Goal: Contribute content: Contribute content

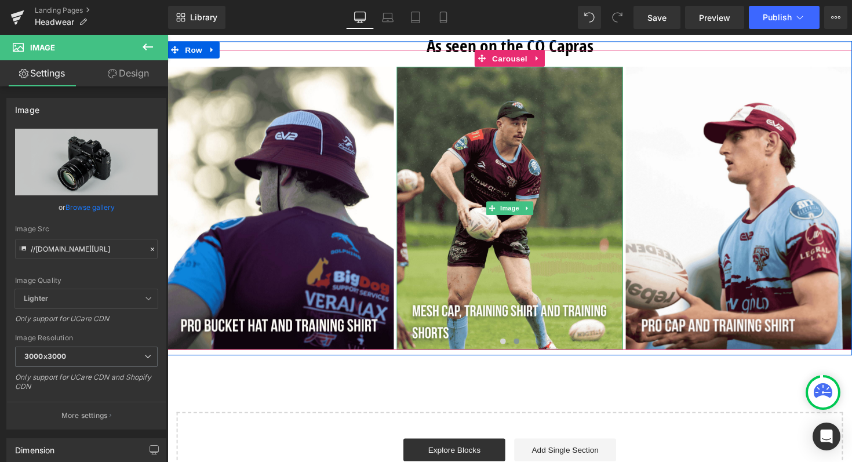
scroll to position [2049, 0]
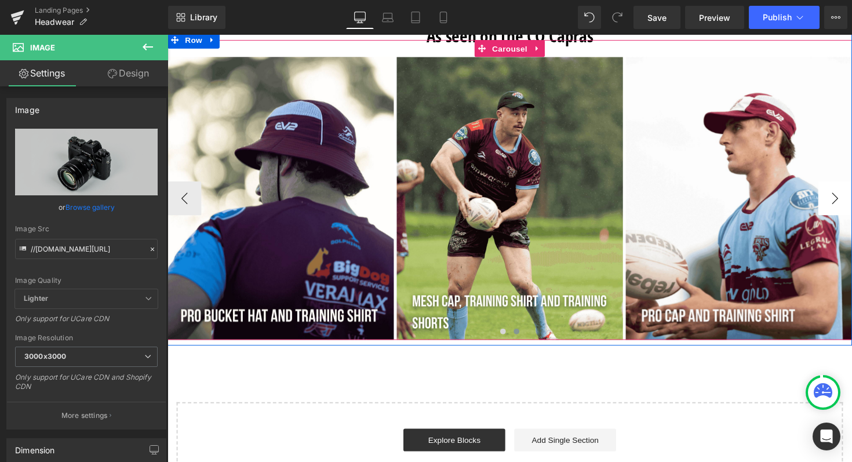
click at [842, 207] on button "›" at bounding box center [851, 202] width 35 height 35
click at [848, 195] on button "›" at bounding box center [851, 202] width 35 height 35
click at [188, 199] on button "‹" at bounding box center [184, 202] width 35 height 35
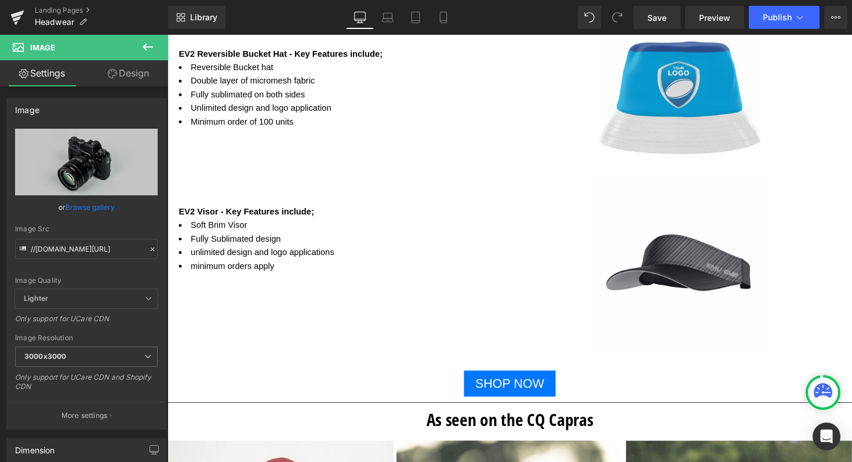
scroll to position [1658, 0]
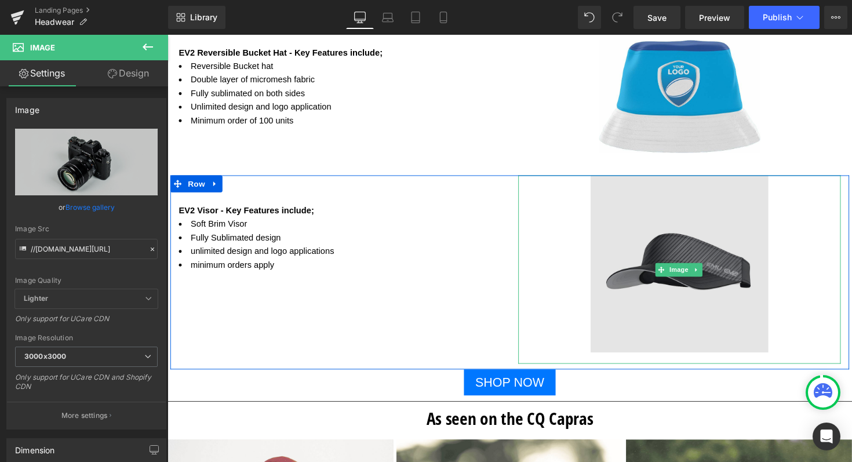
click at [676, 235] on img at bounding box center [692, 275] width 182 height 194
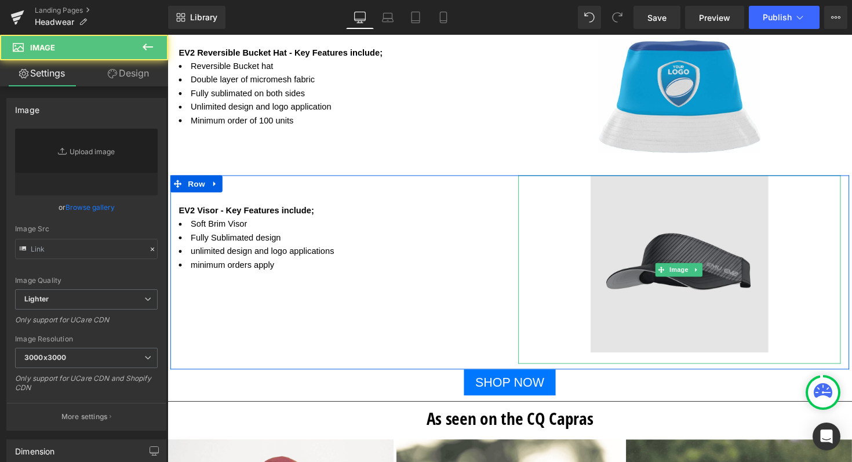
type input "[URL][DOMAIN_NAME]"
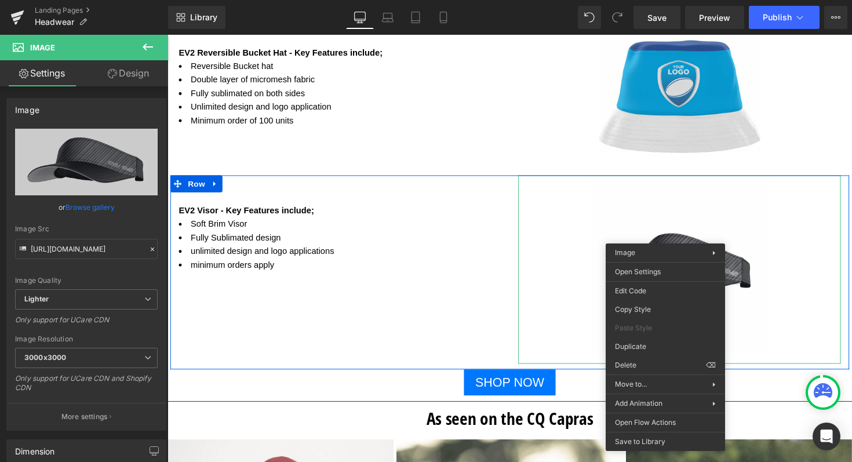
click at [494, 283] on div "EV2 Visor - Key Features include; Text Block Soft Brim Visor Fully Sublimated d…" at bounding box center [517, 277] width 695 height 199
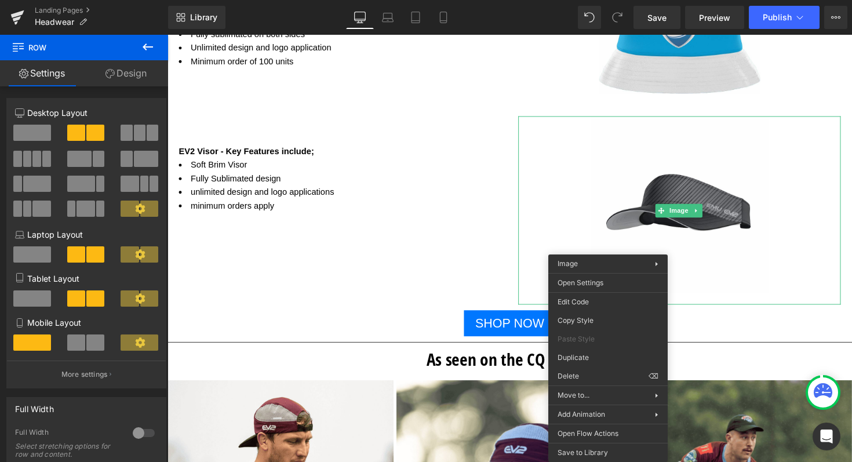
scroll to position [1716, 0]
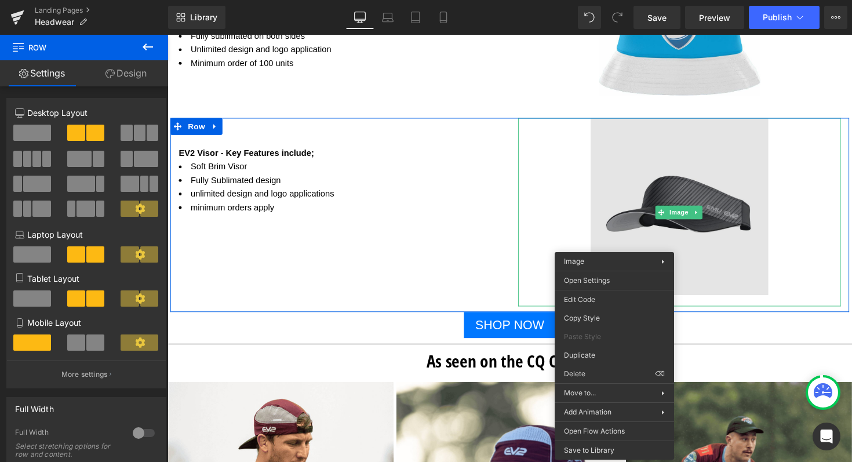
click at [668, 236] on img at bounding box center [692, 217] width 182 height 194
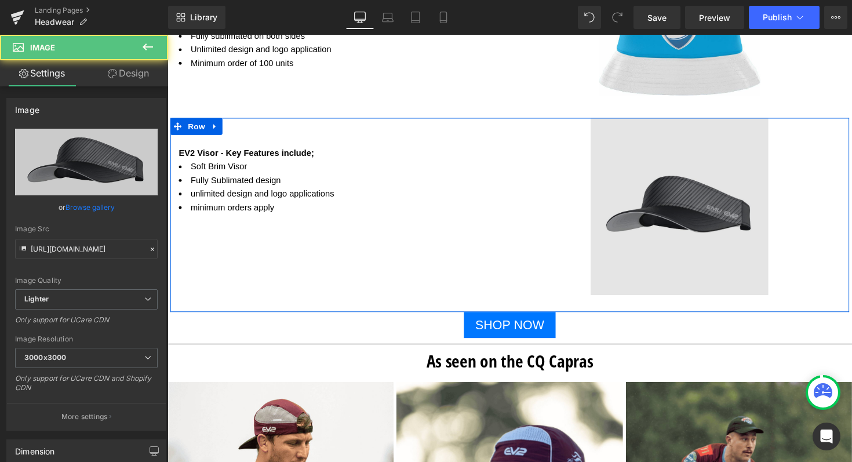
click at [668, 236] on img at bounding box center [692, 217] width 182 height 194
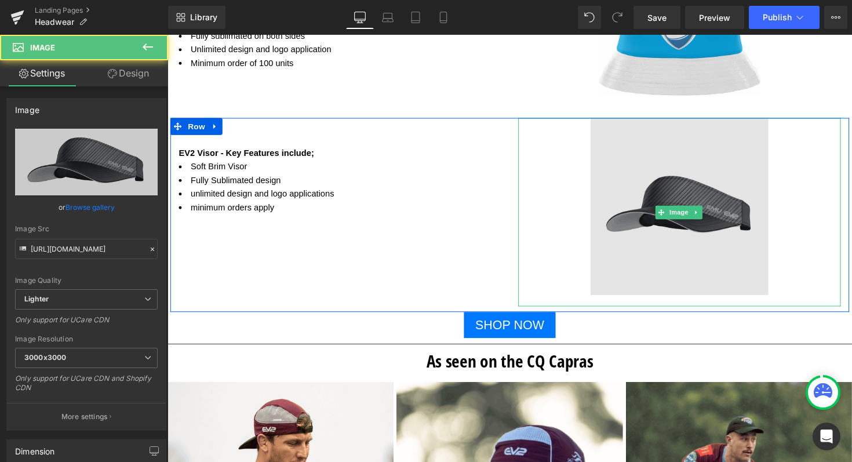
click at [668, 236] on img at bounding box center [692, 217] width 182 height 194
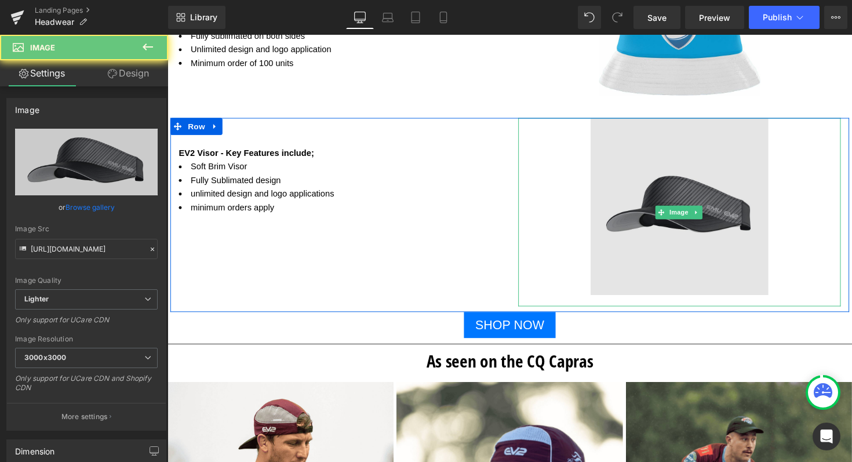
click at [668, 236] on img at bounding box center [692, 217] width 182 height 194
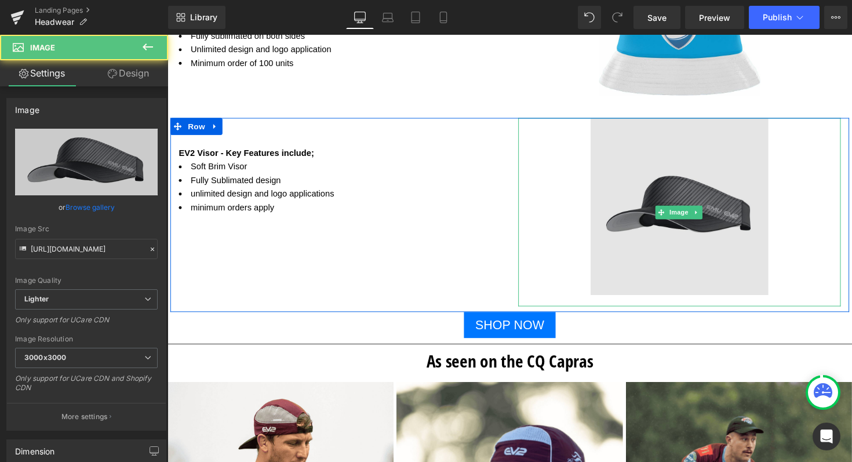
click at [668, 236] on img at bounding box center [692, 217] width 182 height 194
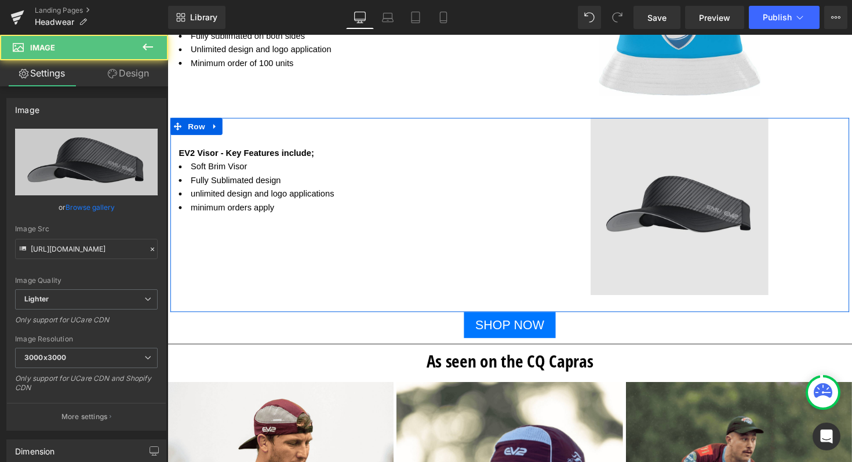
click at [668, 236] on img at bounding box center [692, 217] width 182 height 194
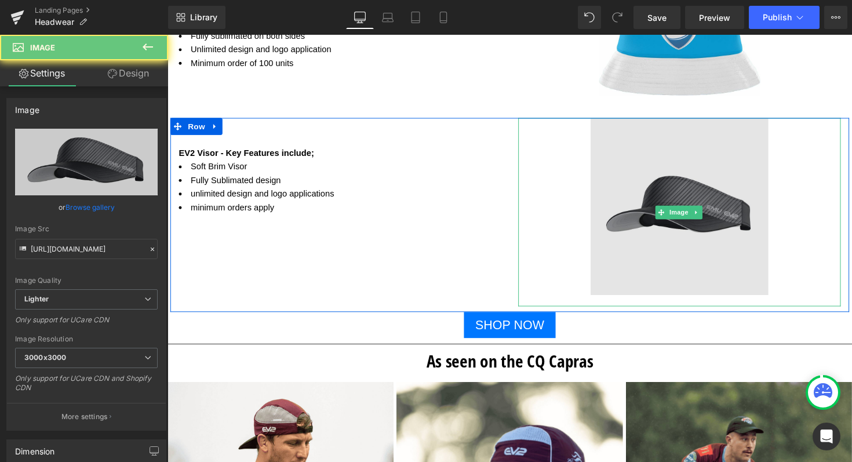
click at [668, 236] on img at bounding box center [692, 217] width 182 height 194
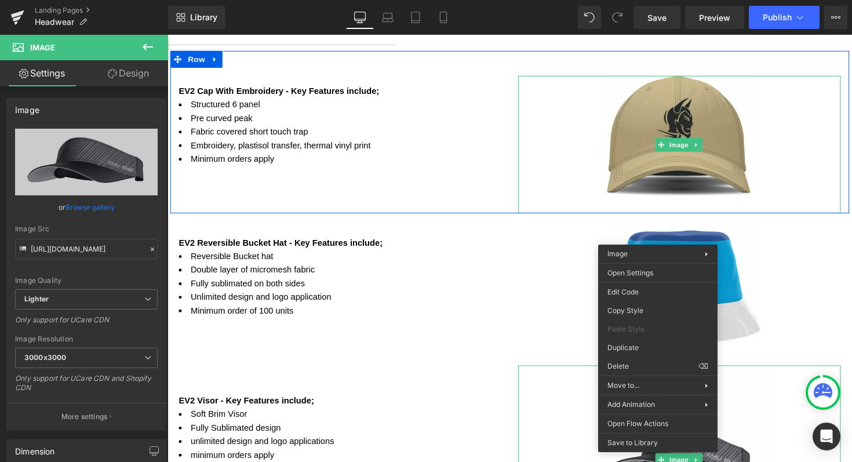
scroll to position [1468, 0]
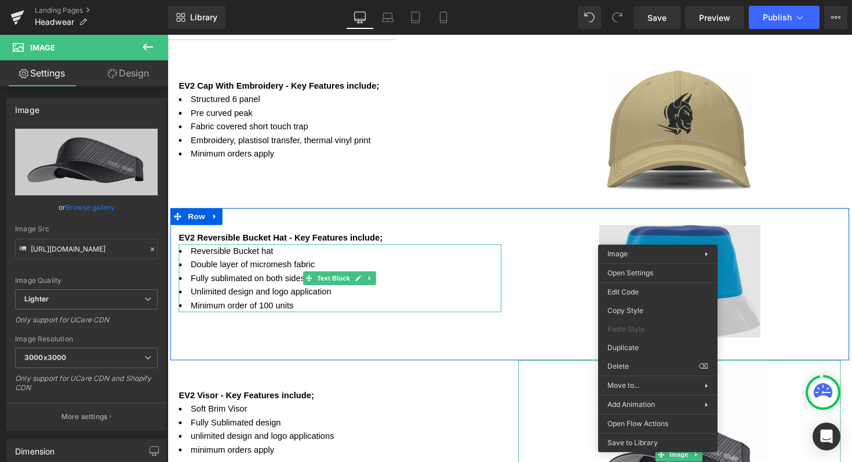
click at [464, 254] on li "Reversible Bucket hat" at bounding box center [344, 256] width 330 height 14
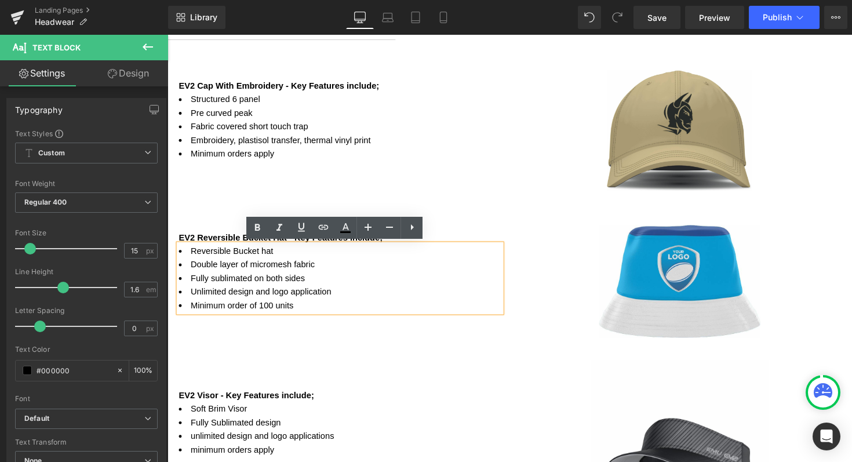
scroll to position [1643, 0]
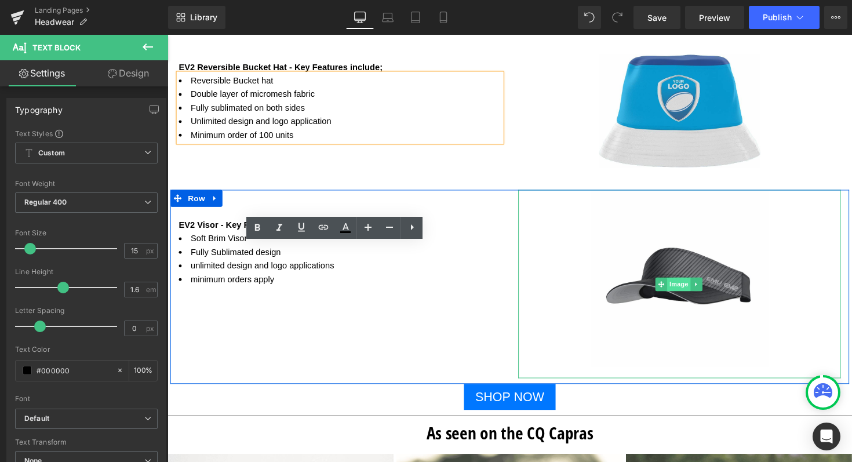
click at [684, 283] on span "Image" at bounding box center [691, 290] width 24 height 14
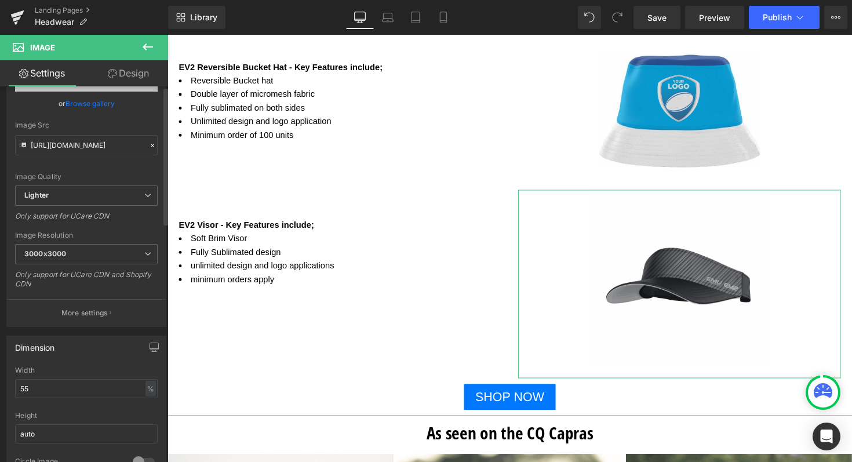
scroll to position [0, 0]
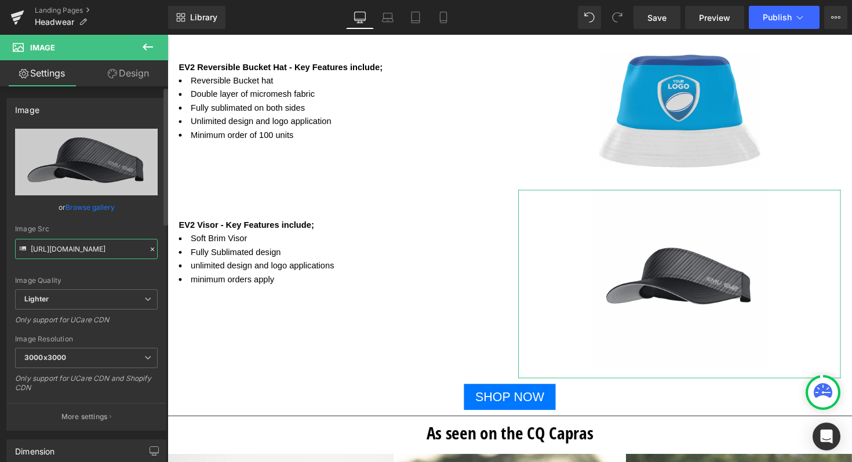
drag, startPoint x: 31, startPoint y: 248, endPoint x: 121, endPoint y: 258, distance: 90.3
click at [121, 258] on input "[URL][DOMAIN_NAME]" at bounding box center [86, 249] width 143 height 20
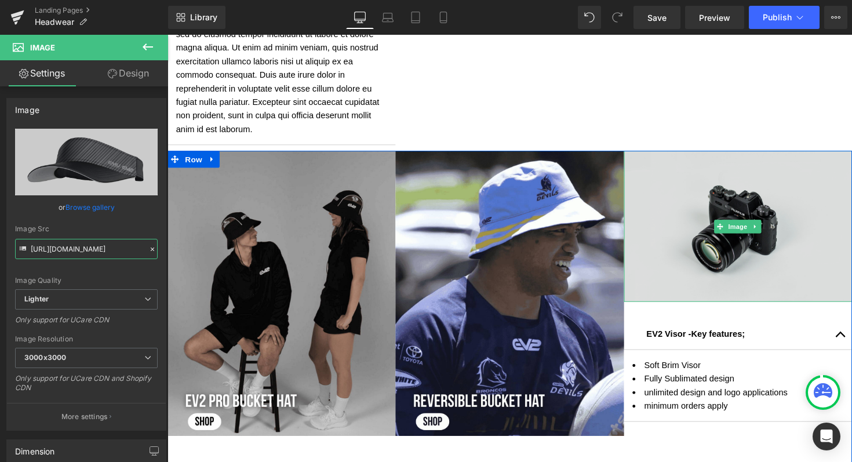
scroll to position [871, 0]
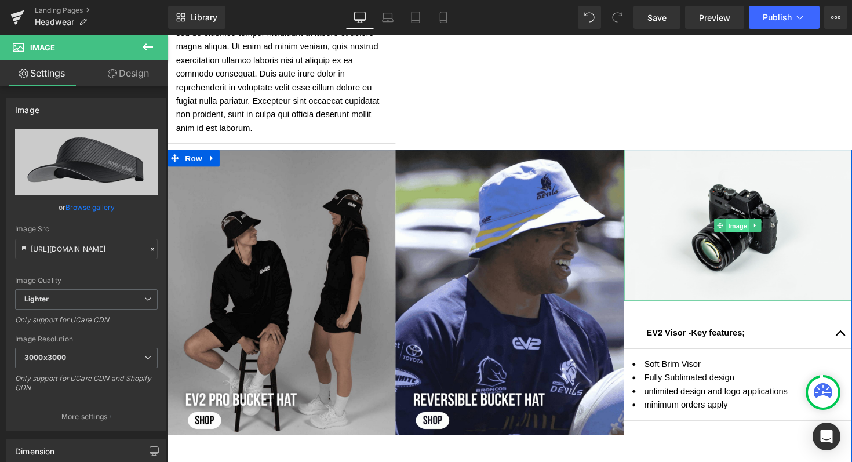
click at [747, 230] on span "Image" at bounding box center [752, 230] width 24 height 14
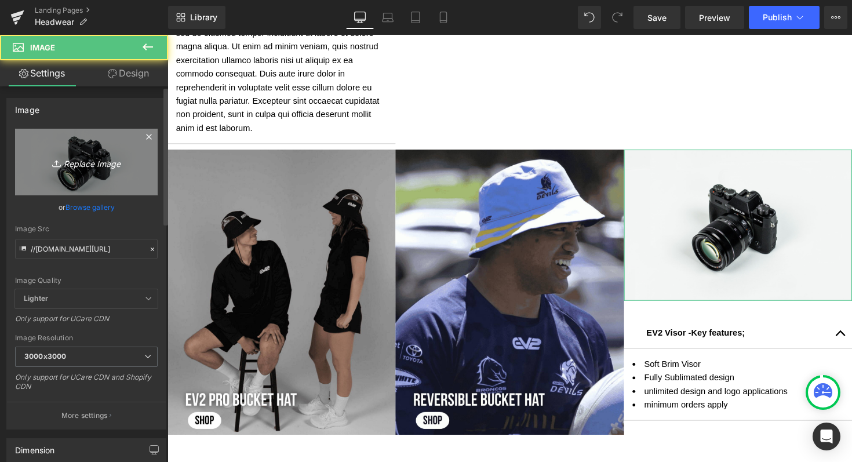
click at [83, 162] on icon "Replace Image" at bounding box center [86, 162] width 93 height 14
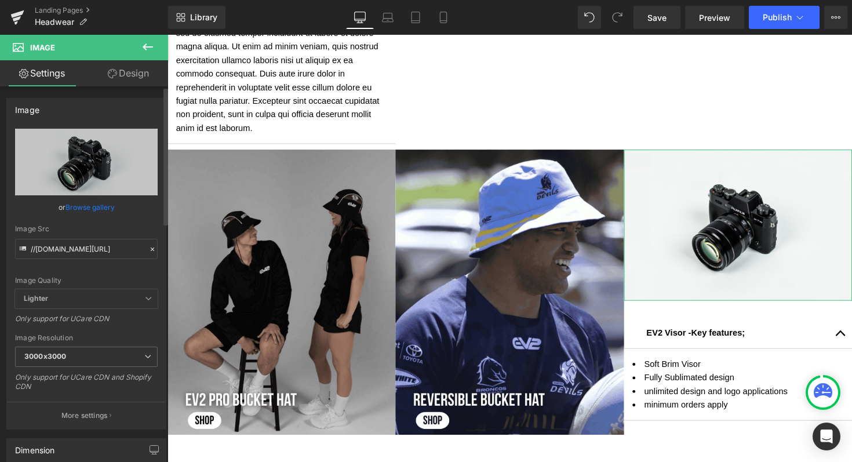
click at [148, 247] on icon at bounding box center [152, 249] width 8 height 8
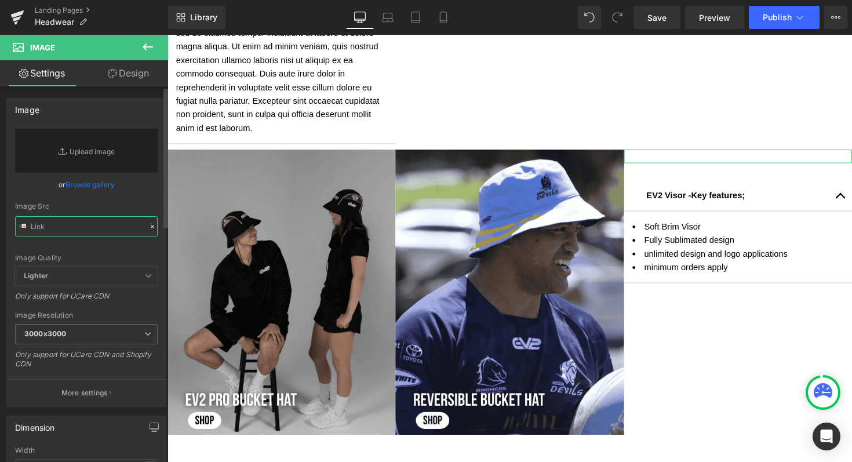
click at [88, 230] on input "text" at bounding box center [86, 226] width 143 height 20
paste input "[URL][DOMAIN_NAME]"
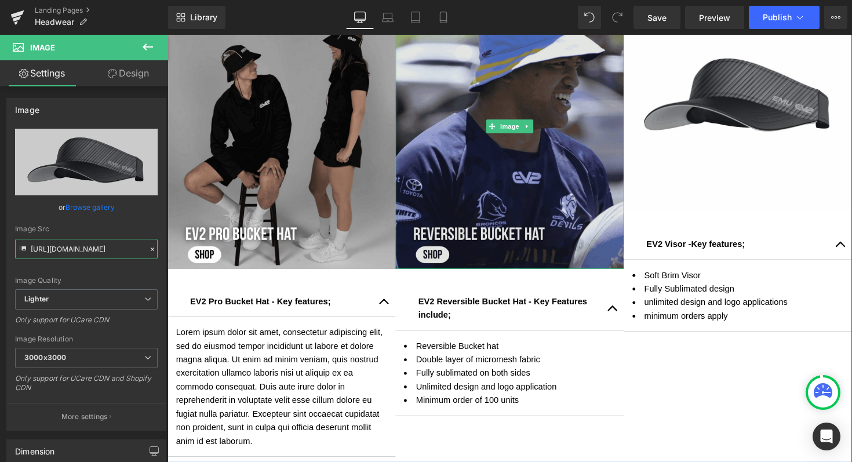
scroll to position [1046, 0]
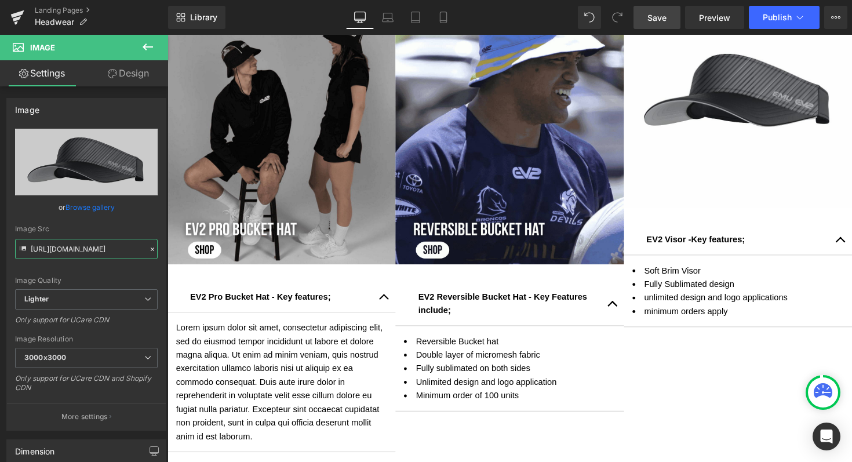
type input "[URL][DOMAIN_NAME]"
click at [668, 22] on link "Save" at bounding box center [656, 17] width 47 height 23
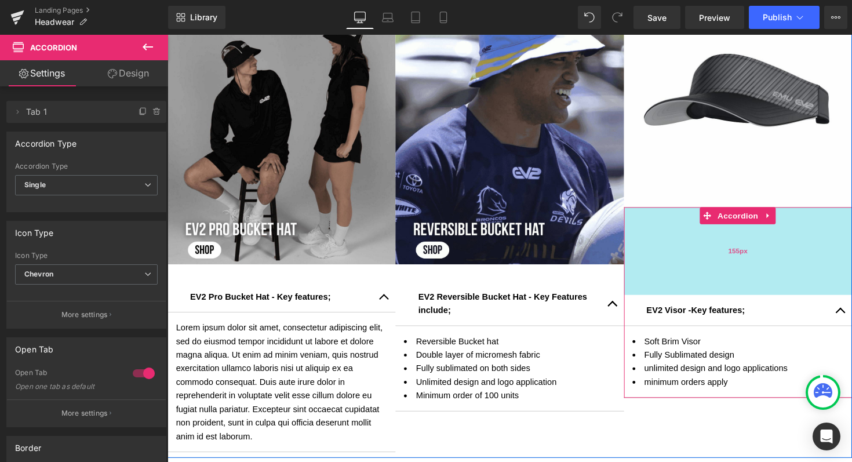
drag, startPoint x: 650, startPoint y: 211, endPoint x: 636, endPoint y: 284, distance: 73.7
click at [636, 284] on div "155px" at bounding box center [752, 256] width 234 height 90
click at [707, 457] on div "Image EV2 Pro Bucket Hat - Key features; Text Block Lorem ipsum dolor sit amet,…" at bounding box center [517, 223] width 701 height 490
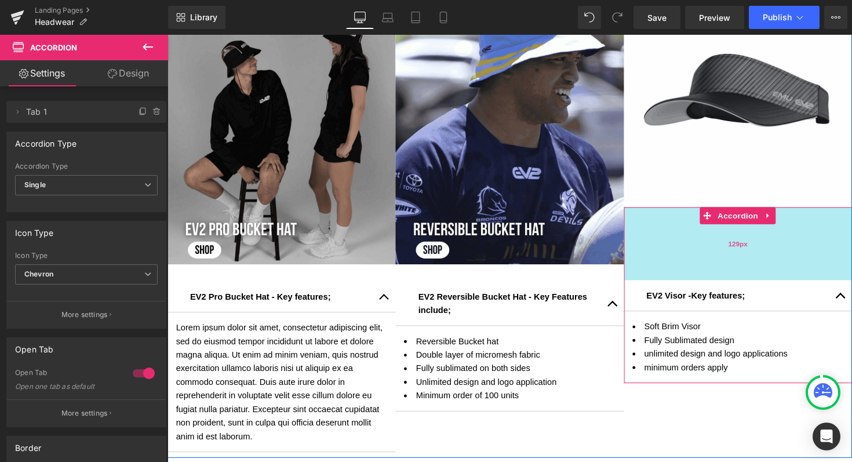
drag, startPoint x: 659, startPoint y: 296, endPoint x: 657, endPoint y: 281, distance: 15.2
click at [657, 281] on div "129px" at bounding box center [752, 248] width 234 height 75
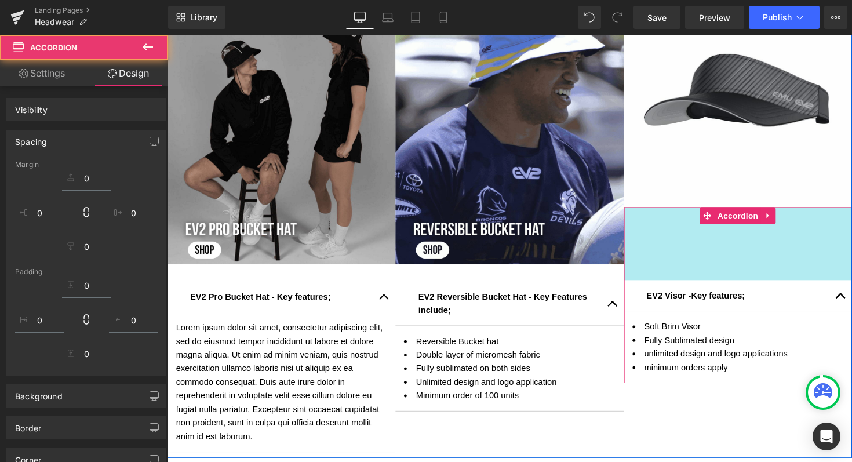
click at [674, 442] on div "Image EV2 Pro Bucket Hat - Key features; Text Block Lorem ipsum dolor sit amet,…" at bounding box center [517, 223] width 701 height 490
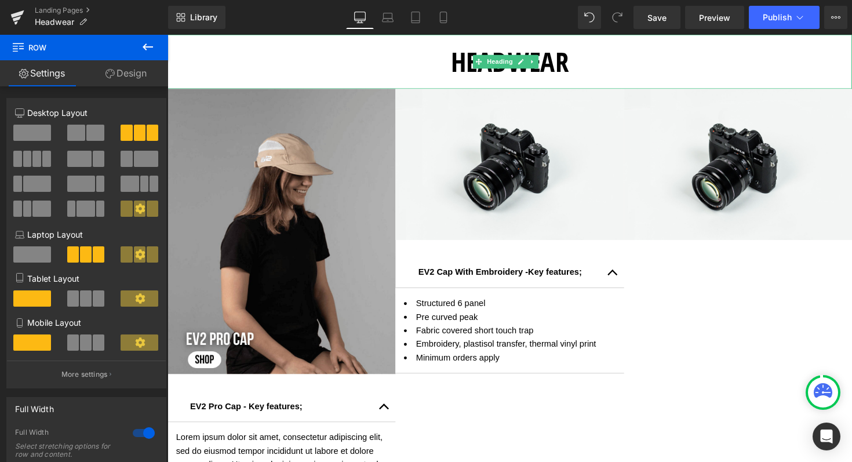
scroll to position [446, 0]
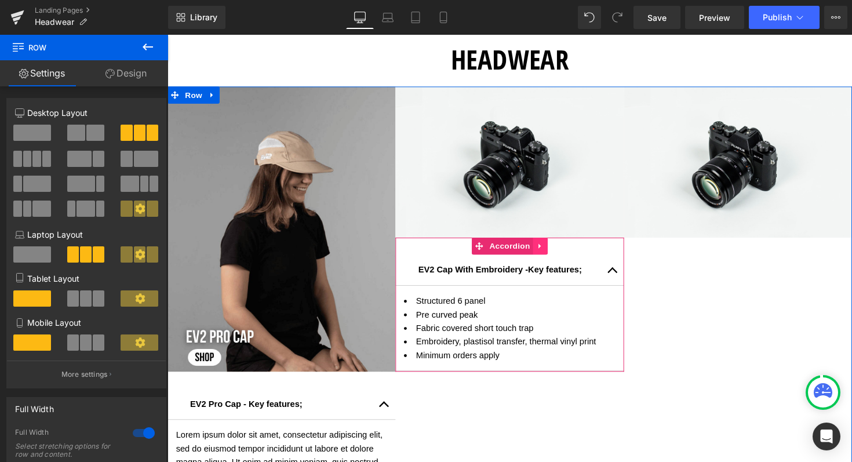
click at [545, 250] on icon at bounding box center [549, 251] width 8 height 9
click at [538, 253] on icon at bounding box center [542, 251] width 8 height 8
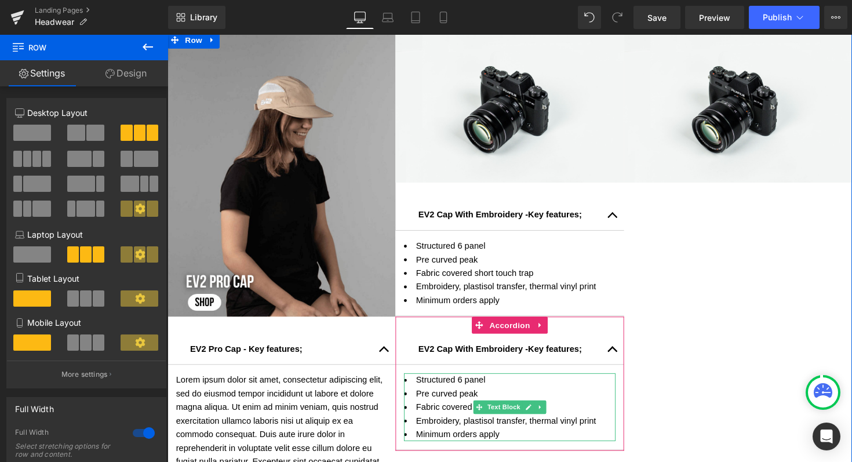
scroll to position [503, 0]
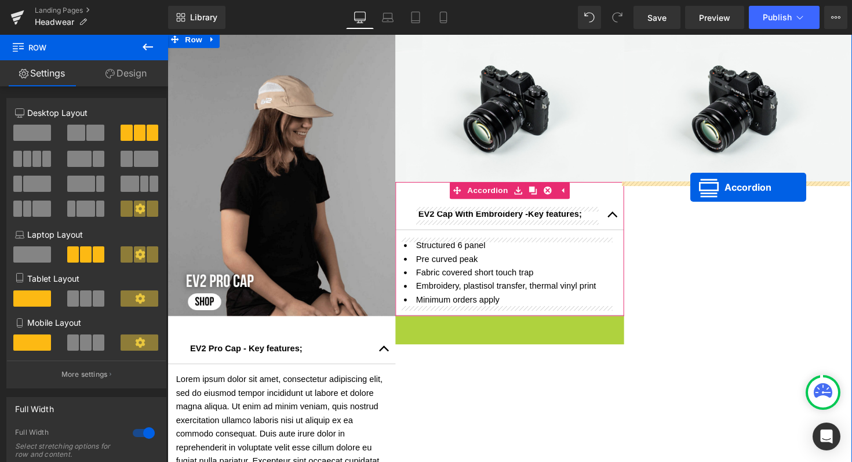
drag, startPoint x: 485, startPoint y: 332, endPoint x: 703, endPoint y: 191, distance: 259.7
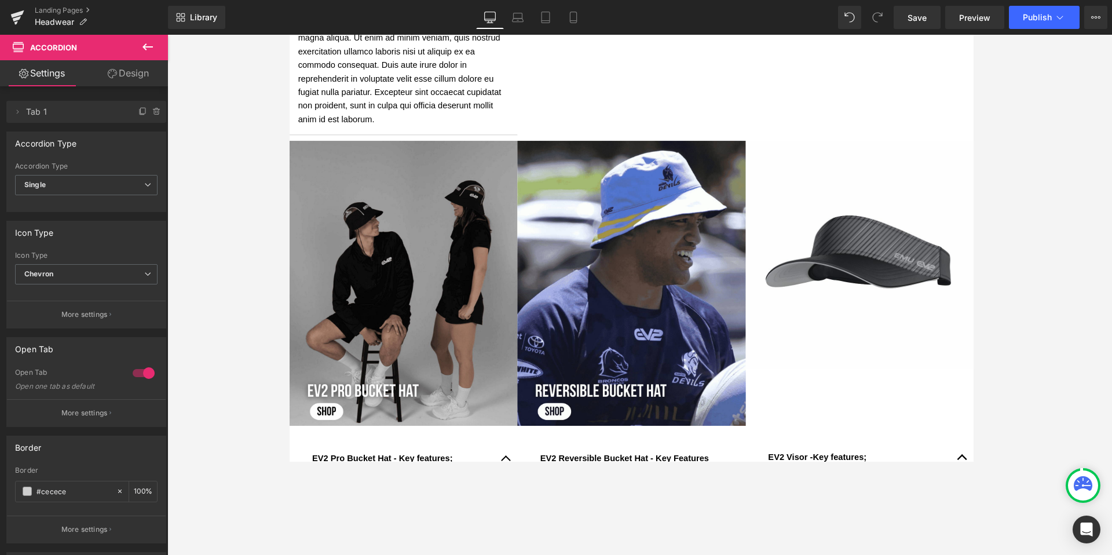
scroll to position [885, 0]
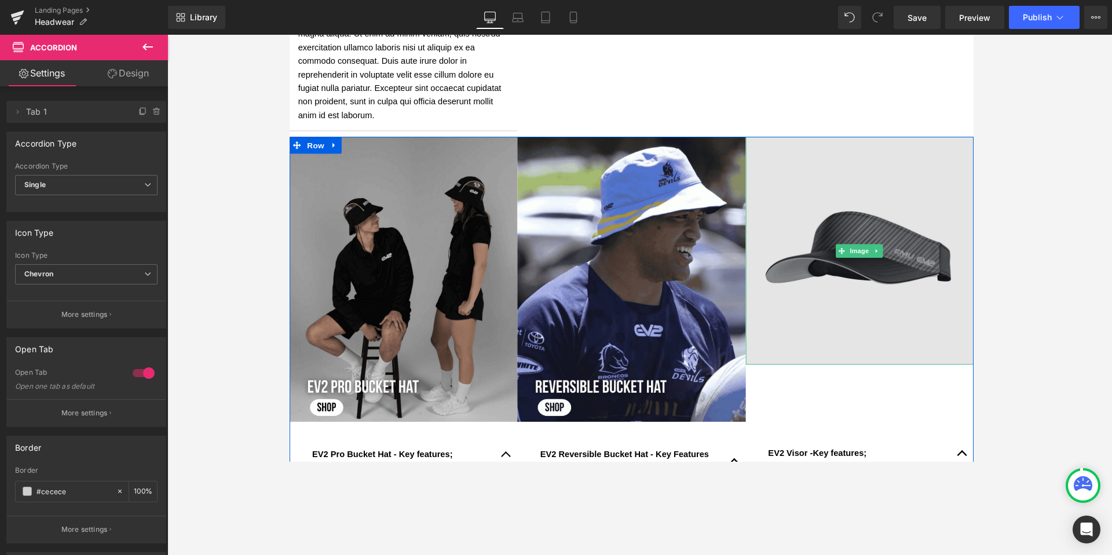
click at [851, 228] on img at bounding box center [874, 256] width 234 height 234
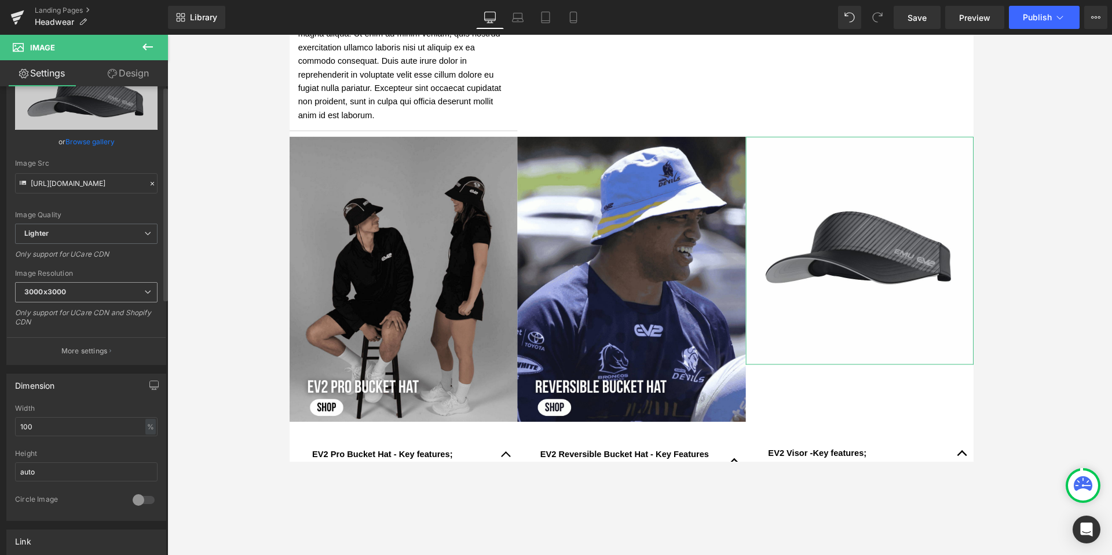
scroll to position [0, 0]
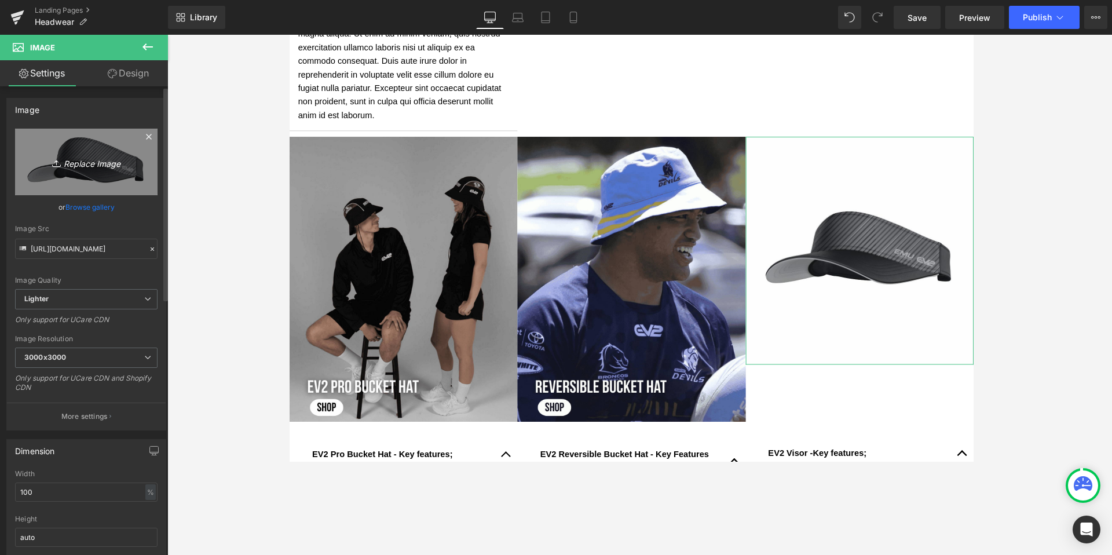
click at [85, 159] on icon "Replace Image" at bounding box center [86, 162] width 93 height 14
click at [86, 163] on icon "Replace Image" at bounding box center [86, 162] width 93 height 14
type input "C:\fakepath\Shop now Mesh Cap (4) (1).png"
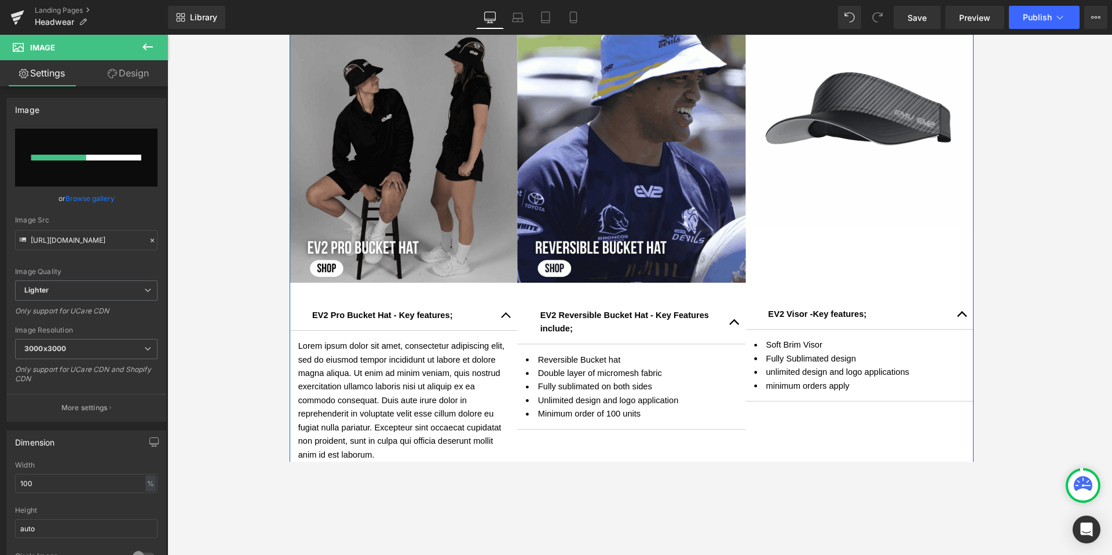
scroll to position [1028, 0]
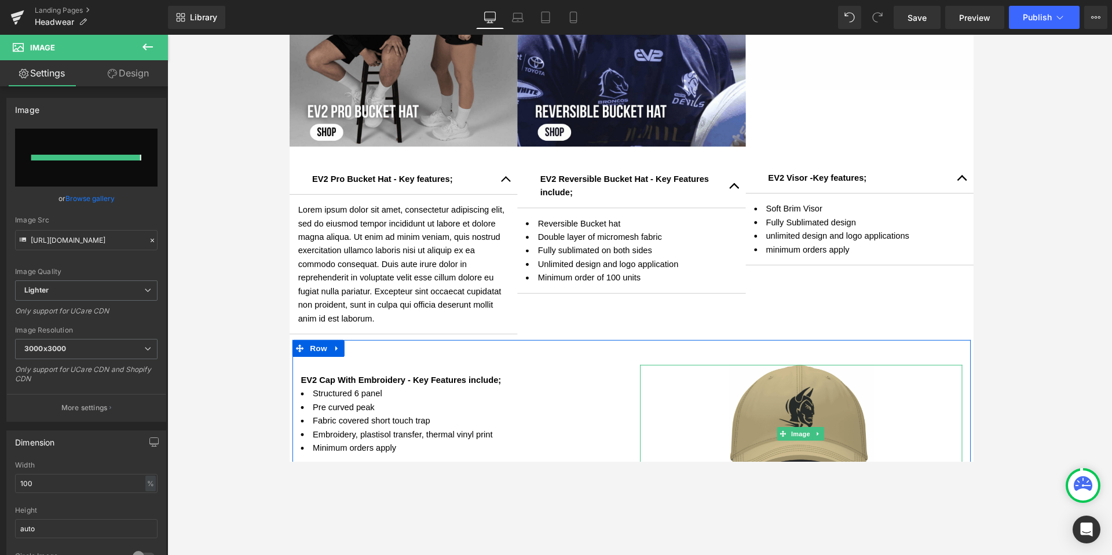
type input "[URL][DOMAIN_NAME]"
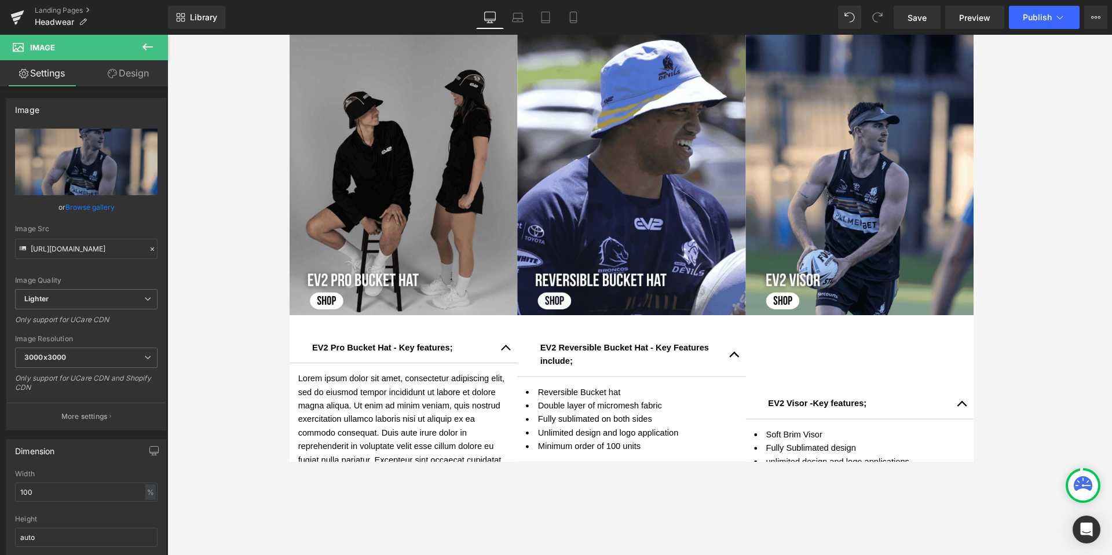
scroll to position [995, 0]
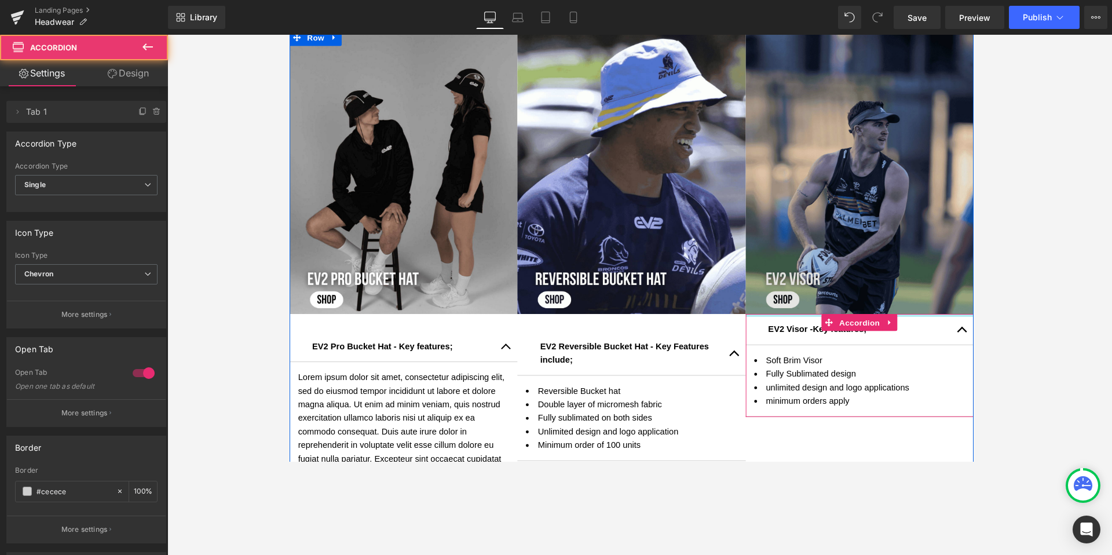
click at [825, 314] on div "Image EV2 Visor - Key features; Text Block Soft Brim Visor Fully Sublimated des…" at bounding box center [874, 227] width 234 height 397
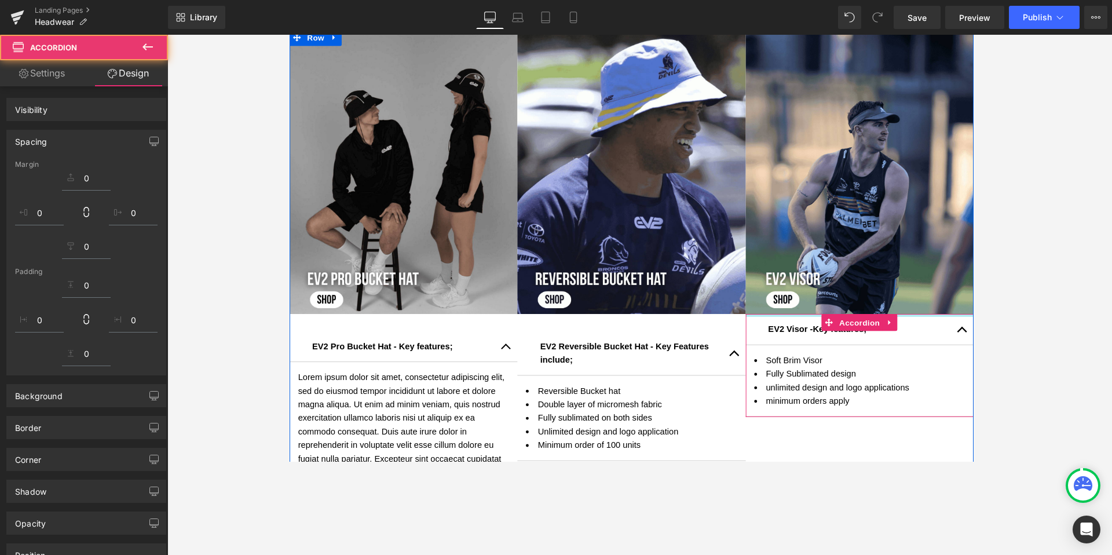
click at [851, 294] on div at bounding box center [639, 295] width 945 height 520
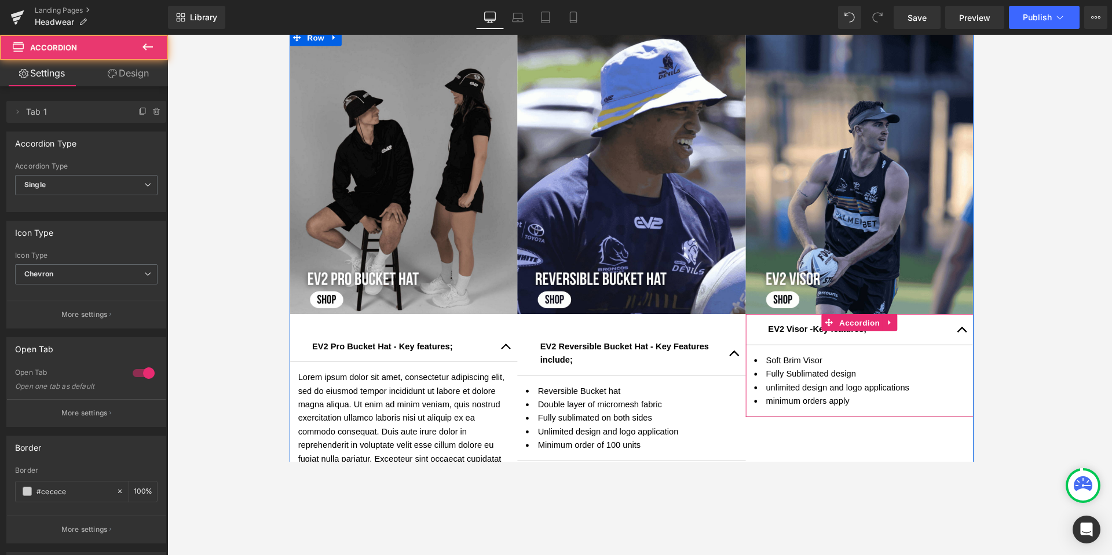
drag, startPoint x: 765, startPoint y: 333, endPoint x: 767, endPoint y: 348, distance: 15.2
click at [767, 348] on div "EV2 Visor - Key features; Text Block" at bounding box center [874, 337] width 234 height 32
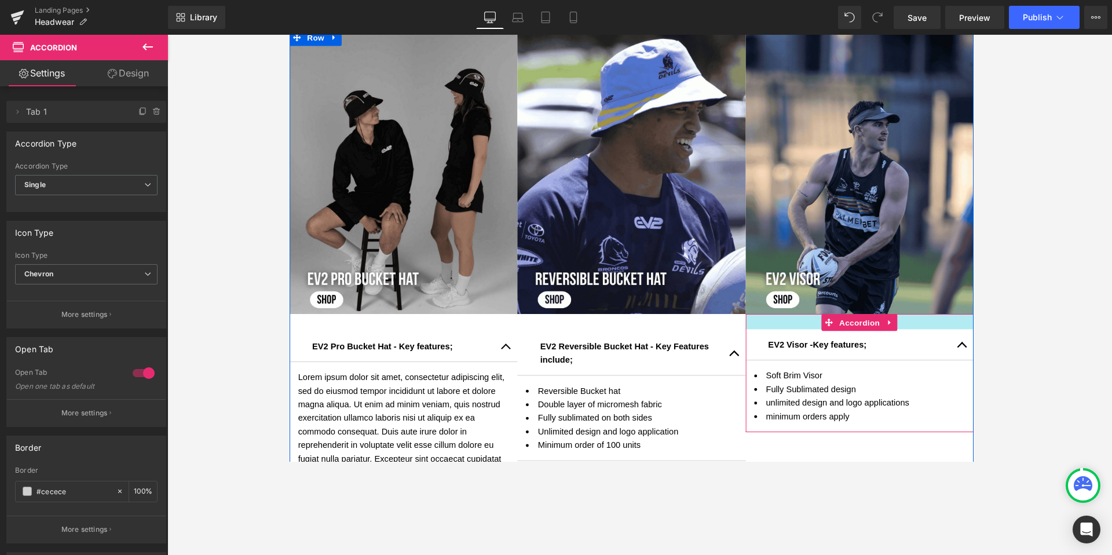
click at [769, 338] on div "EV2 Visor - Key features; Text Block Soft Brim Visor Fully Sublimated design un…" at bounding box center [874, 381] width 234 height 121
click at [851, 312] on div at bounding box center [639, 295] width 945 height 520
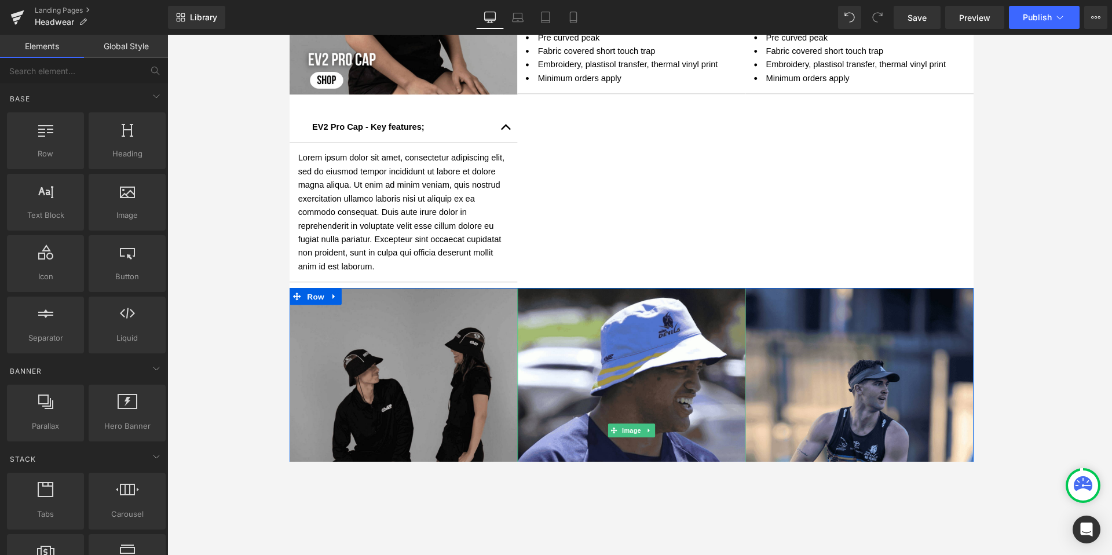
scroll to position [718, 0]
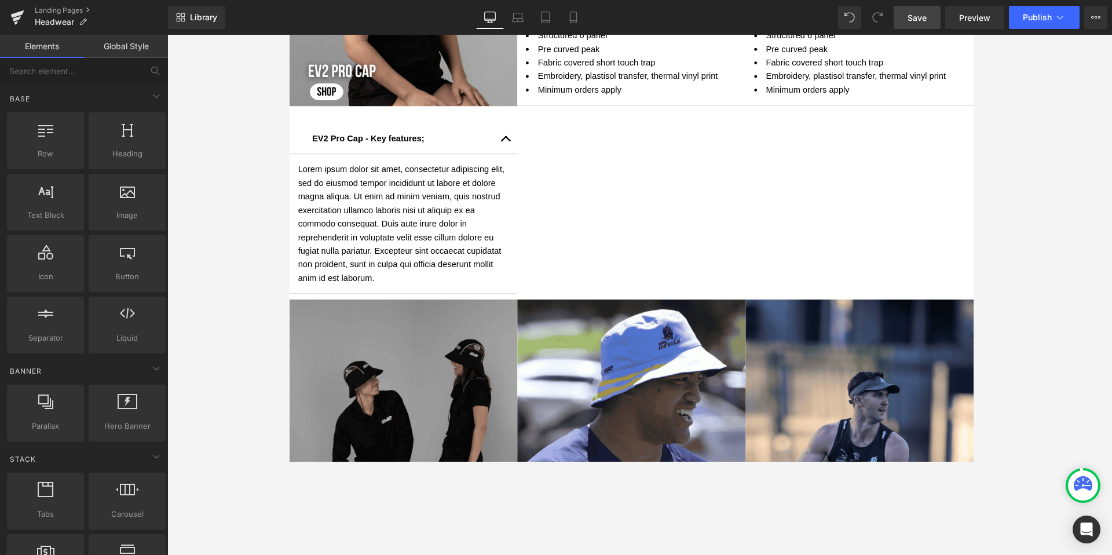
click at [851, 19] on span "Save" at bounding box center [917, 18] width 19 height 12
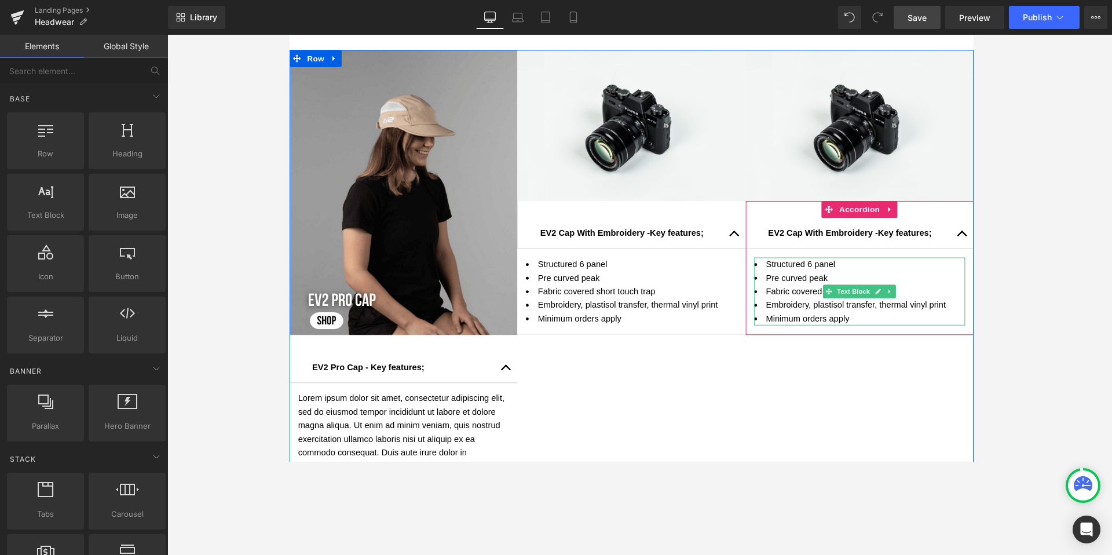
scroll to position [487, 0]
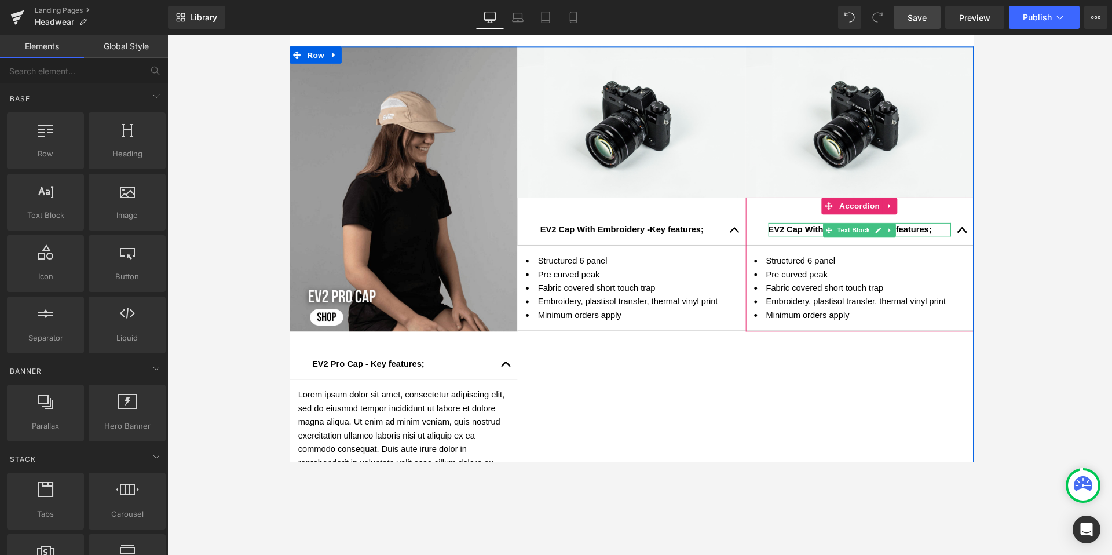
click at [810, 236] on span "EV2 Cap With Embroidery -" at bounding box center [836, 234] width 112 height 10
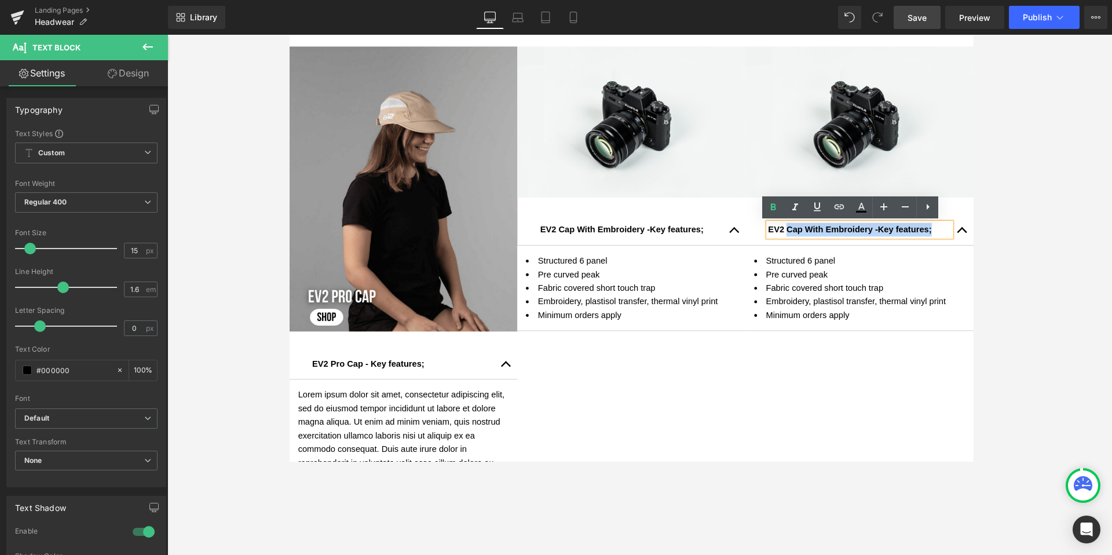
drag, startPoint x: 952, startPoint y: 235, endPoint x: 796, endPoint y: 235, distance: 156.4
click at [796, 235] on div "EV2 Cap With Embroidery - Key features;" at bounding box center [873, 235] width 187 height 14
click at [851, 235] on span "EV2 Cap With Embroidery -" at bounding box center [836, 234] width 112 height 10
drag, startPoint x: 880, startPoint y: 237, endPoint x: 797, endPoint y: 239, distance: 83.5
click at [797, 239] on span "EV2 Cap With Embroidery -" at bounding box center [836, 234] width 112 height 10
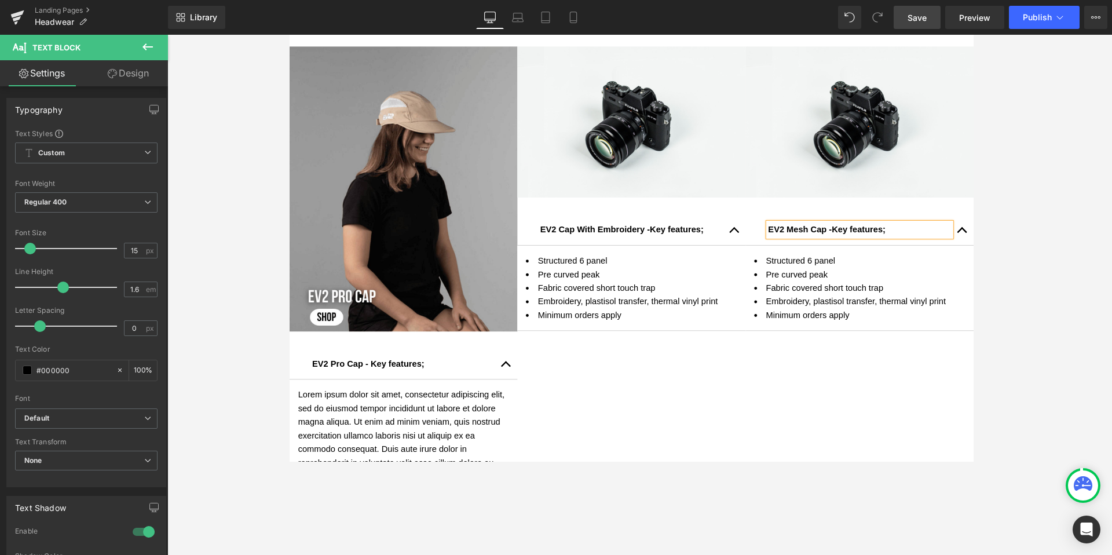
click at [851, 16] on span "Save" at bounding box center [917, 18] width 19 height 12
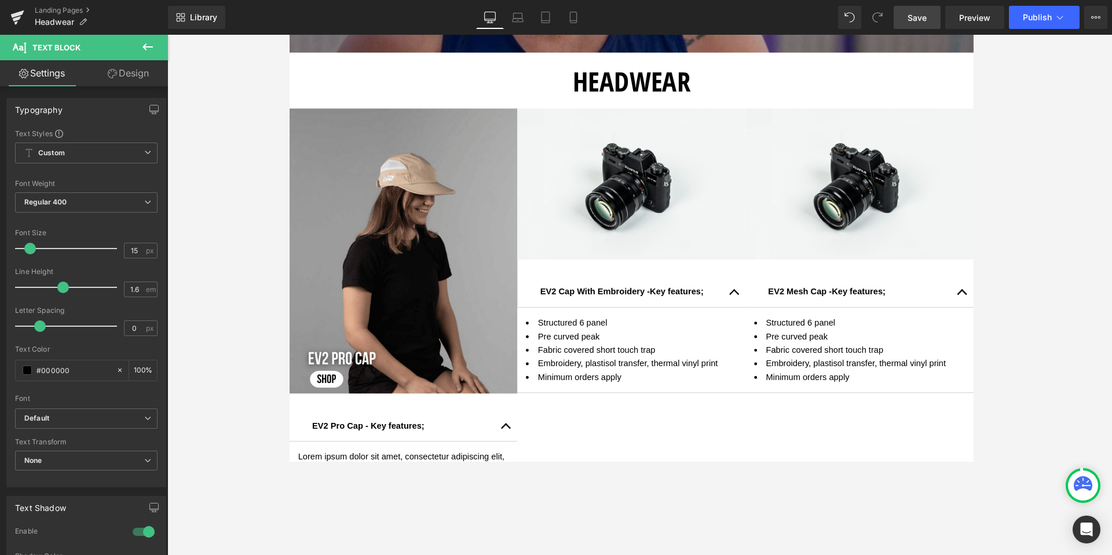
scroll to position [423, 0]
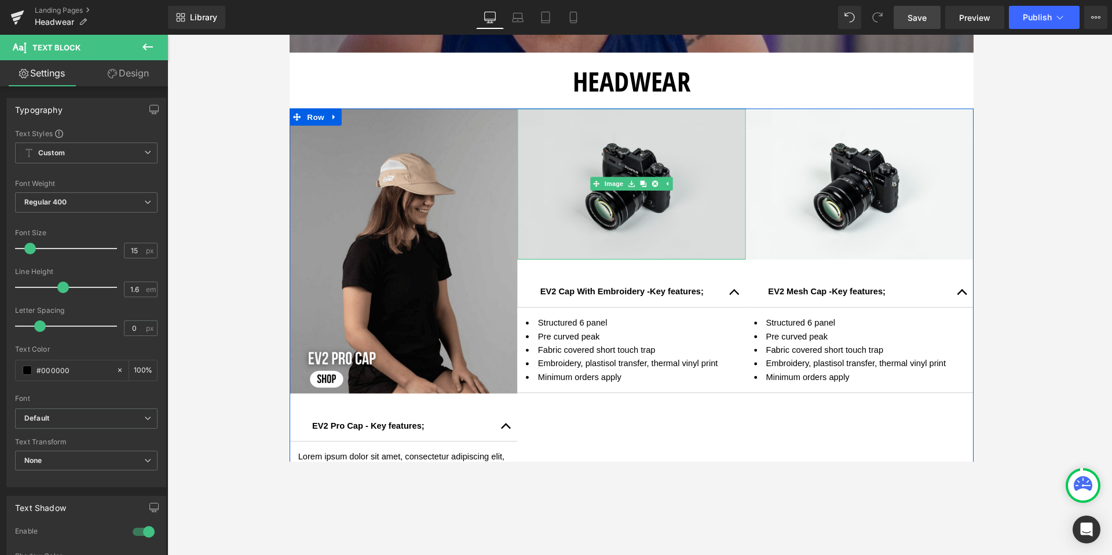
click at [601, 207] on img at bounding box center [640, 188] width 234 height 155
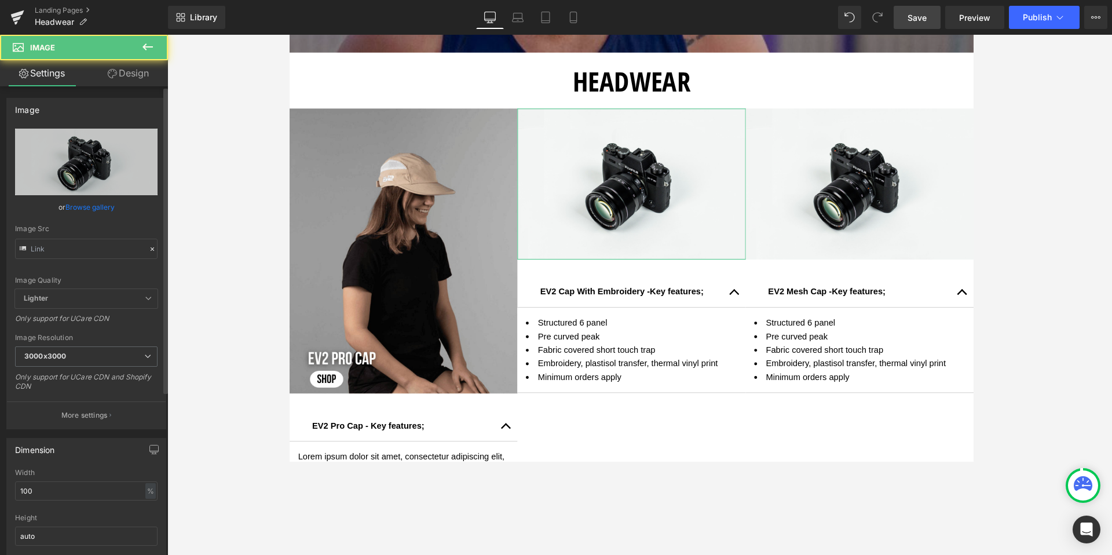
type input "//[DOMAIN_NAME][URL]"
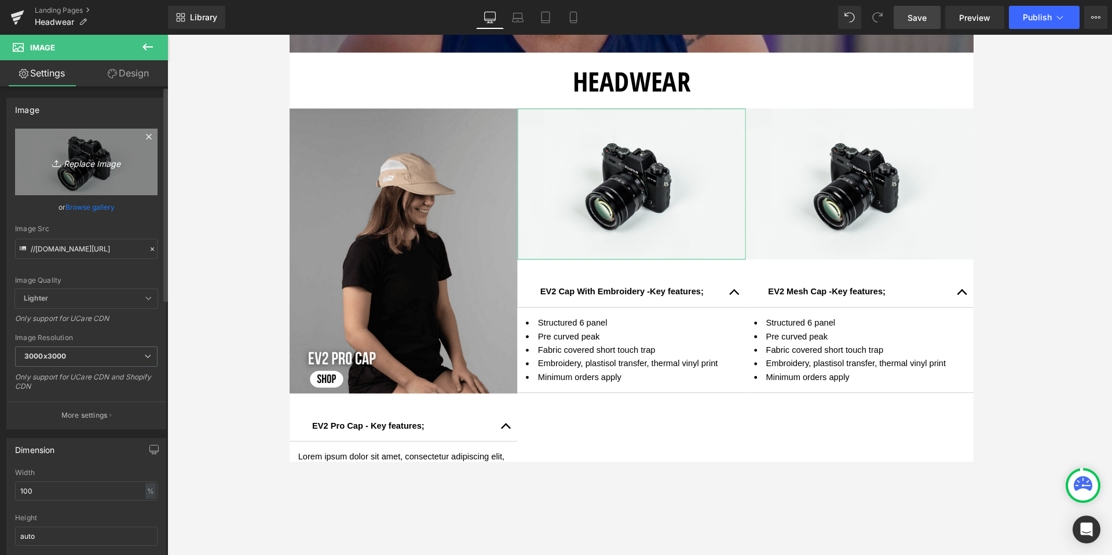
click at [90, 166] on icon "Replace Image" at bounding box center [86, 162] width 93 height 14
type input "C:\fakepath\Shop now EV2 Cap with Embroidery (1) (1).png"
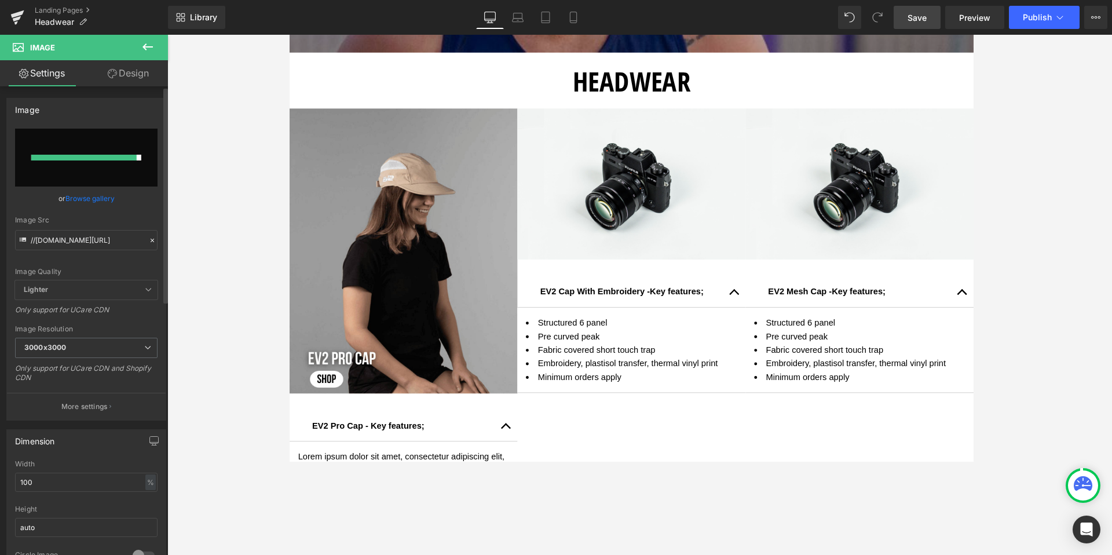
type input "[URL][DOMAIN_NAME]"
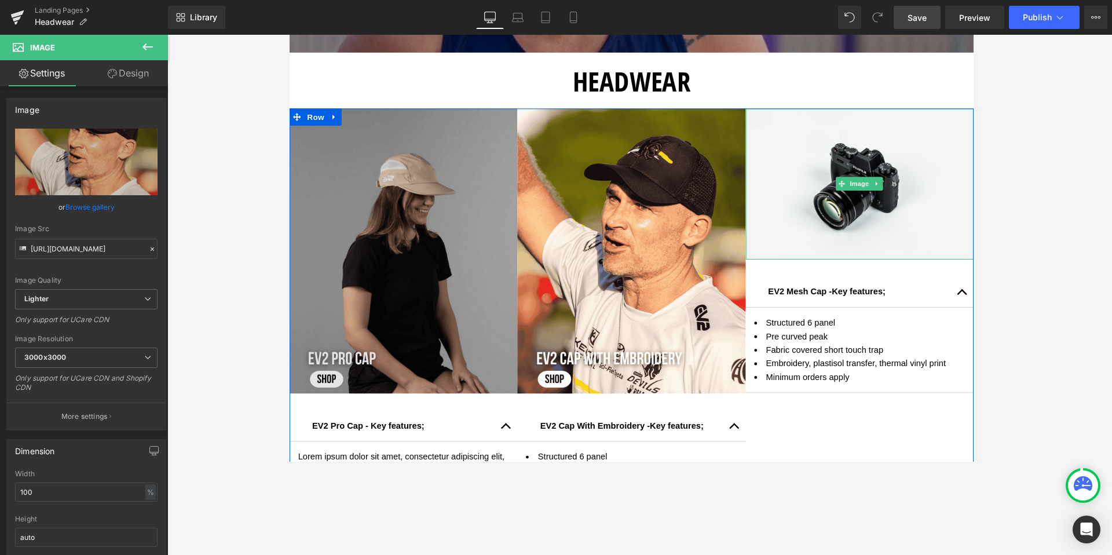
click at [845, 163] on img at bounding box center [874, 188] width 234 height 155
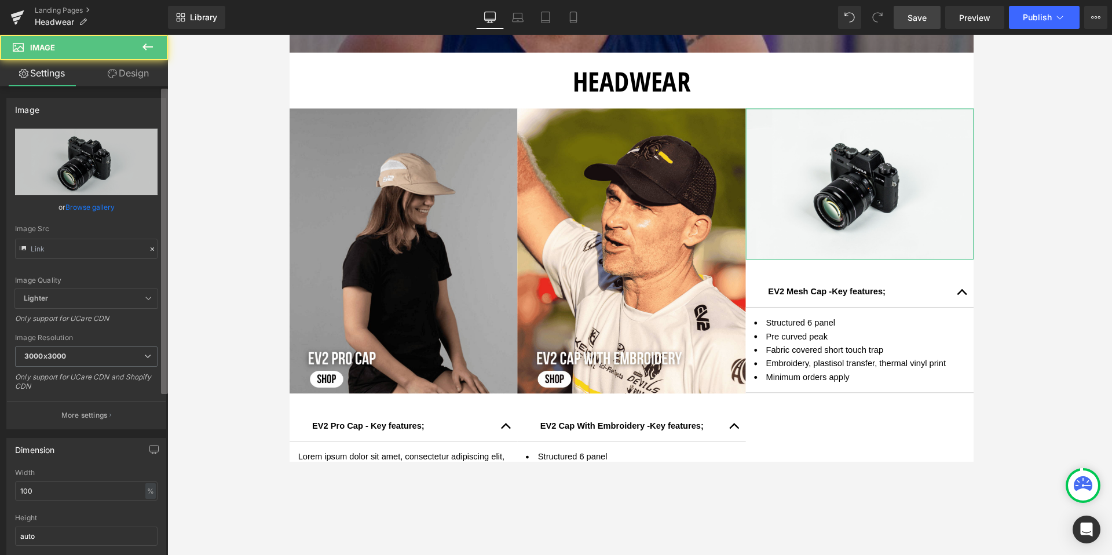
type input "//[DOMAIN_NAME][URL]"
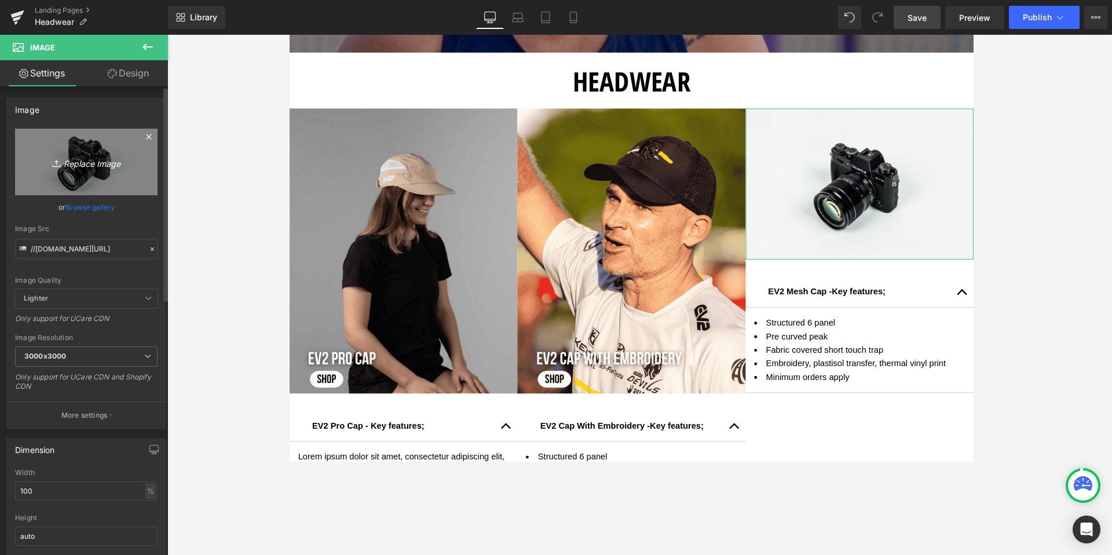
click at [86, 162] on icon "Replace Image" at bounding box center [86, 162] width 93 height 14
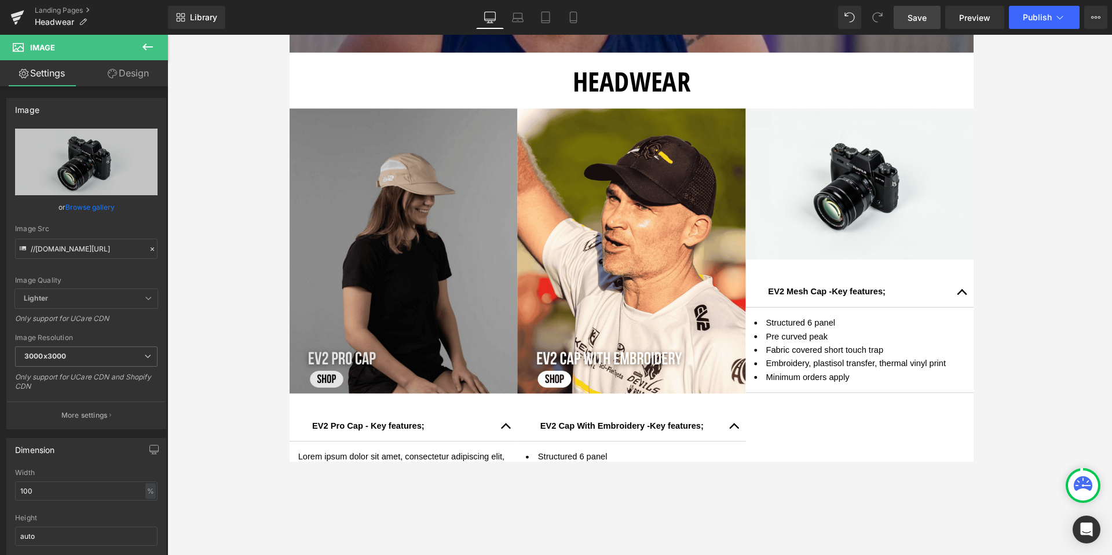
type input "C:\fakepath\Shop now EV2 Cap with Embroidery (2) (1).png"
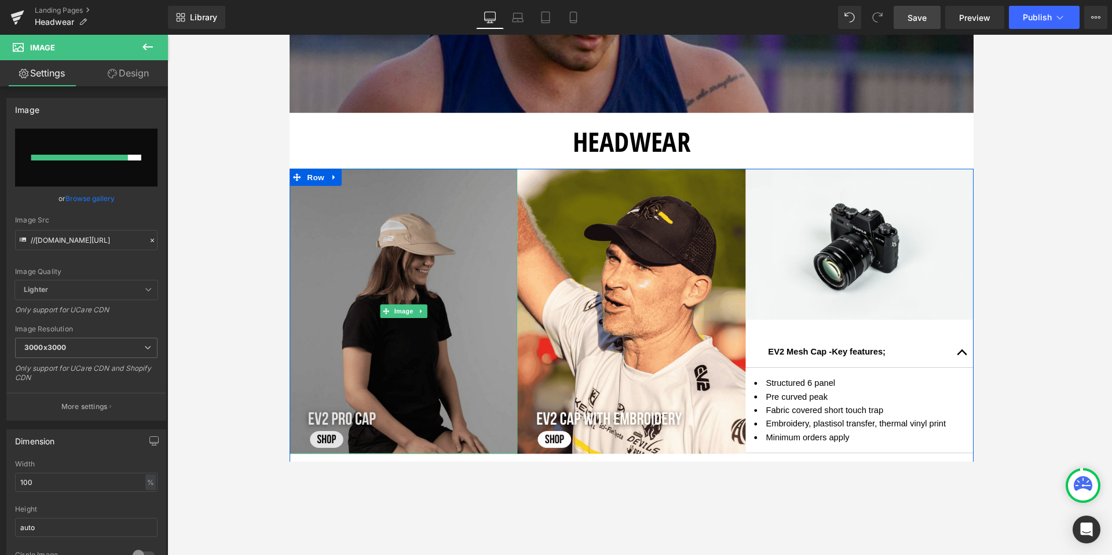
scroll to position [352, 0]
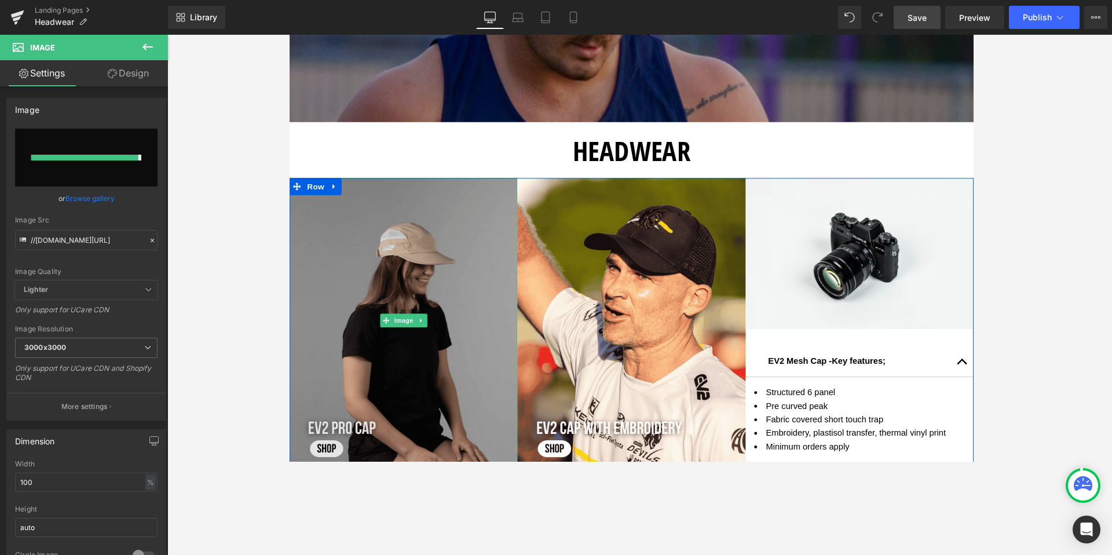
type input "[URL][DOMAIN_NAME]"
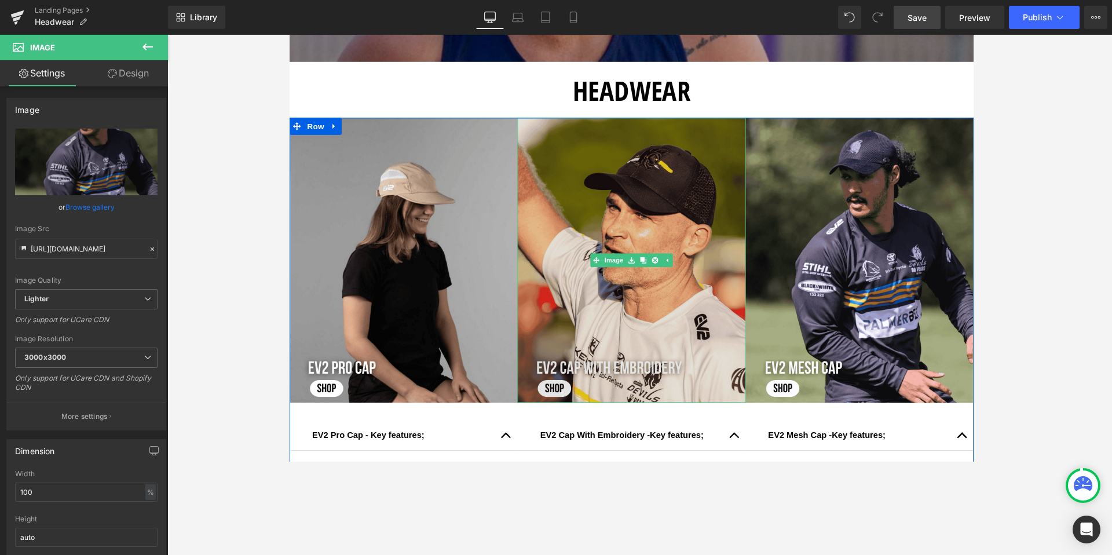
scroll to position [418, 0]
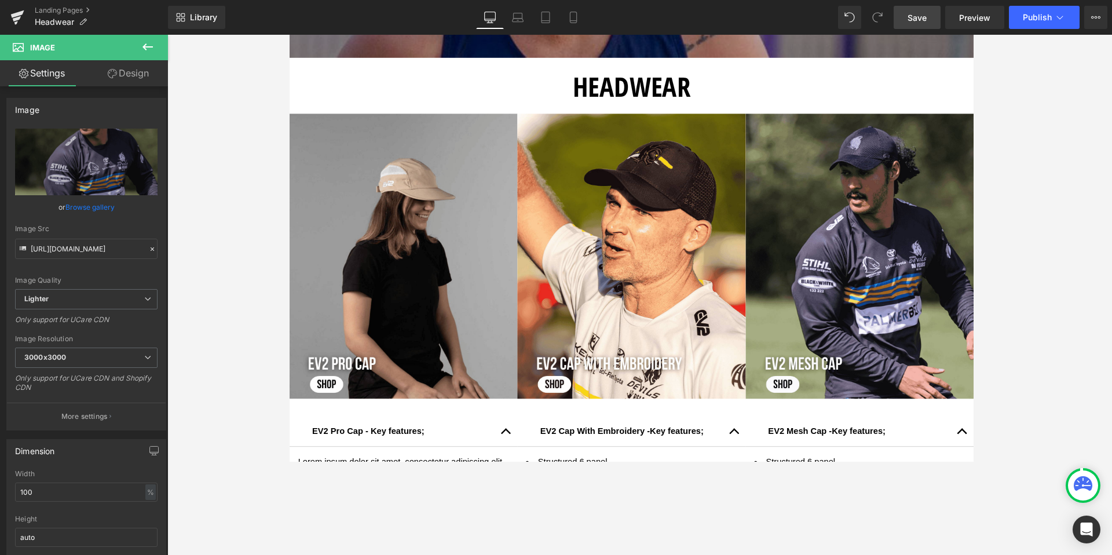
drag, startPoint x: 921, startPoint y: 24, endPoint x: 333, endPoint y: 345, distance: 669.5
click at [851, 24] on link "Save" at bounding box center [917, 17] width 47 height 23
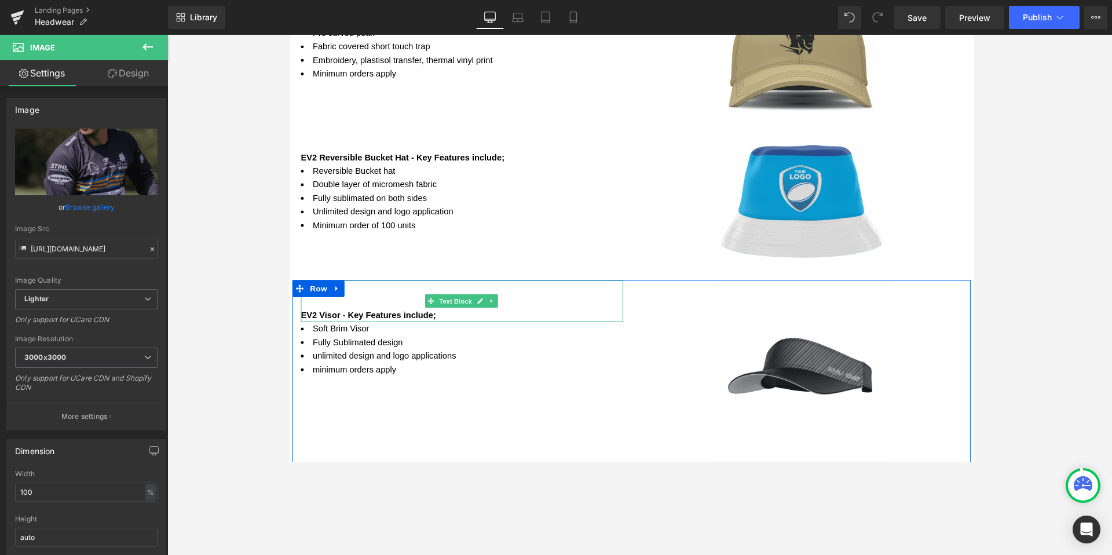
scroll to position [1549, 0]
click at [337, 294] on icon at bounding box center [338, 295] width 8 height 9
click at [364, 294] on icon at bounding box center [368, 295] width 8 height 8
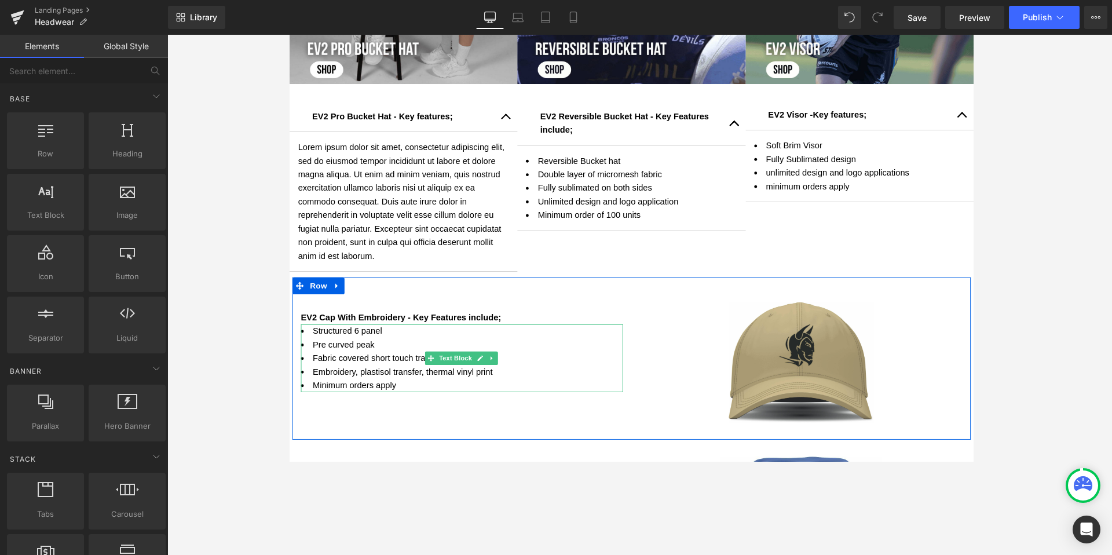
scroll to position [1225, 0]
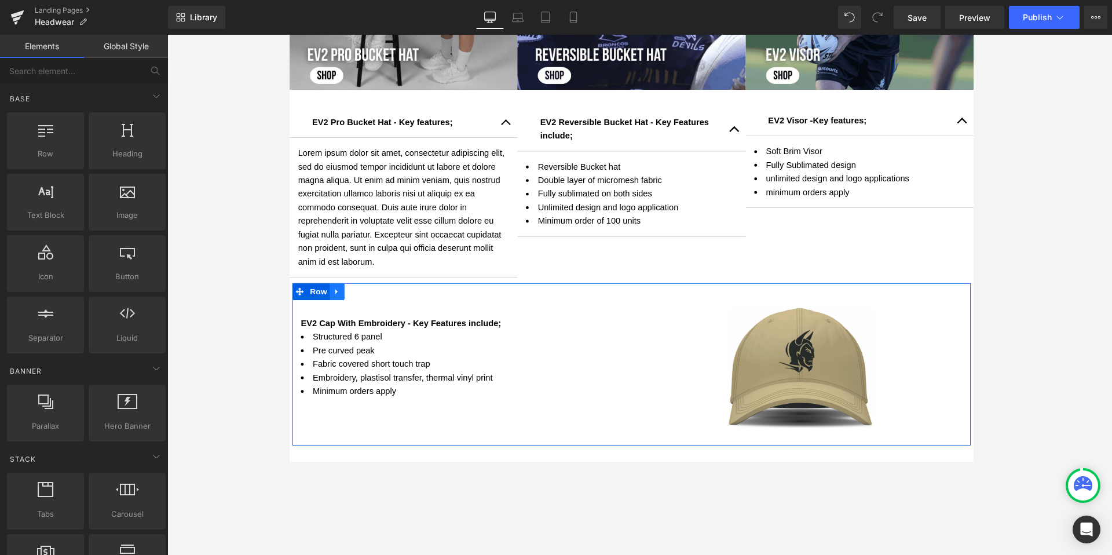
click at [338, 301] on icon at bounding box center [338, 298] width 8 height 9
click at [364, 296] on icon at bounding box center [368, 298] width 8 height 8
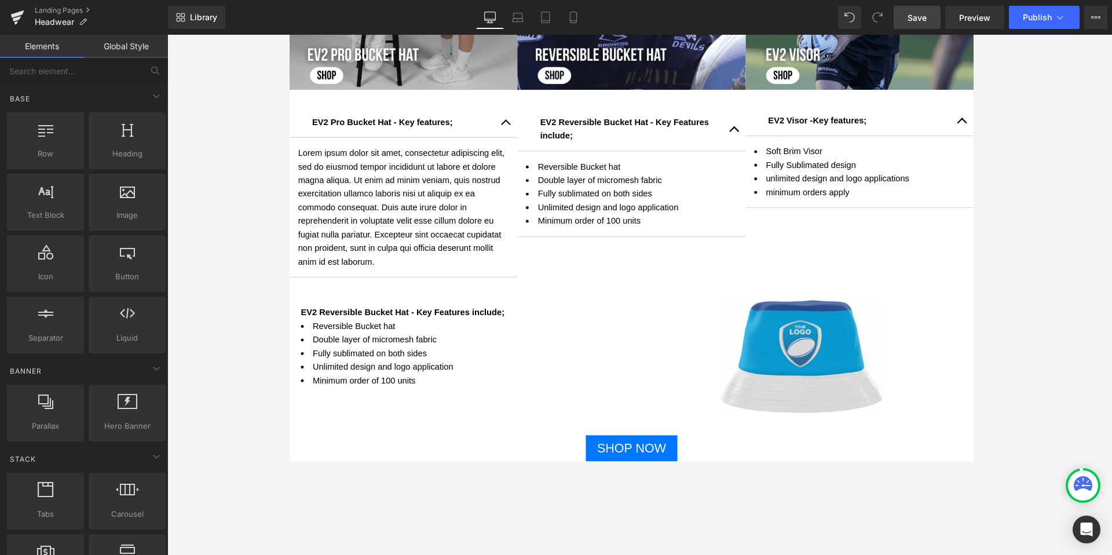
click at [851, 14] on span "Save" at bounding box center [917, 18] width 19 height 12
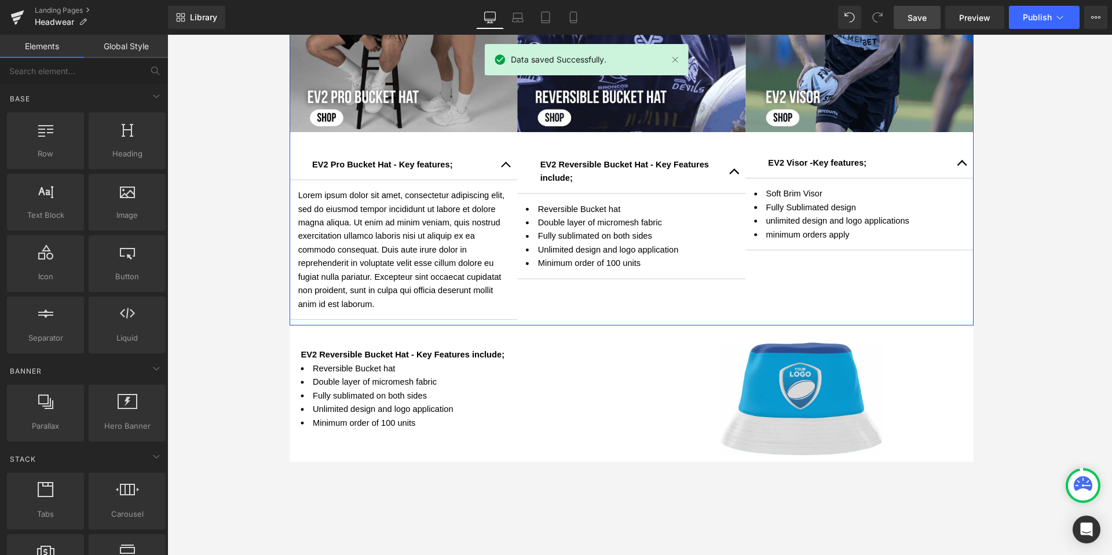
scroll to position [1180, 0]
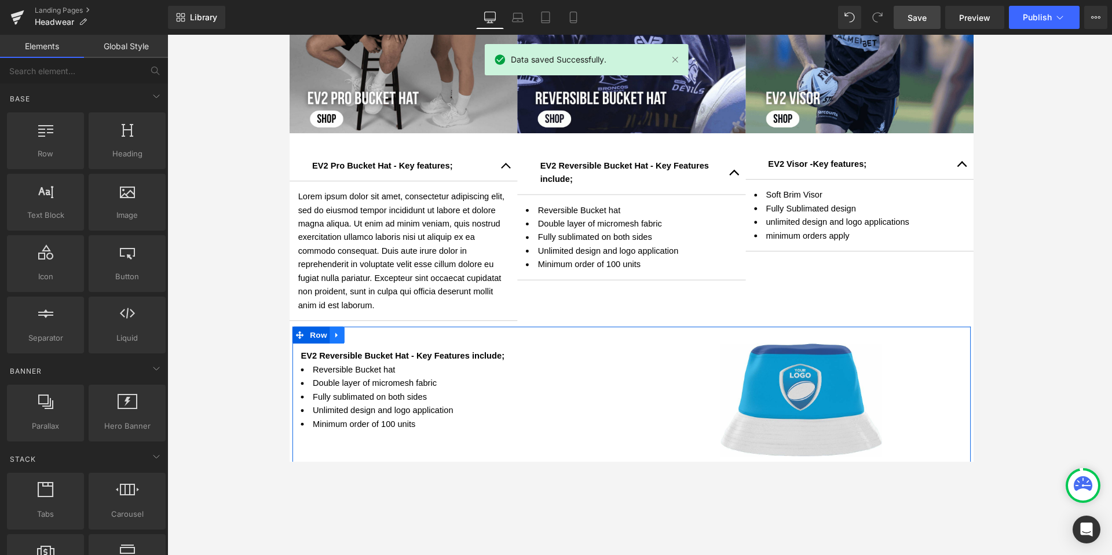
click at [338, 343] on icon at bounding box center [338, 342] width 8 height 9
click at [370, 341] on link at bounding box center [367, 342] width 15 height 17
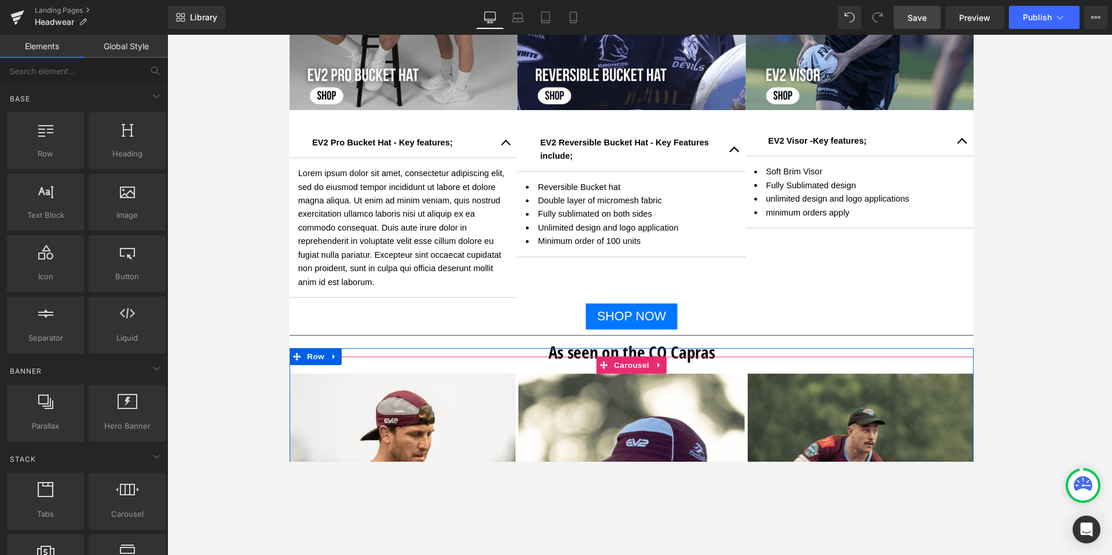
scroll to position [1208, 0]
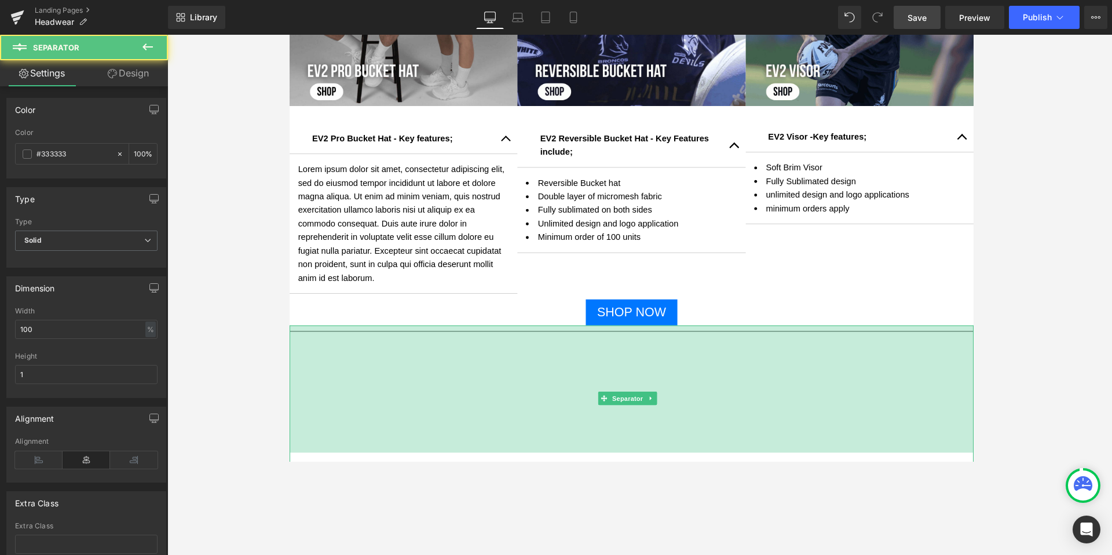
drag, startPoint x: 483, startPoint y: 334, endPoint x: 980, endPoint y: 299, distance: 498.9
click at [487, 461] on div "225px" at bounding box center [639, 398] width 701 height 130
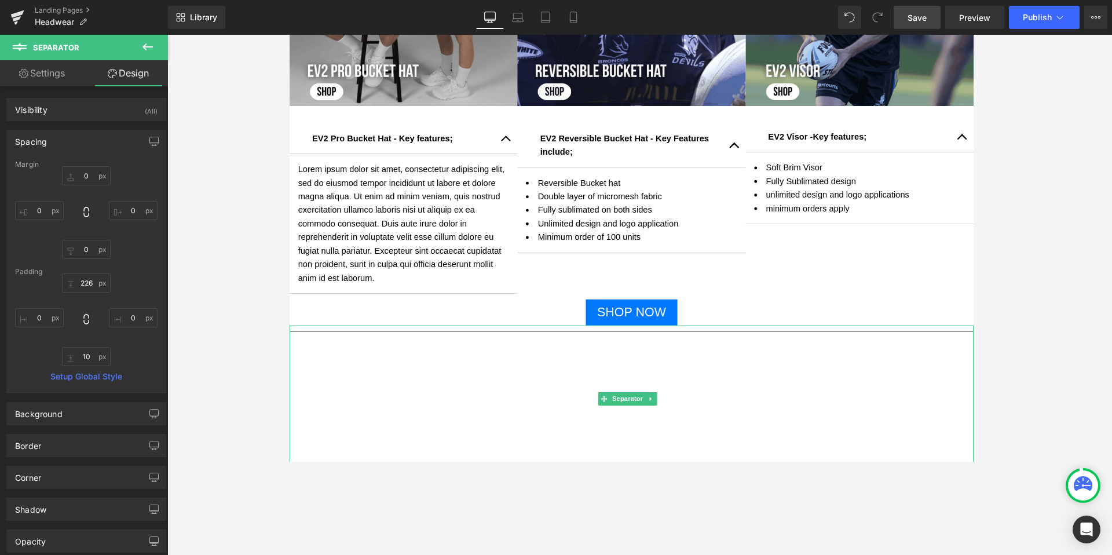
scroll to position [1305, 0]
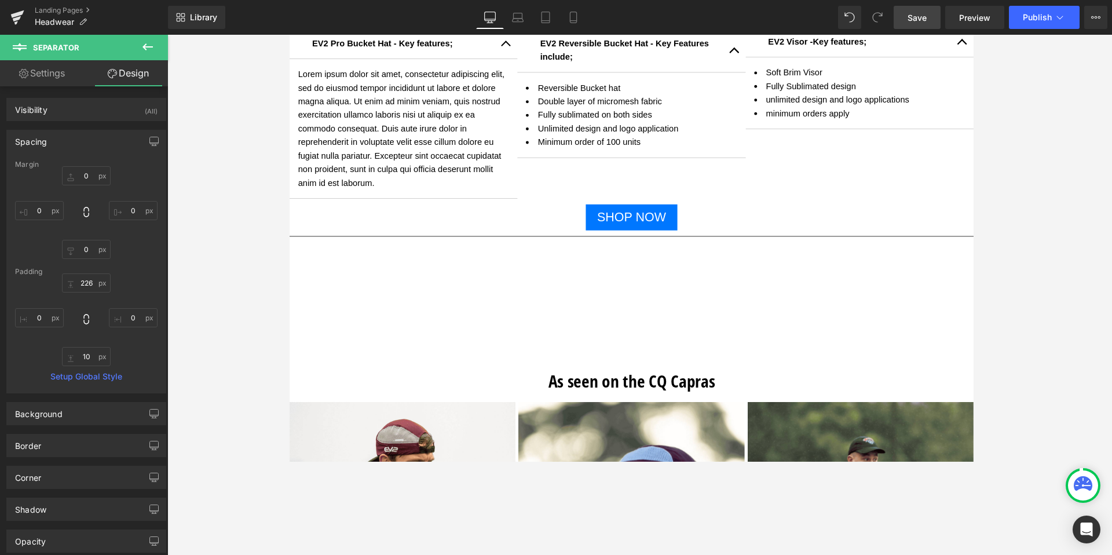
click at [851, 17] on span "Save" at bounding box center [917, 18] width 19 height 12
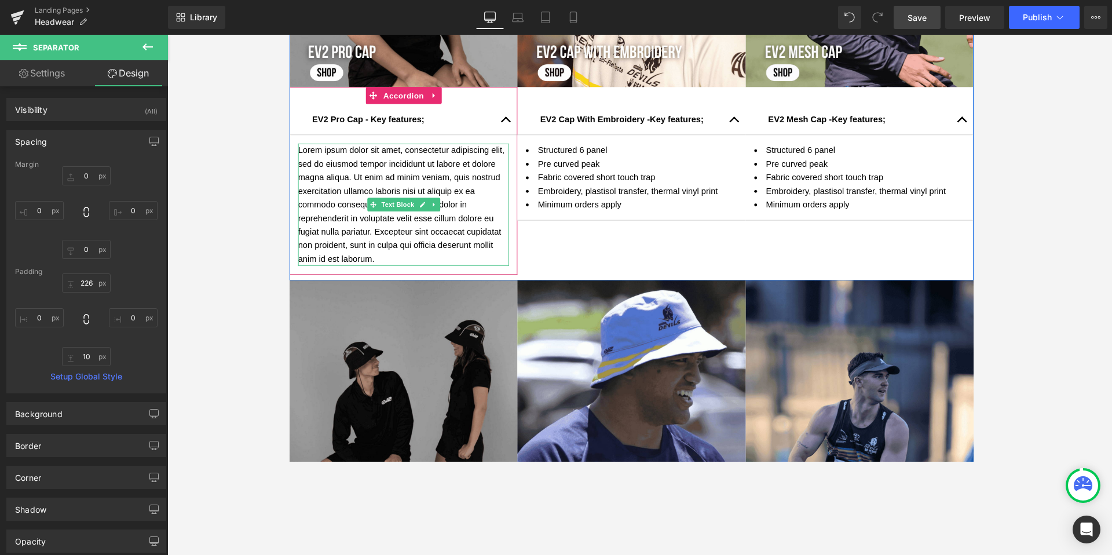
scroll to position [738, 0]
click at [378, 264] on p "Lorem ipsum dolor sit amet, consectetur adipiscing elit, sed do eiusmod tempor …" at bounding box center [406, 207] width 216 height 125
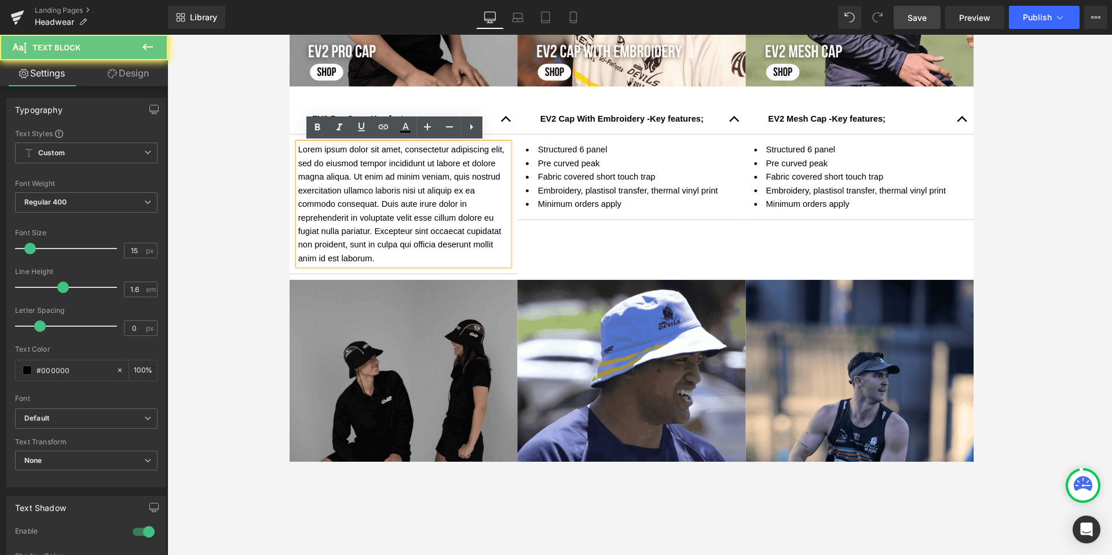
click at [377, 262] on p "Lorem ipsum dolor sit amet, consectetur adipiscing elit, sed do eiusmod tempor …" at bounding box center [406, 207] width 216 height 125
click at [368, 101] on div "EV2 Pro Cap - Key features; Text Block Lorem ipsum dolor sit amet, consectetur …" at bounding box center [406, 183] width 234 height 192
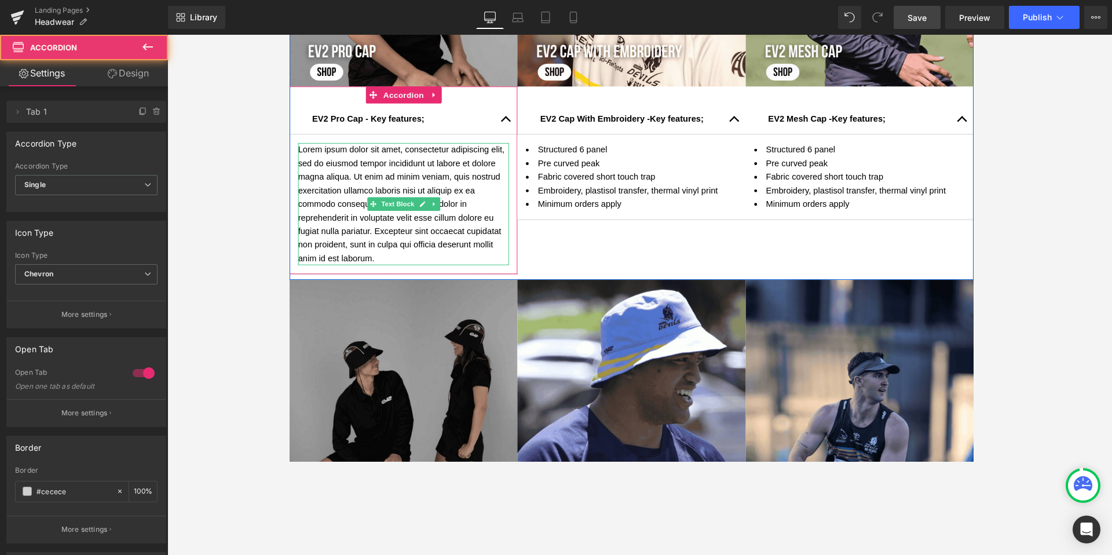
click at [368, 222] on p "Lorem ipsum dolor sit amet, consectetur adipiscing elit, sed do eiusmod tempor …" at bounding box center [406, 207] width 216 height 125
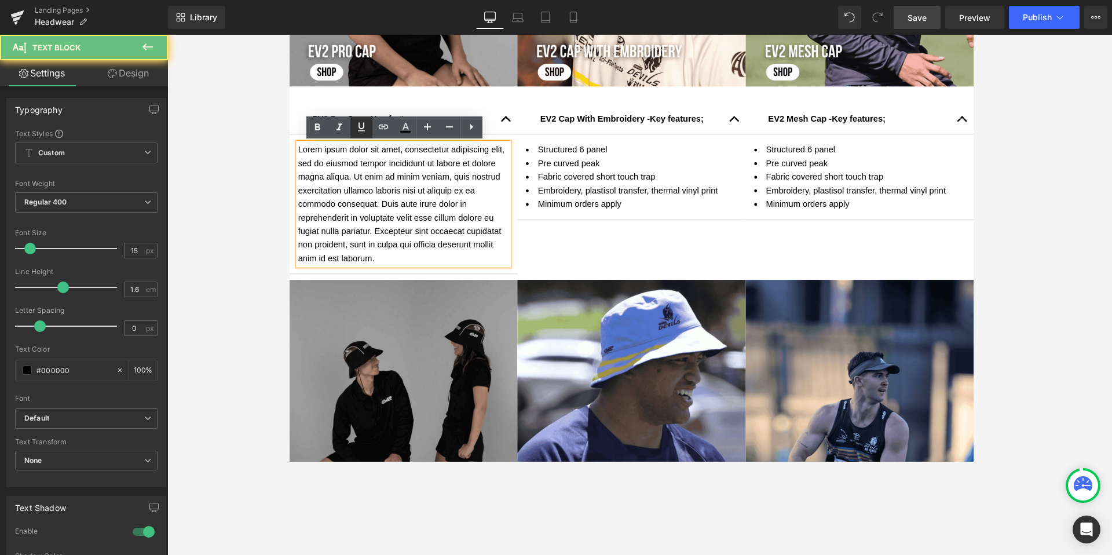
click at [356, 122] on link at bounding box center [362, 127] width 22 height 22
click at [312, 116] on div "EV2 Pro Cap - Key features; Text Block" at bounding box center [405, 121] width 187 height 14
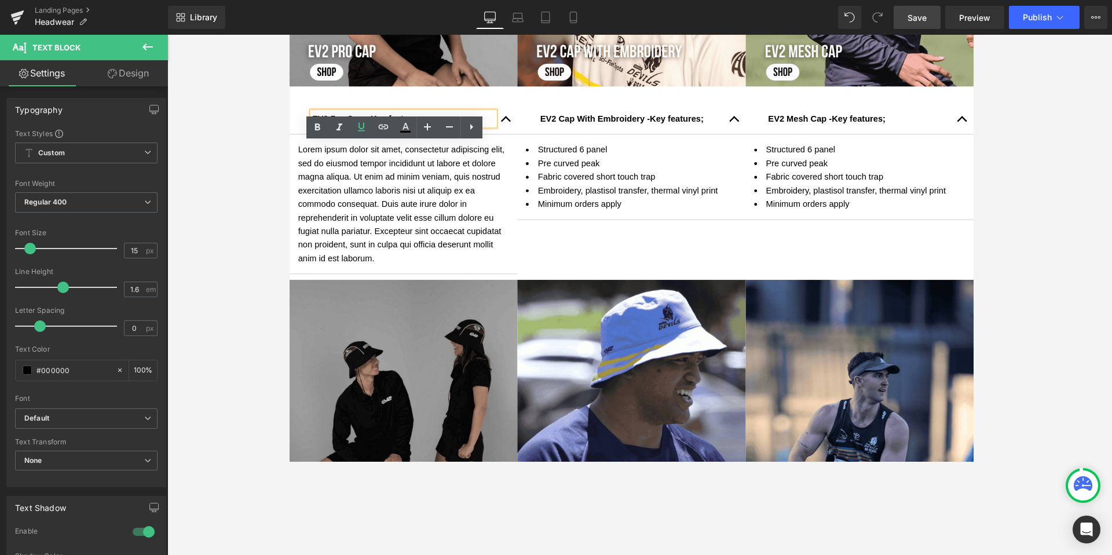
click at [330, 114] on div "EV2 Pro Cap - Key features;" at bounding box center [405, 121] width 187 height 14
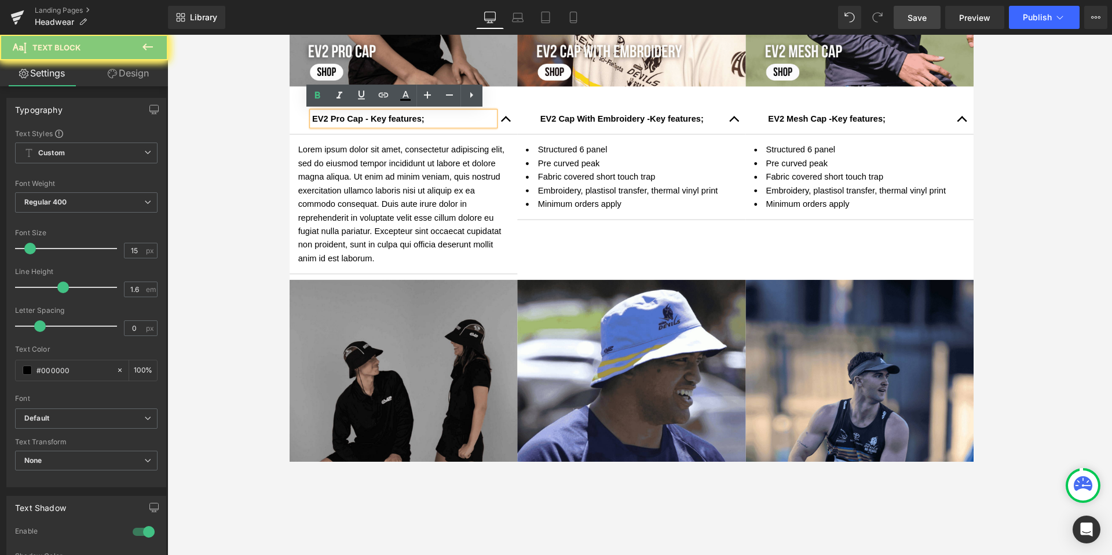
drag, startPoint x: 366, startPoint y: 123, endPoint x: 310, endPoint y: 123, distance: 56.2
click at [312, 123] on strong "EV2 Pro Cap - Key features;" at bounding box center [369, 120] width 115 height 10
drag, startPoint x: 369, startPoint y: 122, endPoint x: 443, endPoint y: 101, distance: 76.6
click at [294, 122] on div "EV2 Pro Cap - Key features; Text Block" at bounding box center [406, 121] width 234 height 32
click at [645, 121] on div "EV2 Cap With Embroidery - Key features; Text Block" at bounding box center [639, 121] width 187 height 14
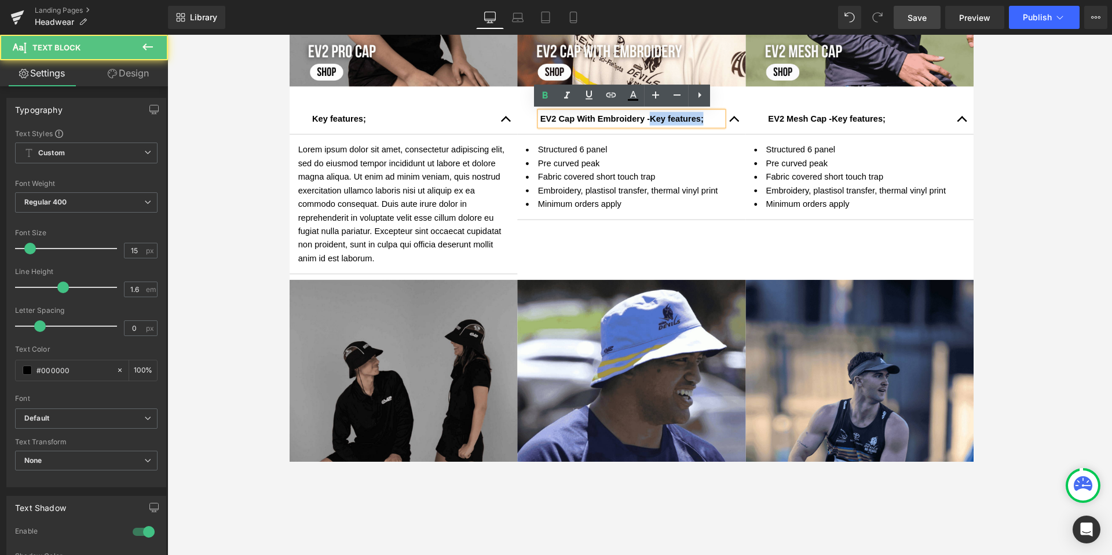
drag, startPoint x: 656, startPoint y: 121, endPoint x: 542, endPoint y: 122, distance: 114.1
click at [546, 122] on div "EV2 Cap With Embroidery - Key features;" at bounding box center [639, 121] width 187 height 14
click at [845, 119] on div "EV2 Mesh Cap - Key features; Text Block" at bounding box center [873, 121] width 187 height 14
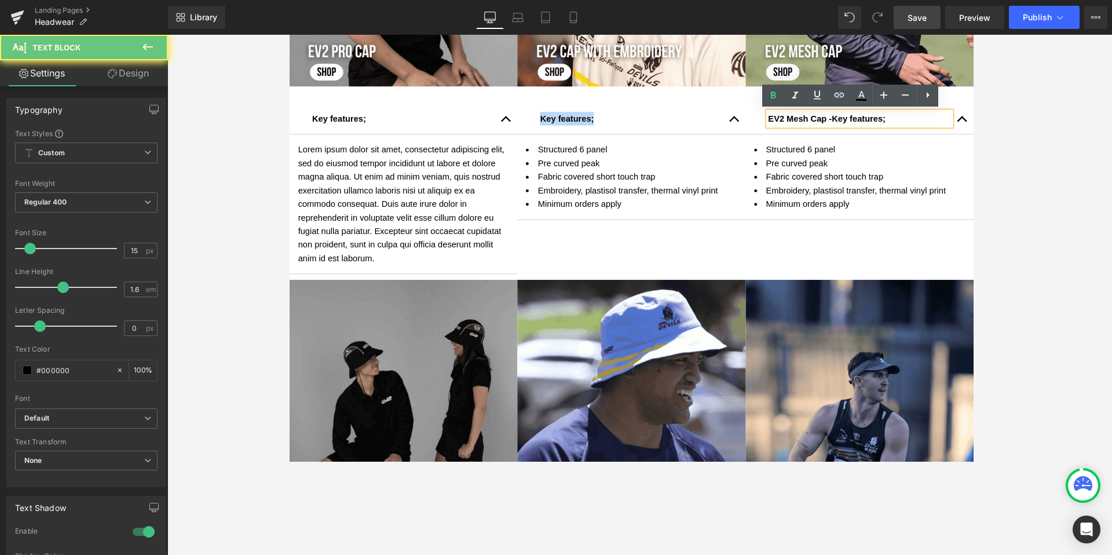
drag, startPoint x: 845, startPoint y: 123, endPoint x: 771, endPoint y: 126, distance: 74.2
click at [771, 126] on div "EV2 Mesh Cap - Key features; Text Block" at bounding box center [874, 121] width 234 height 32
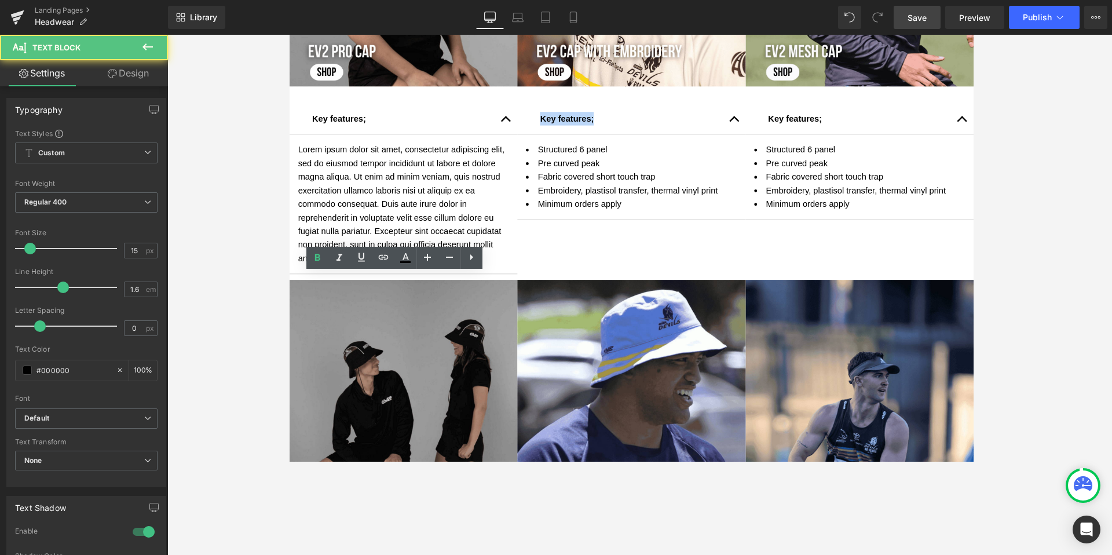
drag, startPoint x: 397, startPoint y: 227, endPoint x: 376, endPoint y: 236, distance: 23.1
drag, startPoint x: 661, startPoint y: 225, endPoint x: 582, endPoint y: 226, distance: 78.8
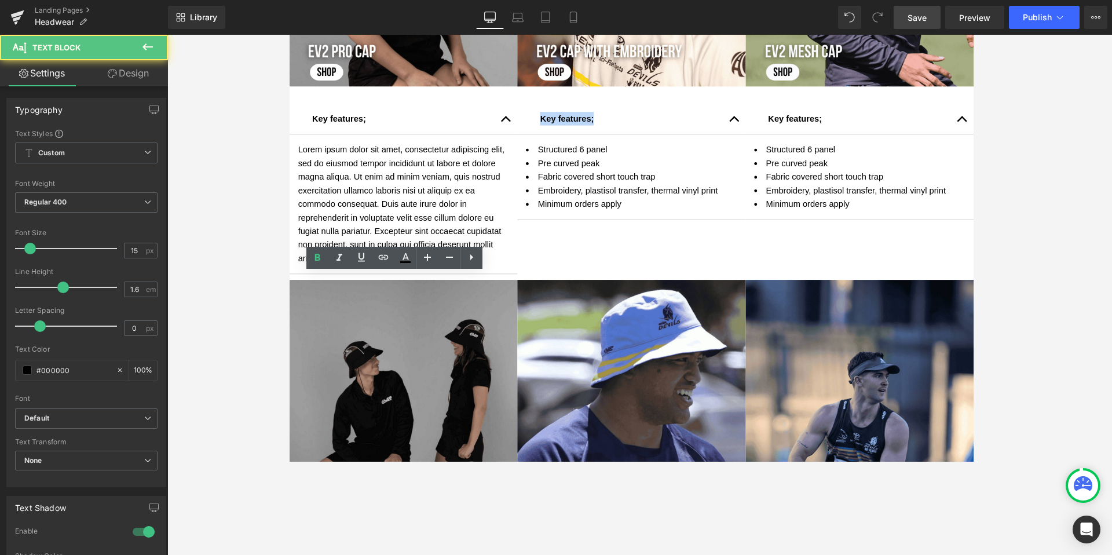
drag, startPoint x: 614, startPoint y: 225, endPoint x: 597, endPoint y: 225, distance: 16.8
drag, startPoint x: 825, startPoint y: 224, endPoint x: 772, endPoint y: 227, distance: 53.4
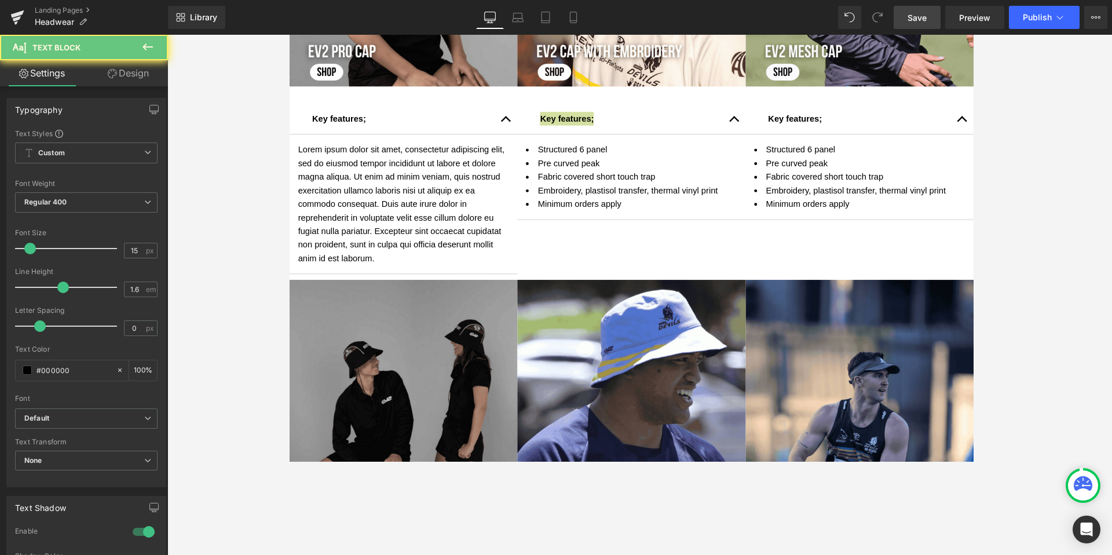
drag, startPoint x: 922, startPoint y: 18, endPoint x: 257, endPoint y: 312, distance: 727.1
click at [851, 18] on span "Save" at bounding box center [917, 18] width 19 height 12
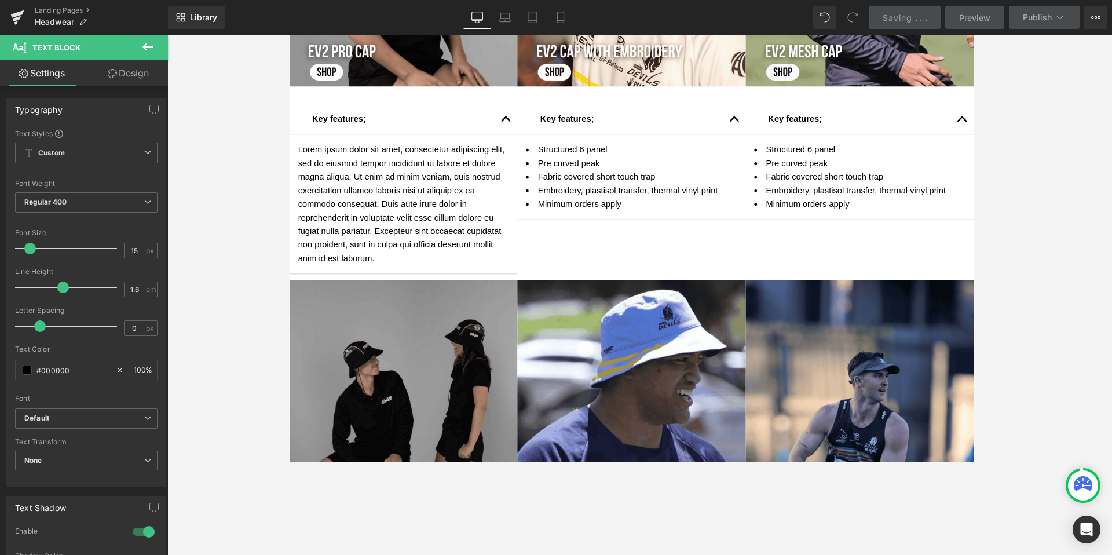
scroll to position [2, 0]
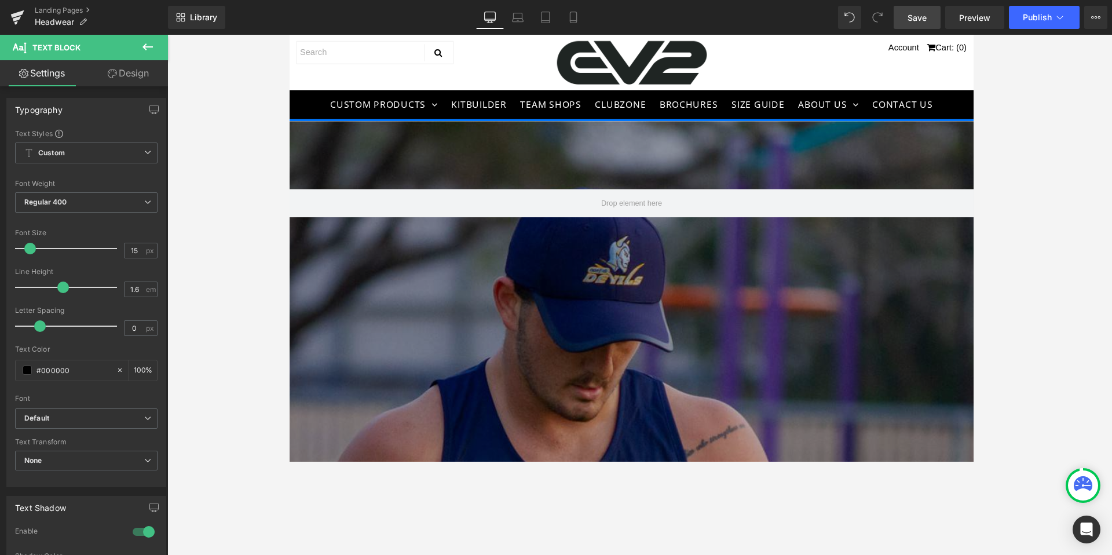
click at [289, 35] on div "435px" at bounding box center [289, 35] width 0 height 0
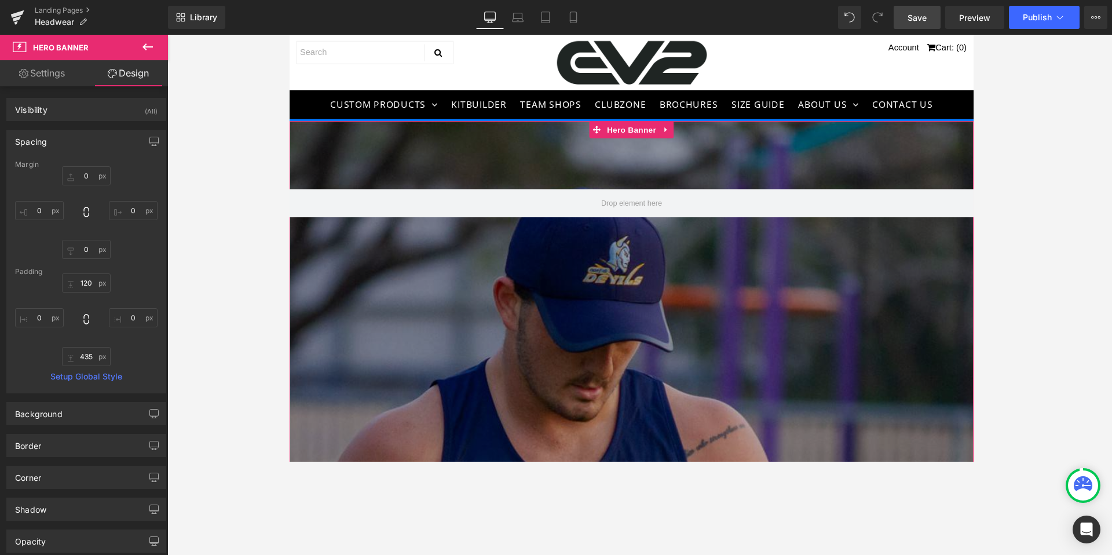
scroll to position [0, 0]
click at [32, 67] on link "Settings" at bounding box center [42, 73] width 84 height 26
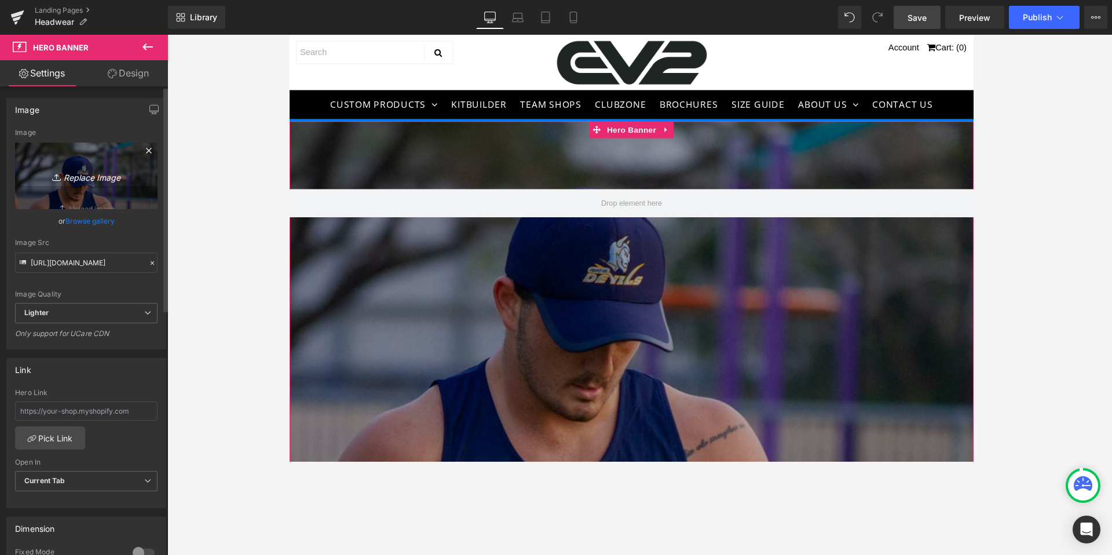
click at [81, 178] on icon "Replace Image" at bounding box center [86, 176] width 93 height 14
type input "C:\fakepath\Youtube Banner (1) (1).png"
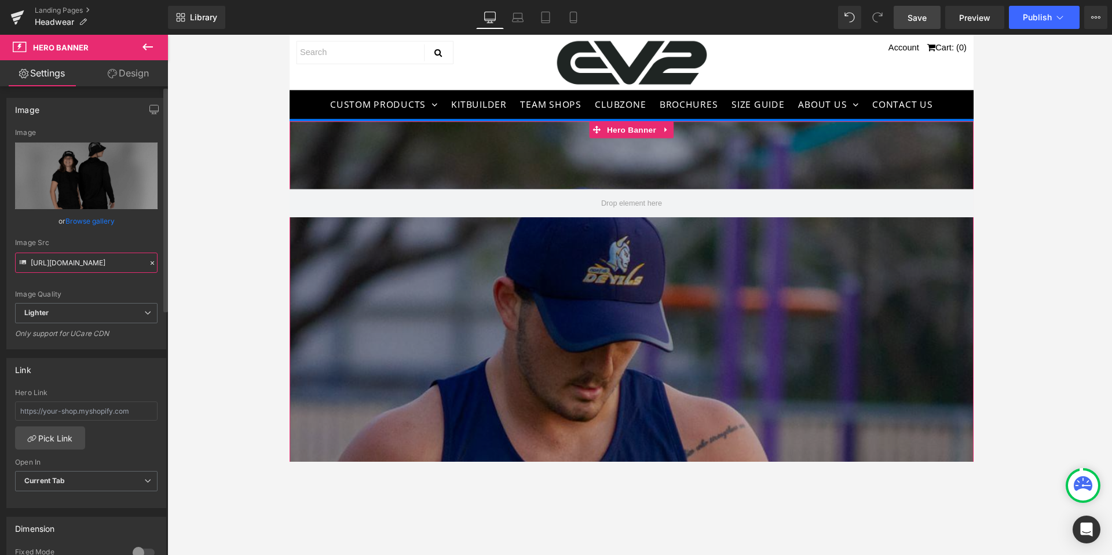
type input "[URL][DOMAIN_NAME]"
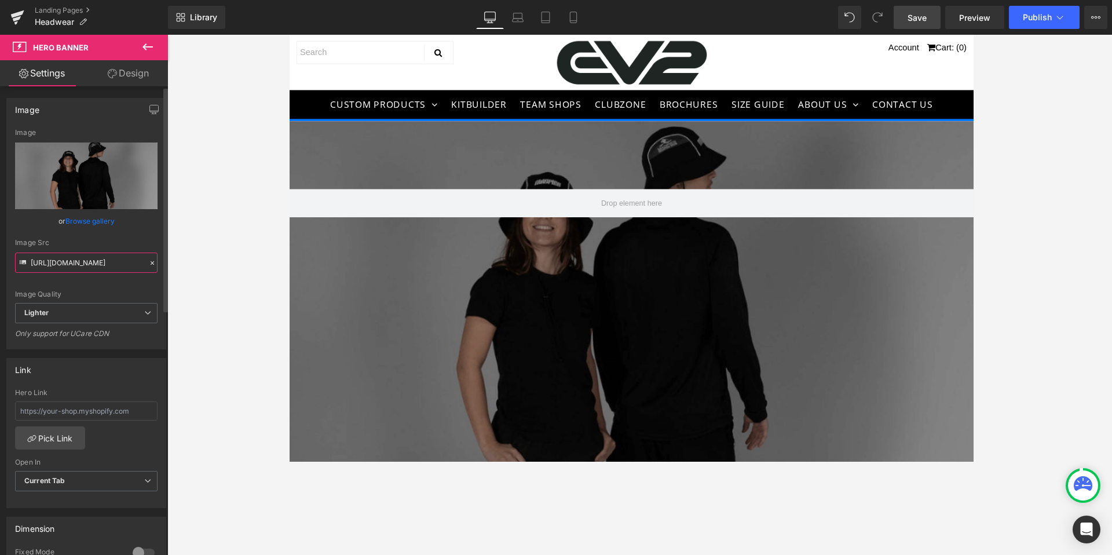
drag, startPoint x: 139, startPoint y: 254, endPoint x: 25, endPoint y: 251, distance: 113.6
click at [25, 251] on div "Image Src [URL][DOMAIN_NAME]" at bounding box center [86, 256] width 143 height 34
click at [132, 221] on div "or Browse gallery" at bounding box center [86, 221] width 143 height 12
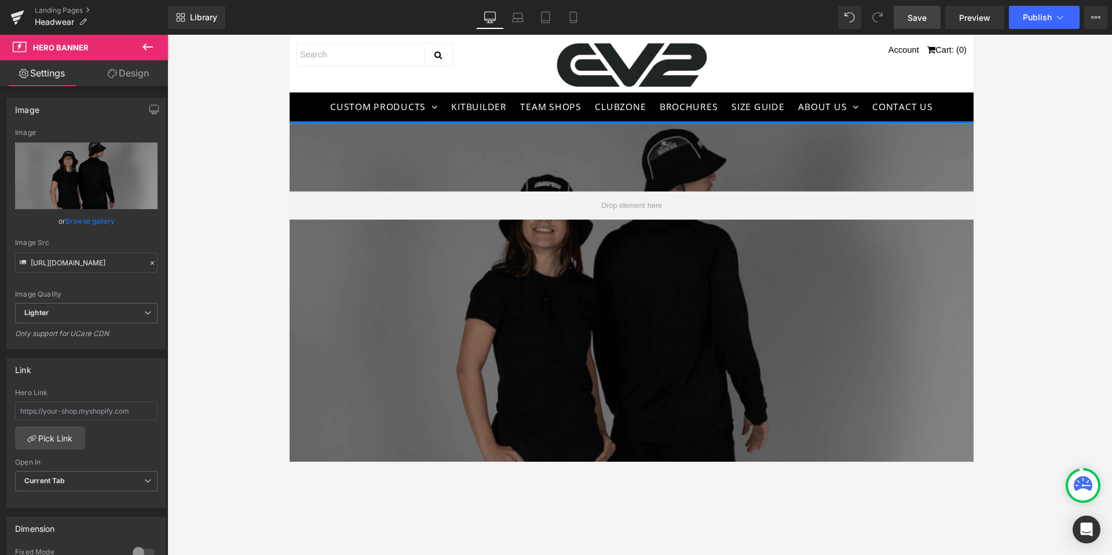
click at [851, 17] on span "Save" at bounding box center [917, 18] width 19 height 12
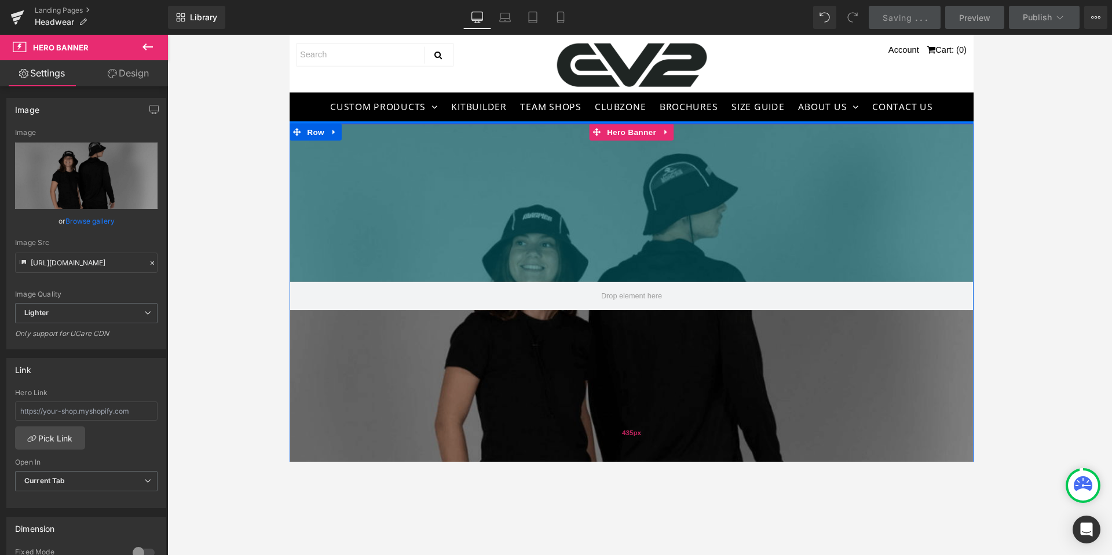
drag, startPoint x: 654, startPoint y: 167, endPoint x: 658, endPoint y: 418, distance: 250.3
click at [663, 259] on div "280px" at bounding box center [639, 207] width 701 height 162
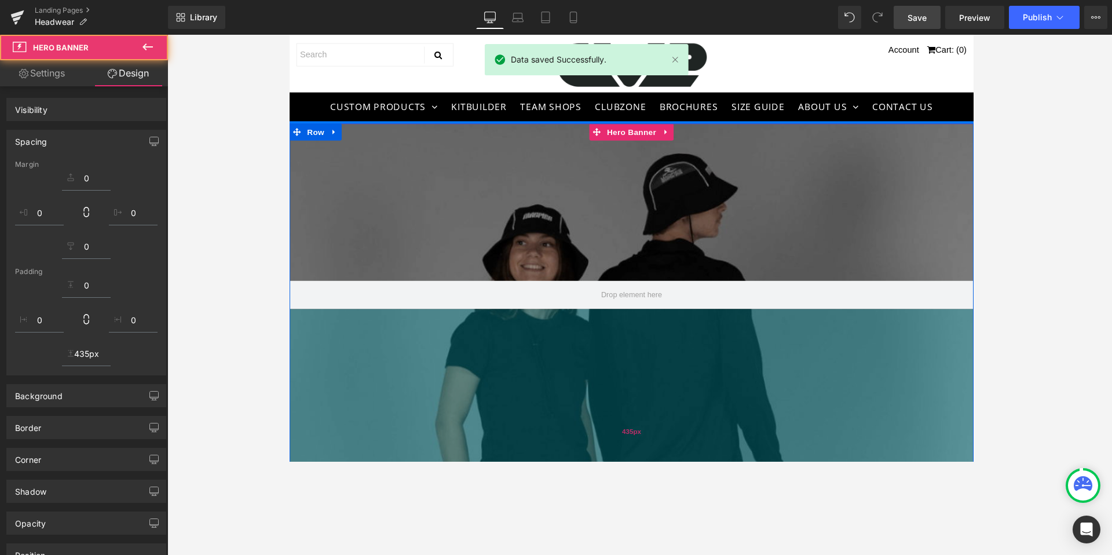
type input "339px"
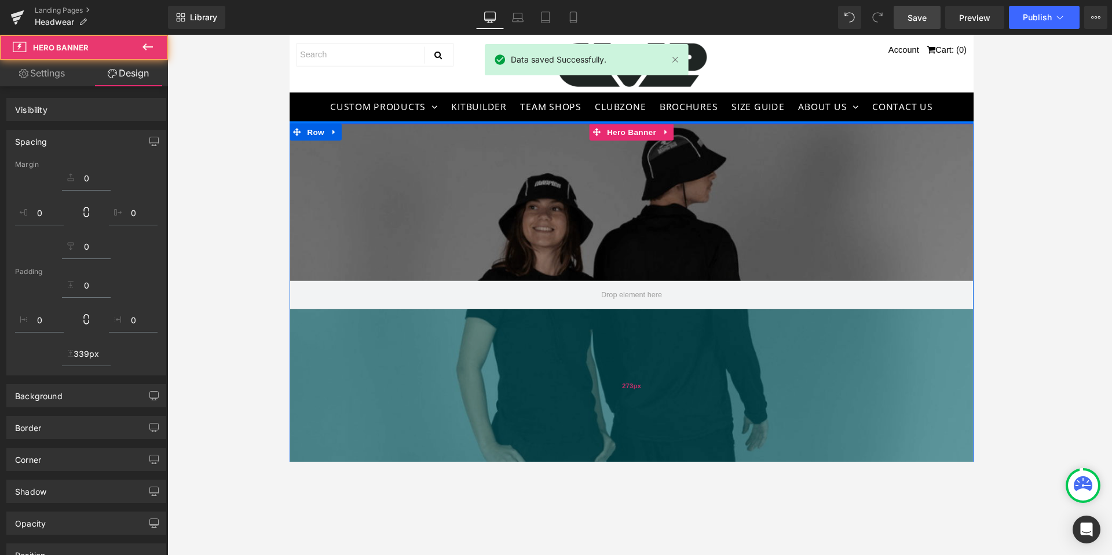
drag, startPoint x: 658, startPoint y: 418, endPoint x: 655, endPoint y: 380, distance: 38.3
click at [669, 319] on div "273px" at bounding box center [639, 395] width 701 height 158
click at [661, 357] on div "273px" at bounding box center [639, 395] width 701 height 158
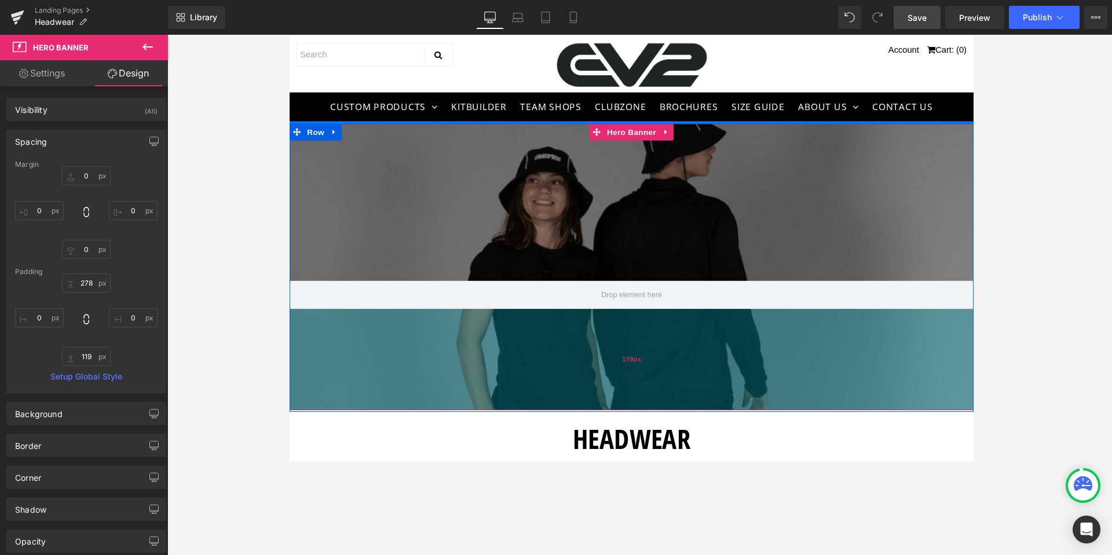
drag, startPoint x: 656, startPoint y: 346, endPoint x: 656, endPoint y: 383, distance: 36.5
click at [656, 383] on div "179px" at bounding box center [639, 368] width 701 height 104
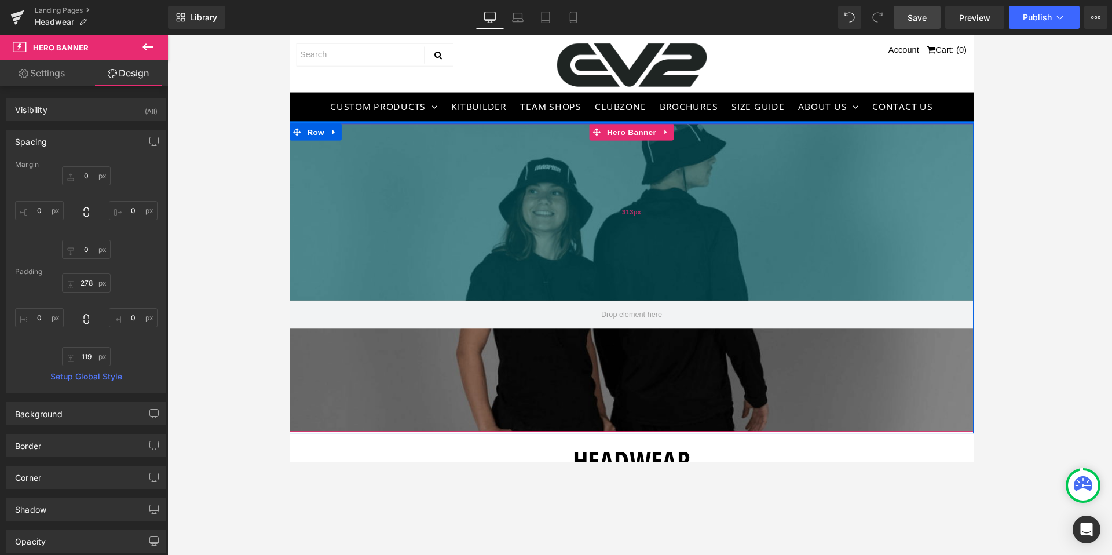
drag, startPoint x: 664, startPoint y: 282, endPoint x: 664, endPoint y: 302, distance: 20.3
click at [664, 302] on div "313px" at bounding box center [639, 216] width 701 height 181
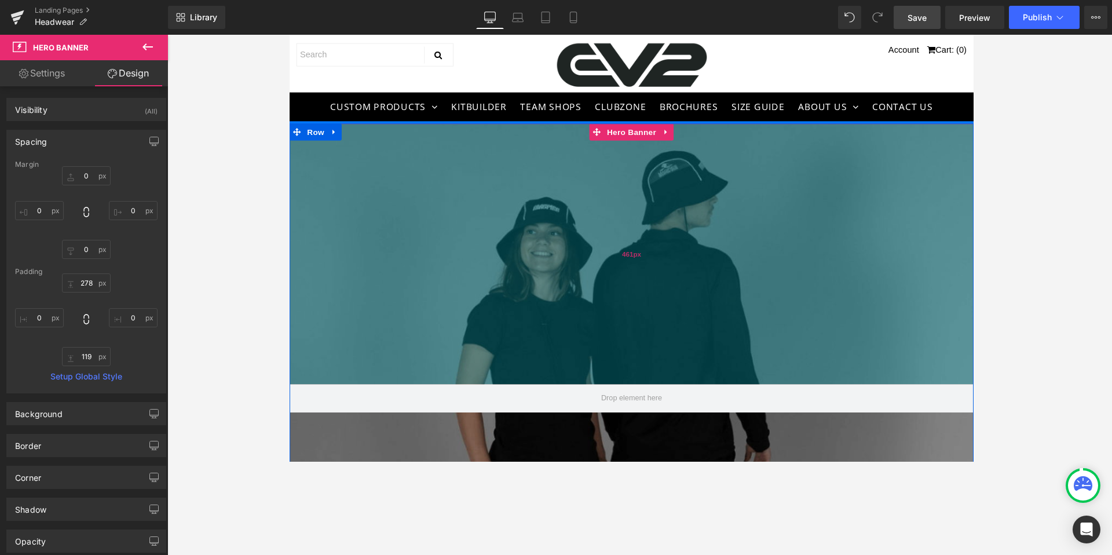
drag, startPoint x: 665, startPoint y: 283, endPoint x: 661, endPoint y: 369, distance: 85.8
click at [661, 369] on div "461px" at bounding box center [639, 259] width 701 height 267
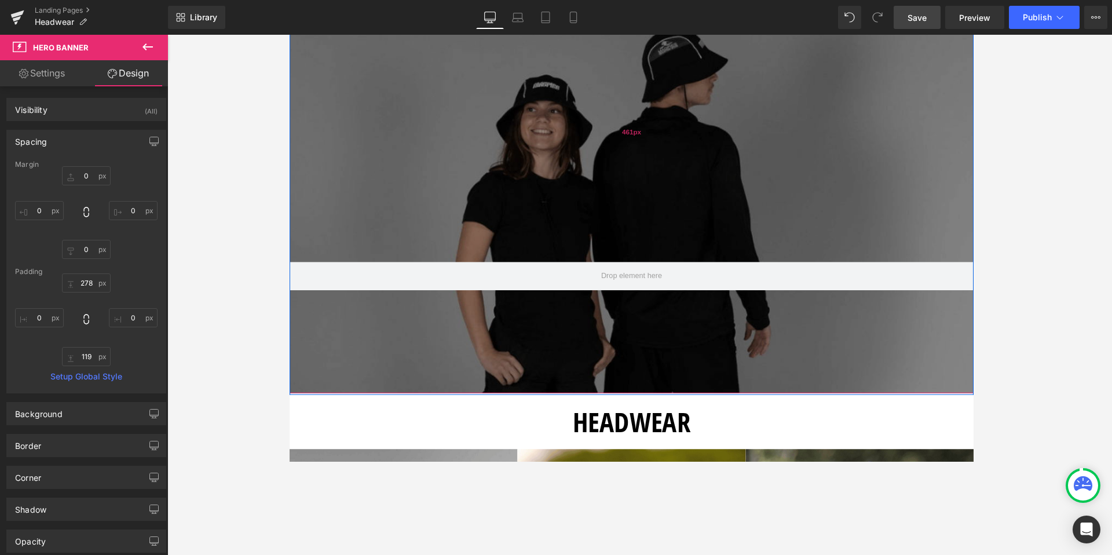
scroll to position [133, 0]
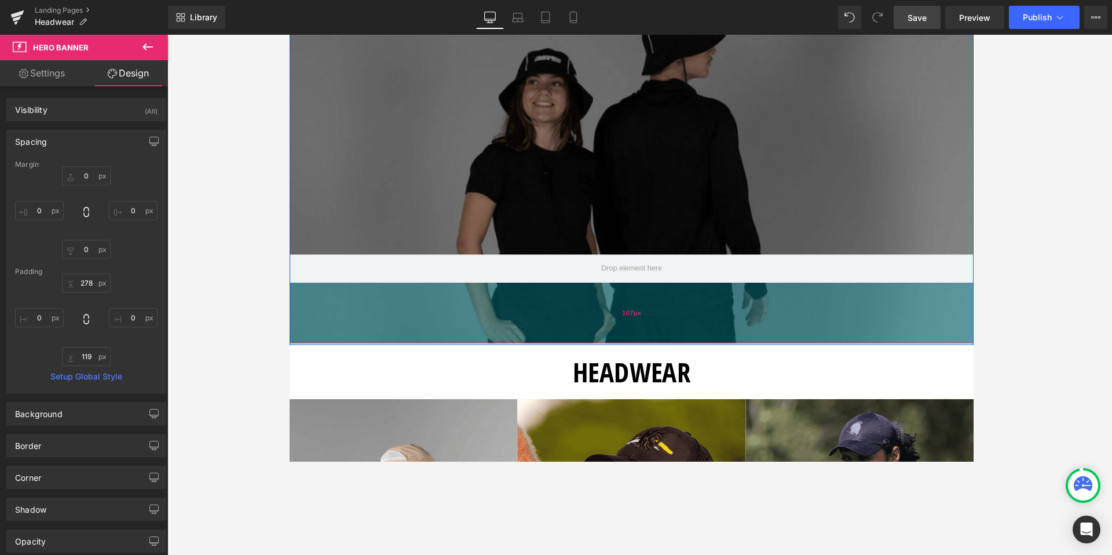
drag, startPoint x: 659, startPoint y: 370, endPoint x: 666, endPoint y: 326, distance: 44.0
click at [666, 326] on div "107px" at bounding box center [639, 320] width 701 height 62
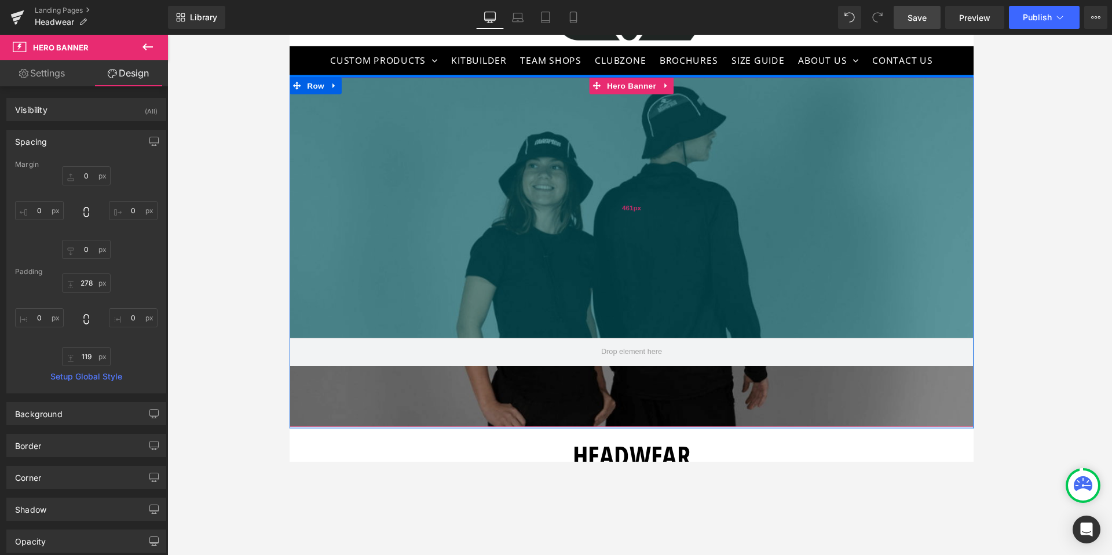
scroll to position [41, 0]
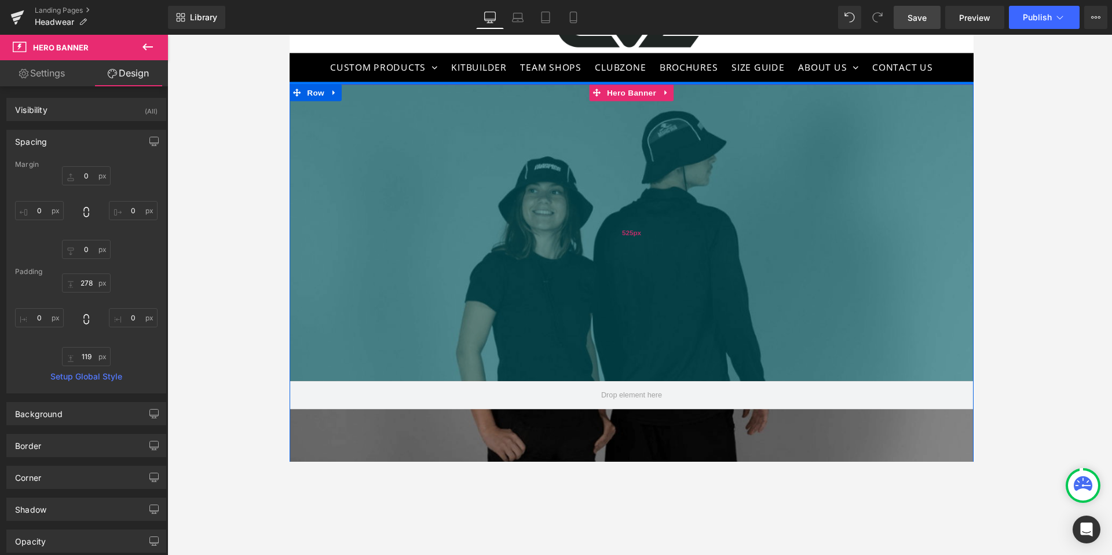
drag, startPoint x: 680, startPoint y: 231, endPoint x: 681, endPoint y: 268, distance: 37.1
click at [681, 268] on div "525px" at bounding box center [639, 237] width 701 height 304
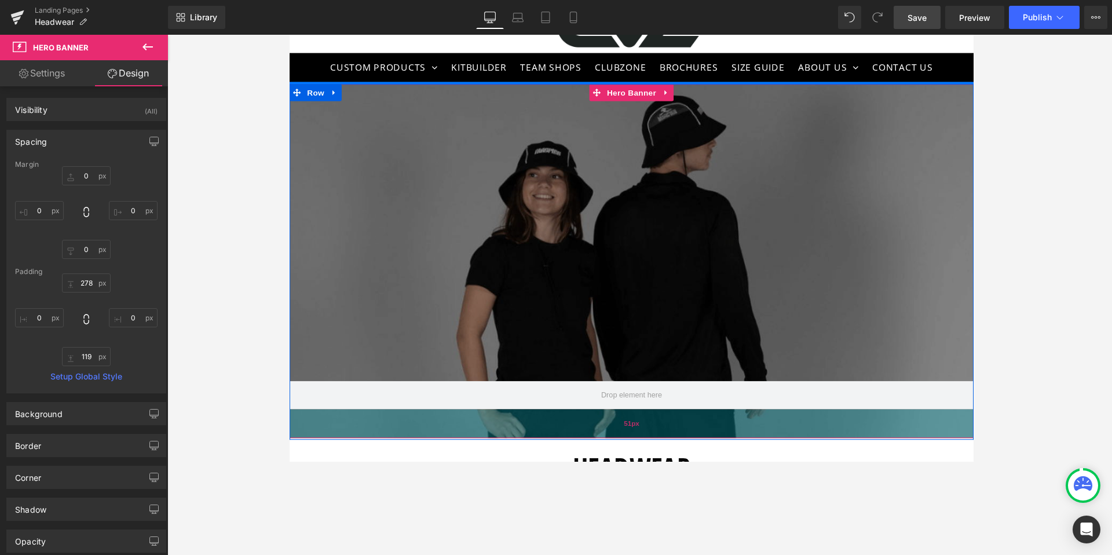
drag, startPoint x: 676, startPoint y: 462, endPoint x: 680, endPoint y: 430, distance: 32.6
click at [680, 430] on div "51px" at bounding box center [639, 433] width 701 height 30
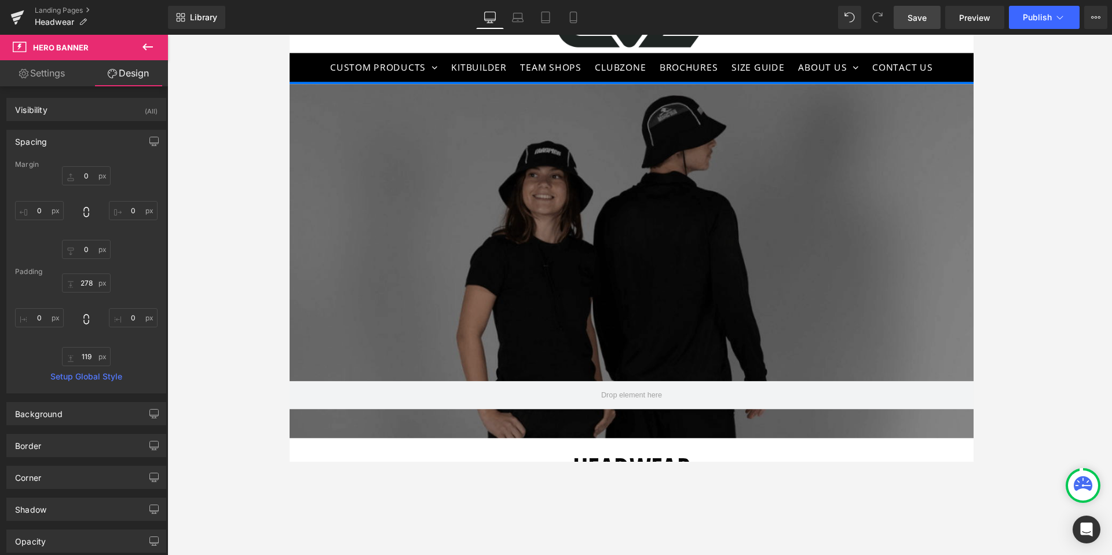
click at [851, 13] on span "Save" at bounding box center [917, 18] width 19 height 12
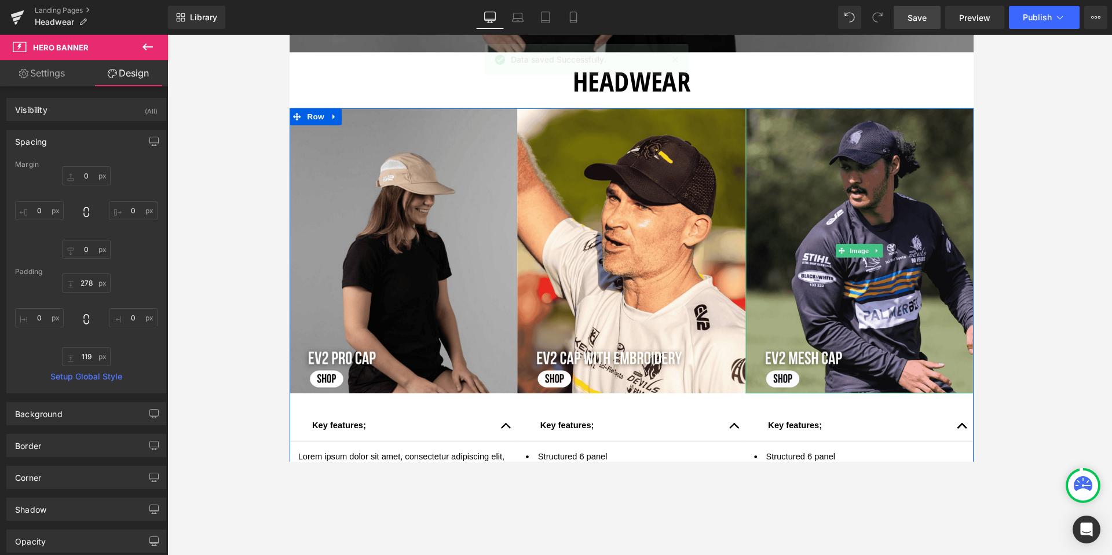
scroll to position [431, 0]
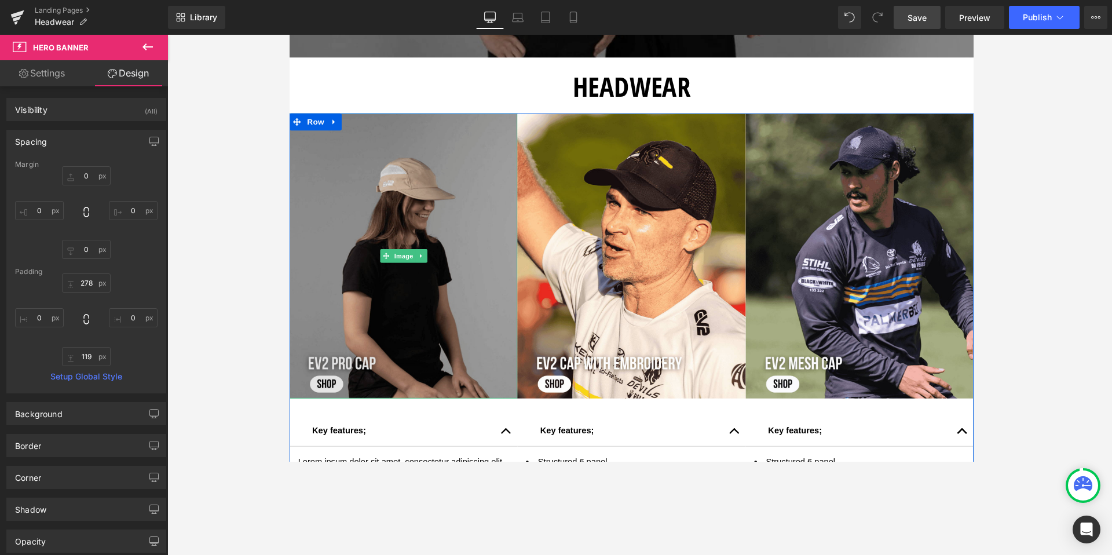
click at [425, 230] on img at bounding box center [406, 261] width 234 height 292
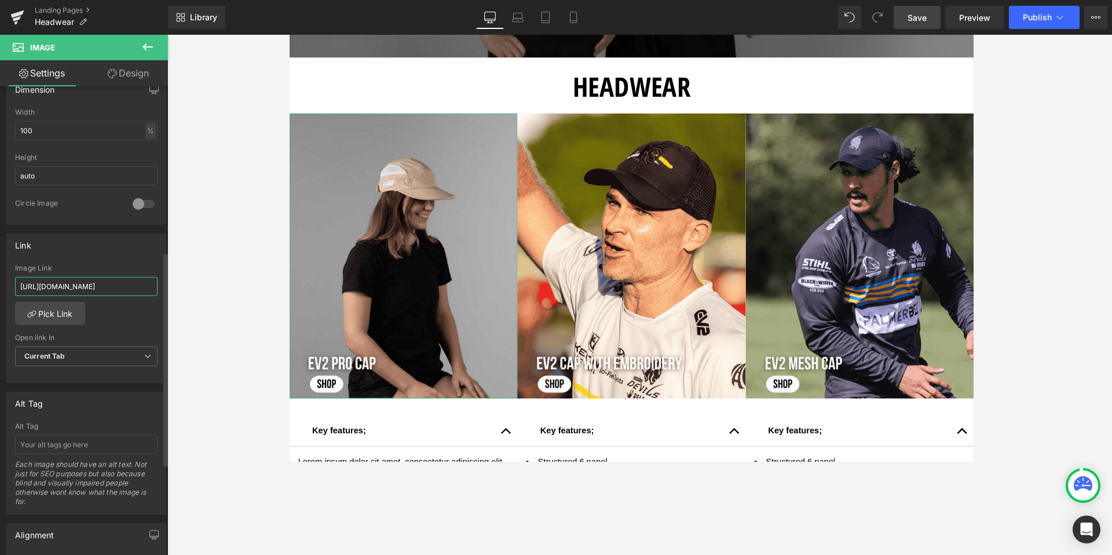
scroll to position [0, 82]
drag, startPoint x: 20, startPoint y: 289, endPoint x: 147, endPoint y: 291, distance: 126.9
click at [147, 291] on input "[URL][DOMAIN_NAME]" at bounding box center [86, 286] width 143 height 19
click at [135, 309] on div "[URL][DOMAIN_NAME] Image Link [URL][DOMAIN_NAME] Pick Link Current Tab New Tab …" at bounding box center [86, 323] width 159 height 119
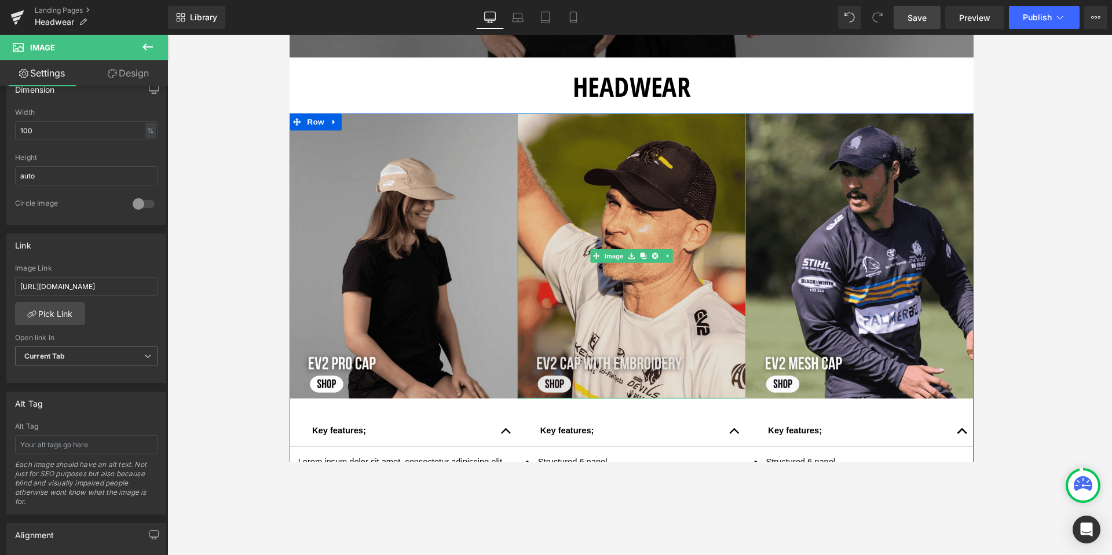
click at [574, 175] on img at bounding box center [640, 261] width 234 height 292
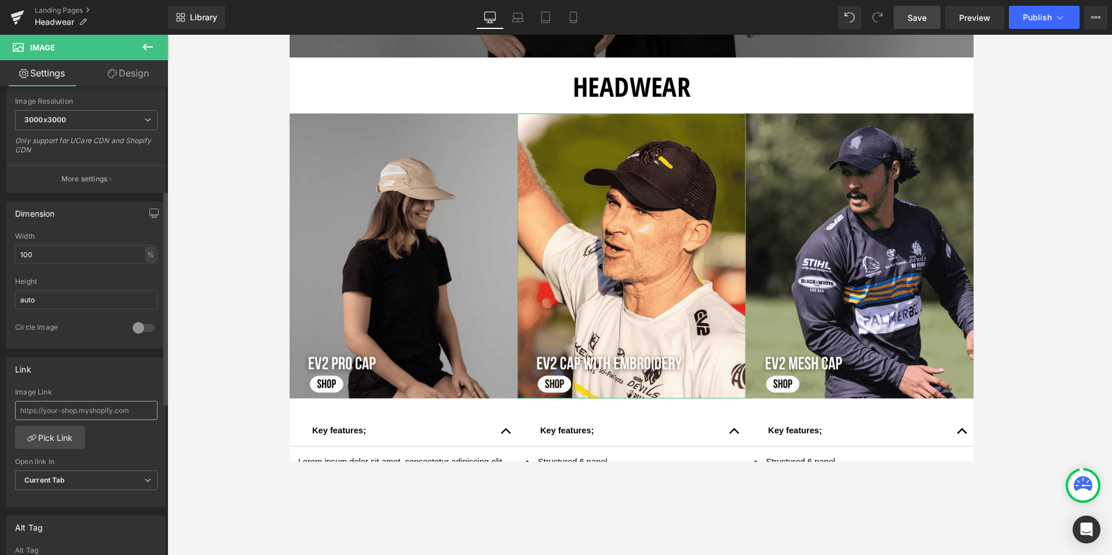
scroll to position [242, 0]
click at [110, 411] on input "text" at bounding box center [86, 406] width 143 height 19
paste input "[URL][DOMAIN_NAME]"
type input "[URL][DOMAIN_NAME]"
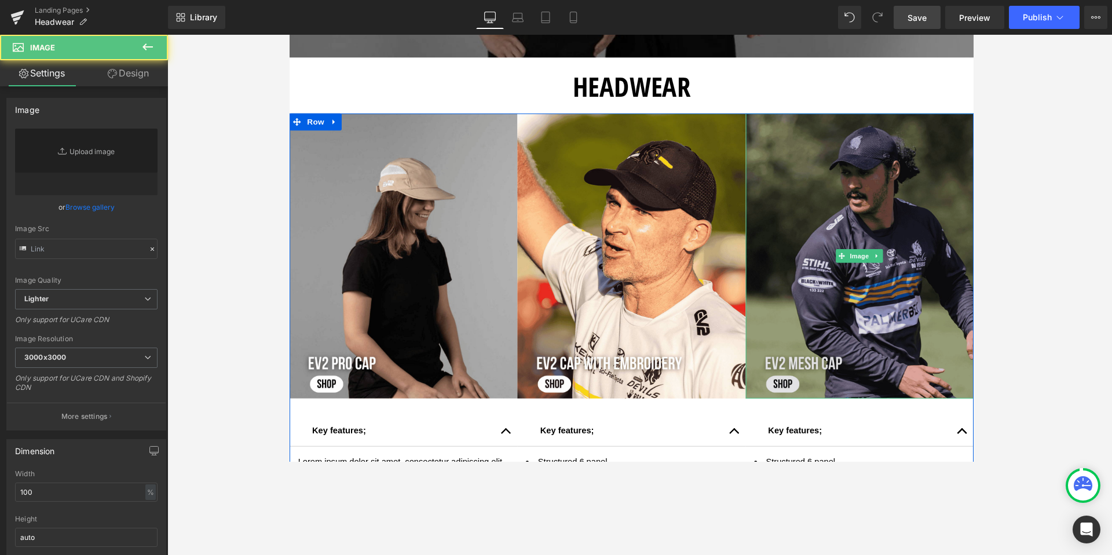
click at [792, 198] on img at bounding box center [874, 261] width 234 height 292
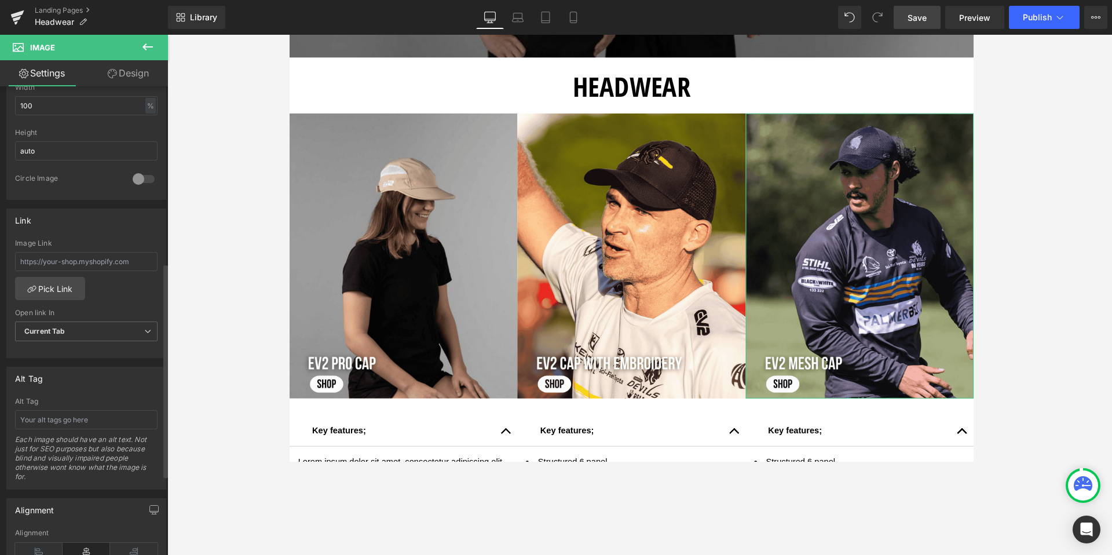
scroll to position [373, 0]
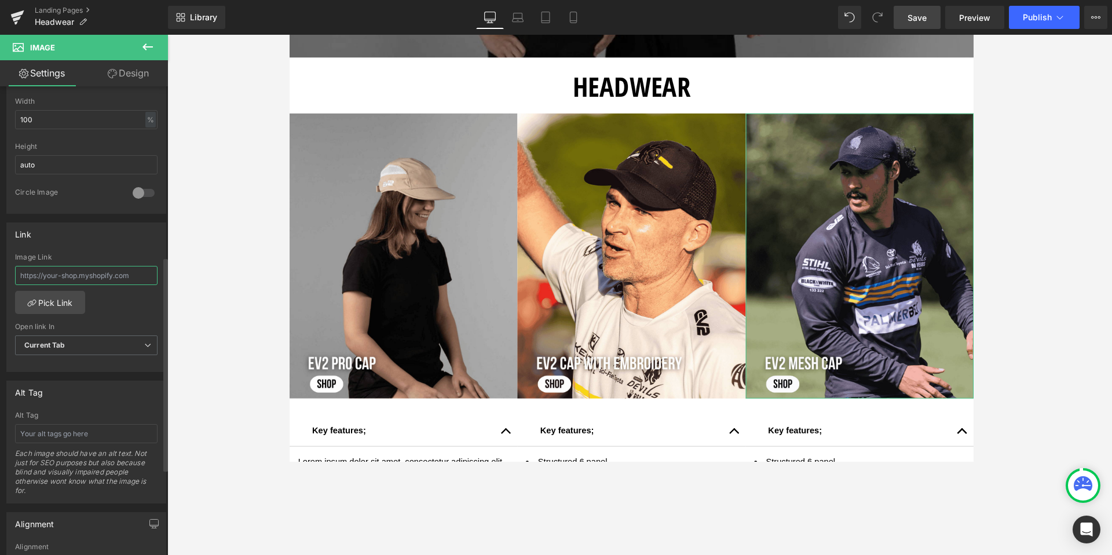
click at [50, 278] on input "text" at bounding box center [86, 275] width 143 height 19
paste input "[URL][DOMAIN_NAME]"
type input "[URL][DOMAIN_NAME]"
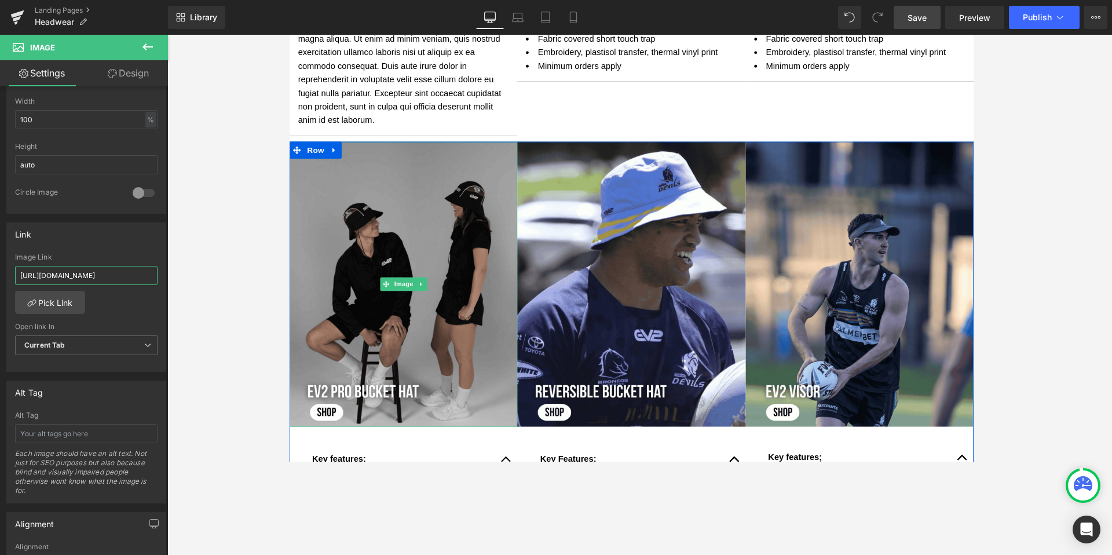
scroll to position [896, 0]
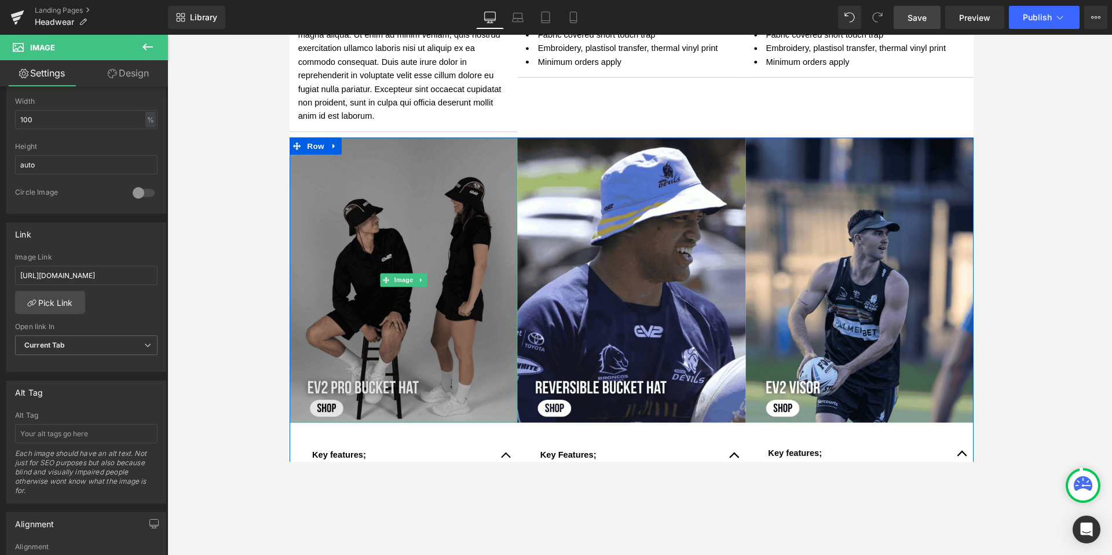
click at [444, 205] on img at bounding box center [406, 286] width 234 height 292
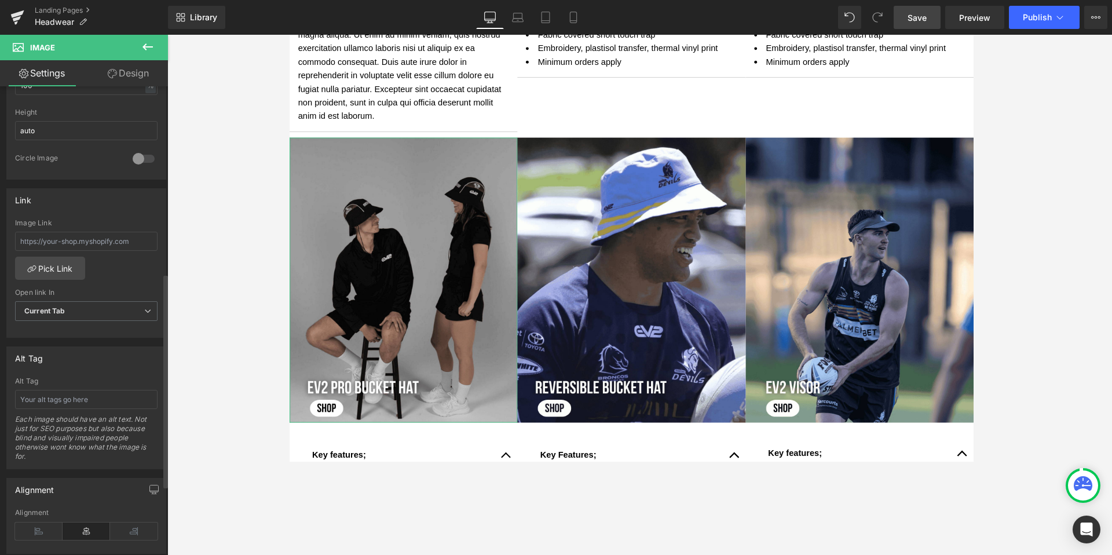
scroll to position [411, 0]
click at [61, 236] on input "text" at bounding box center [86, 236] width 143 height 19
paste input "[URL][DOMAIN_NAME]"
type input "[URL][DOMAIN_NAME]"
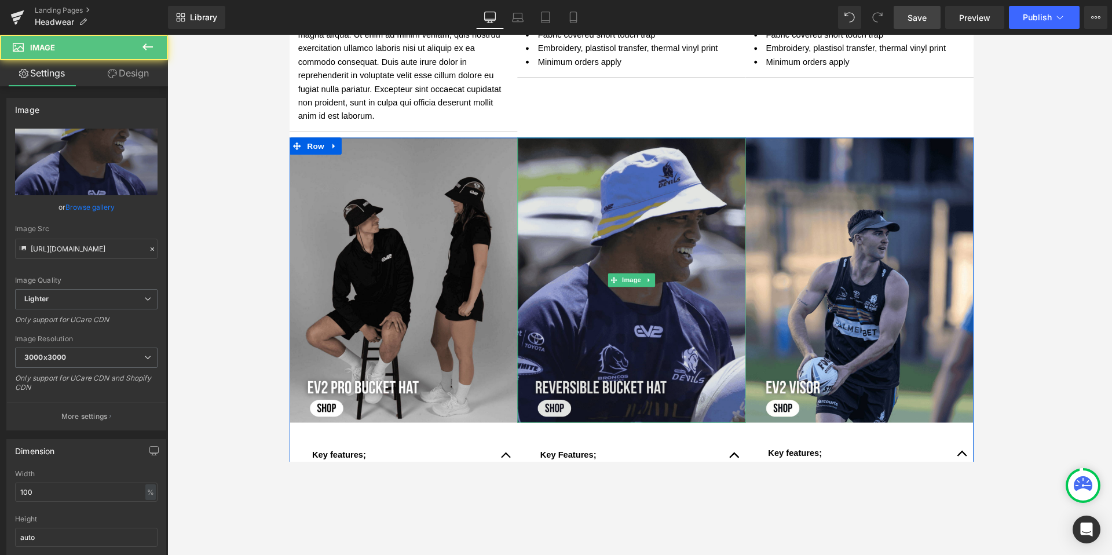
click at [598, 214] on img at bounding box center [640, 286] width 234 height 292
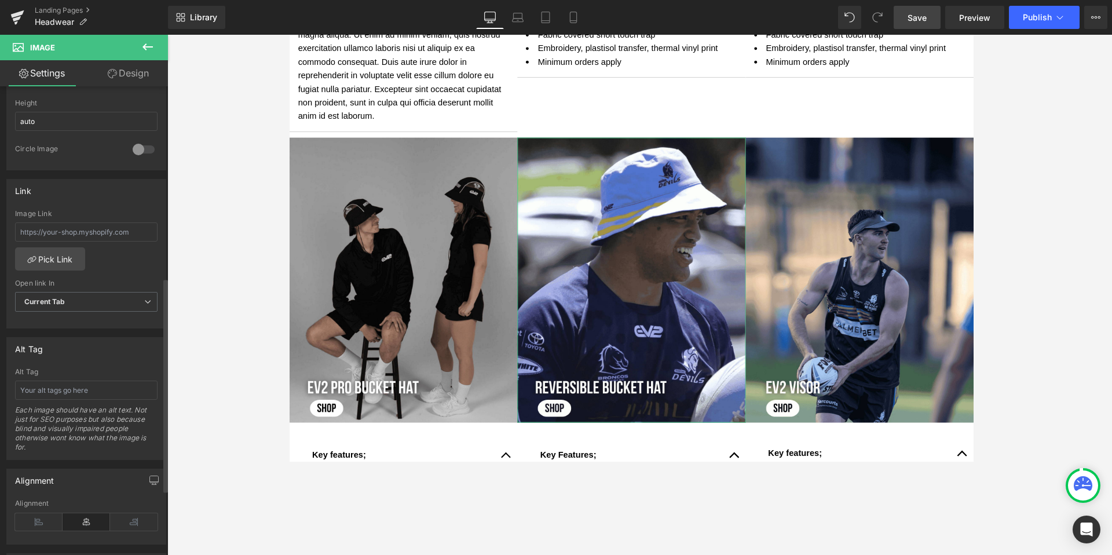
scroll to position [418, 0]
click at [66, 231] on input "text" at bounding box center [86, 230] width 143 height 19
paste input "[URL][DOMAIN_NAME]"
type input "[URL][DOMAIN_NAME]"
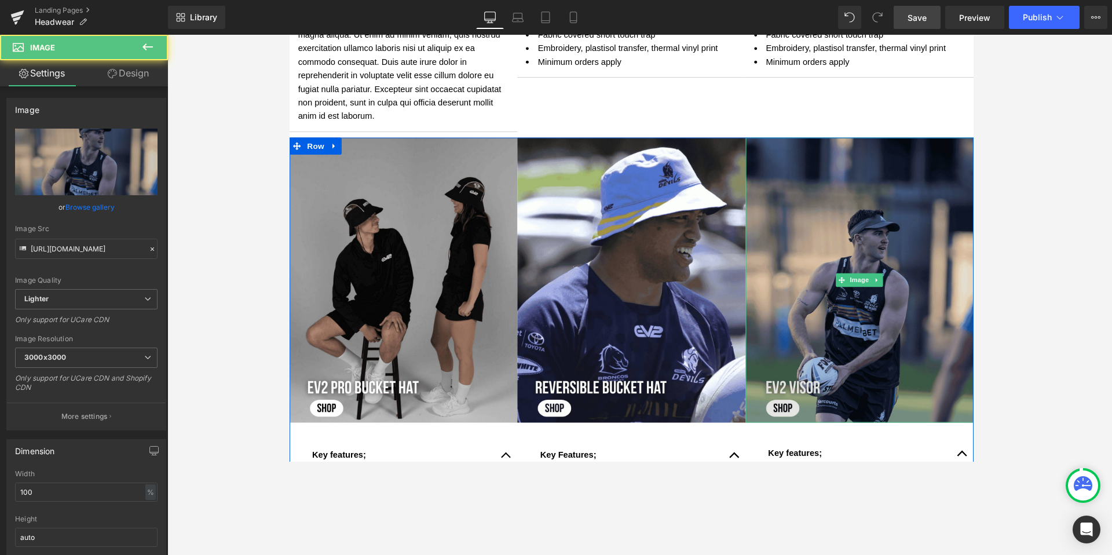
click at [830, 232] on img at bounding box center [874, 286] width 234 height 292
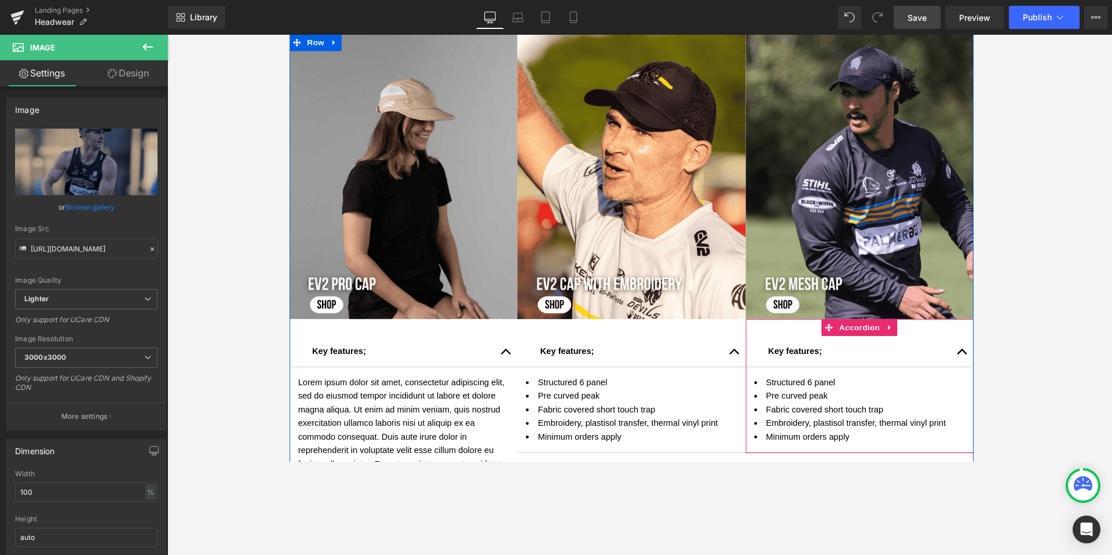
scroll to position [499, 0]
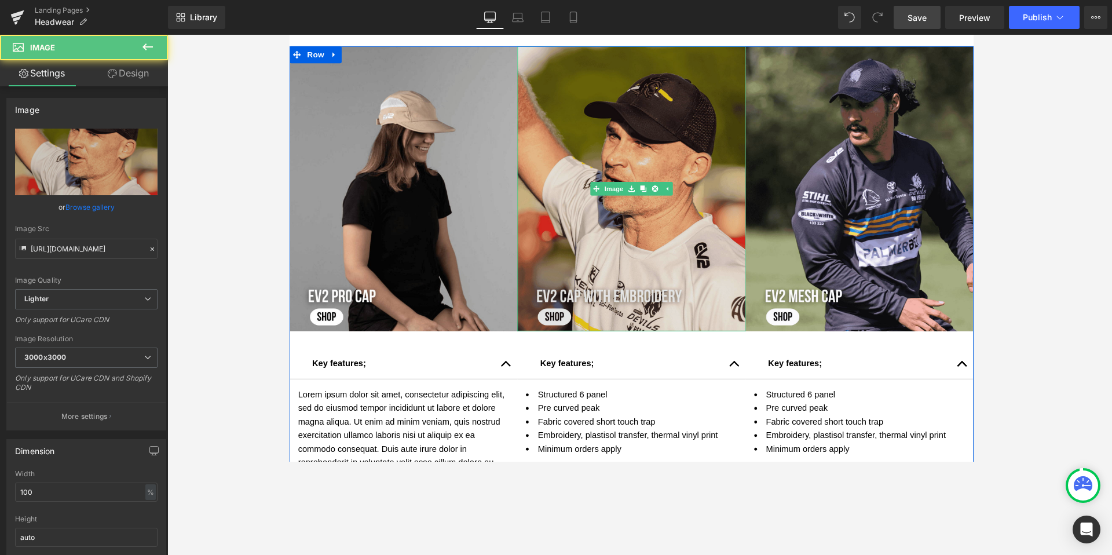
click at [625, 213] on img at bounding box center [640, 192] width 234 height 292
click at [587, 123] on img at bounding box center [640, 192] width 234 height 292
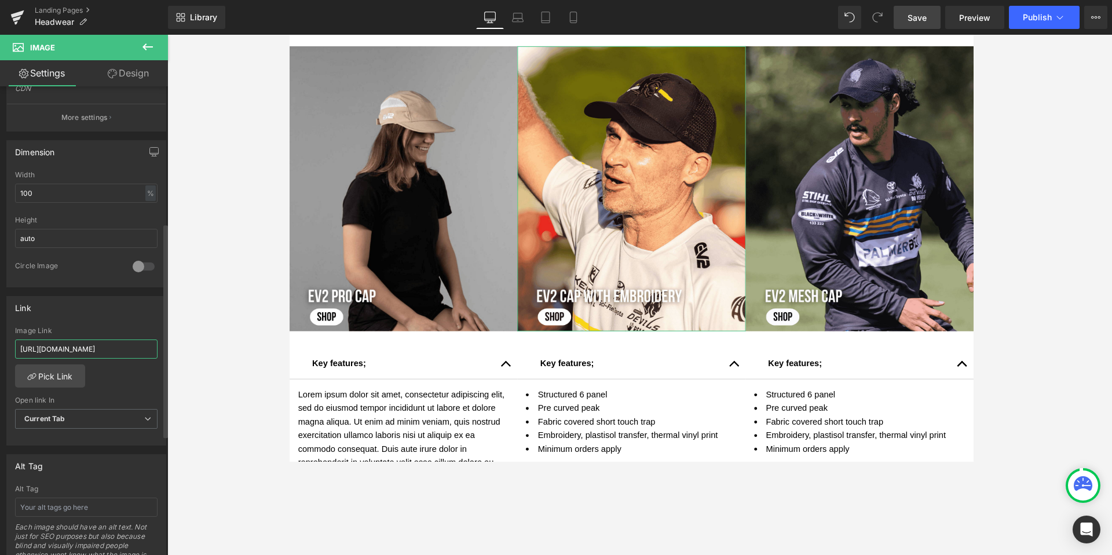
scroll to position [0, 82]
drag, startPoint x: 21, startPoint y: 349, endPoint x: 162, endPoint y: 346, distance: 140.8
click at [162, 346] on div "Link [URL][DOMAIN_NAME] Image Link [URL][DOMAIN_NAME] Pick Link Current Tab New…" at bounding box center [86, 366] width 173 height 159
type input "[URL][DOMAIN_NAME]"
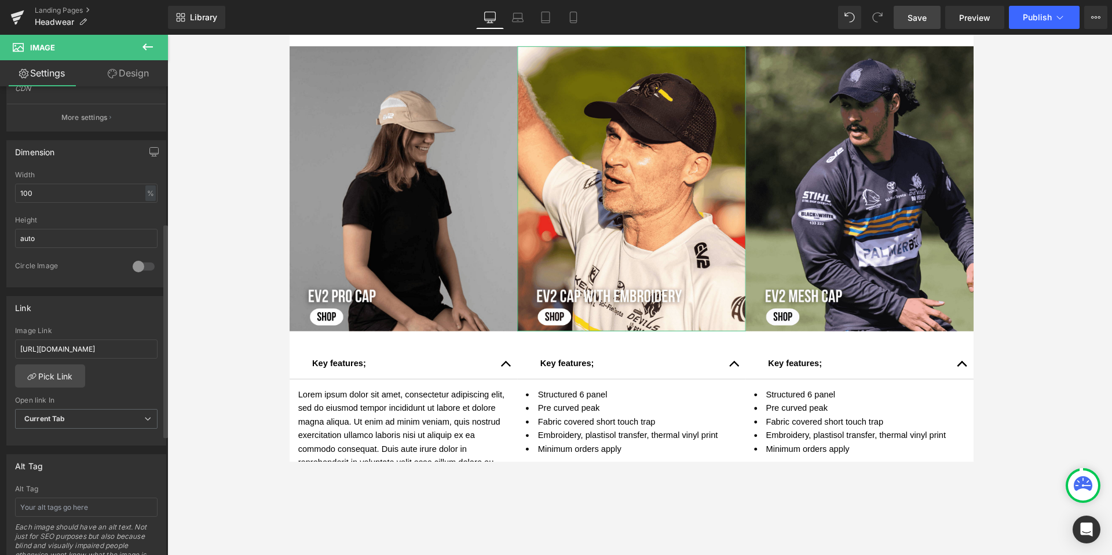
scroll to position [0, 0]
click at [117, 330] on div "Image Link" at bounding box center [86, 331] width 143 height 8
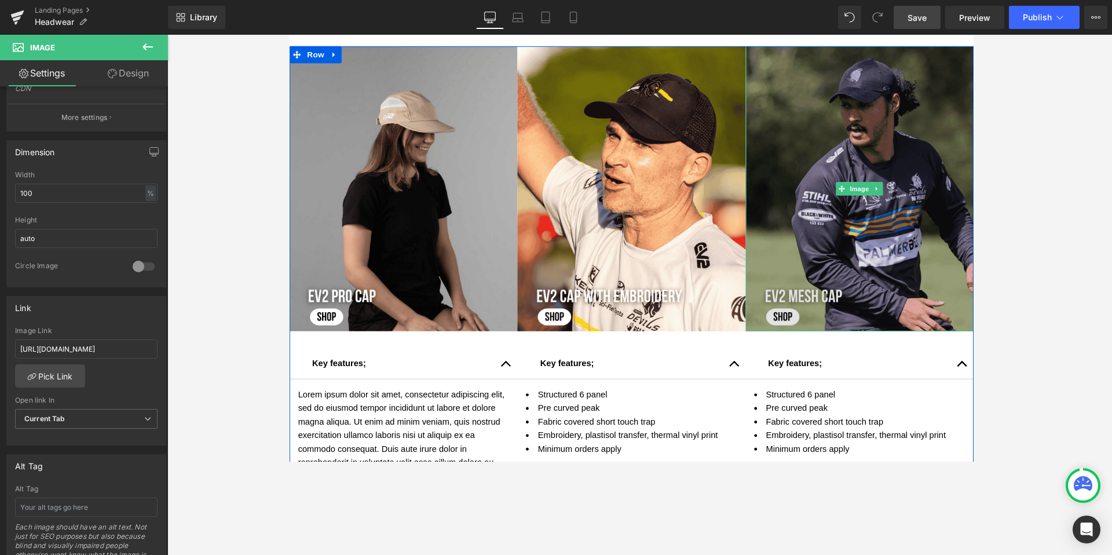
click at [851, 114] on img at bounding box center [874, 192] width 234 height 292
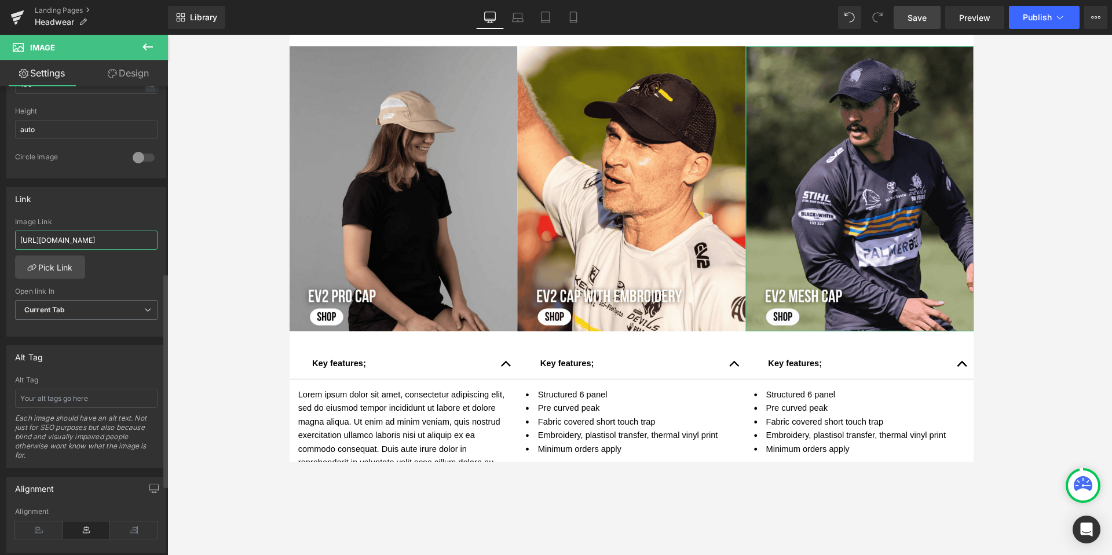
scroll to position [0, 82]
drag, startPoint x: 20, startPoint y: 242, endPoint x: 148, endPoint y: 238, distance: 128.7
click at [148, 238] on input "[URL][DOMAIN_NAME]" at bounding box center [86, 240] width 143 height 19
paste input "[URL][DOMAIN_NAME]"
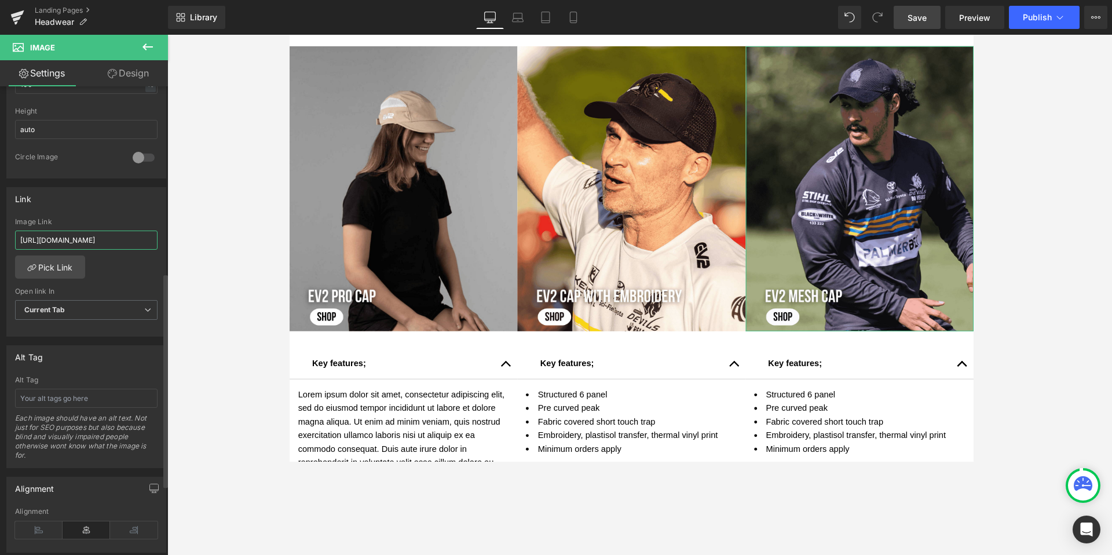
scroll to position [560, 0]
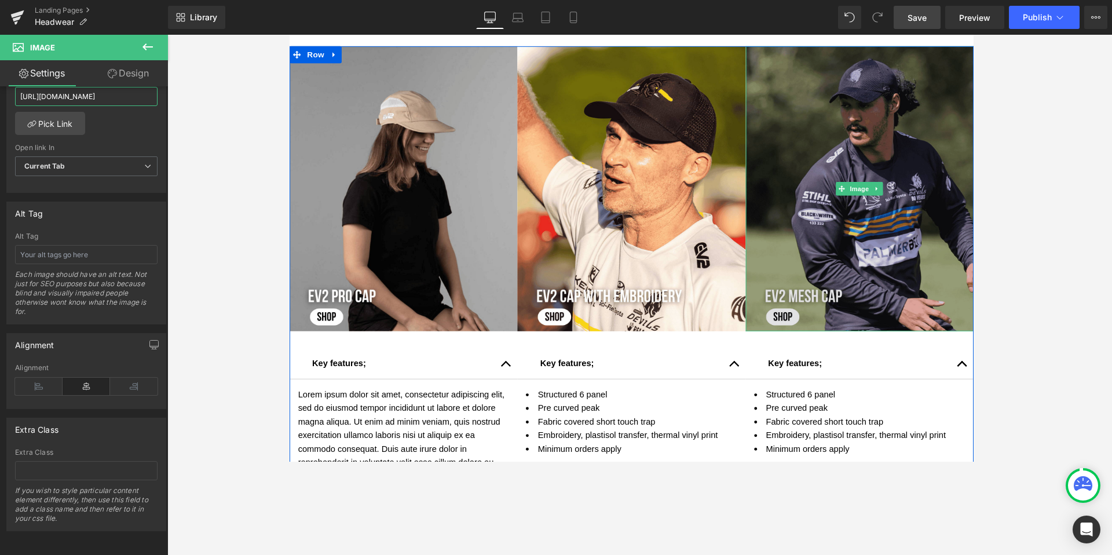
type input "[URL][DOMAIN_NAME]"
click at [809, 156] on img at bounding box center [874, 192] width 234 height 292
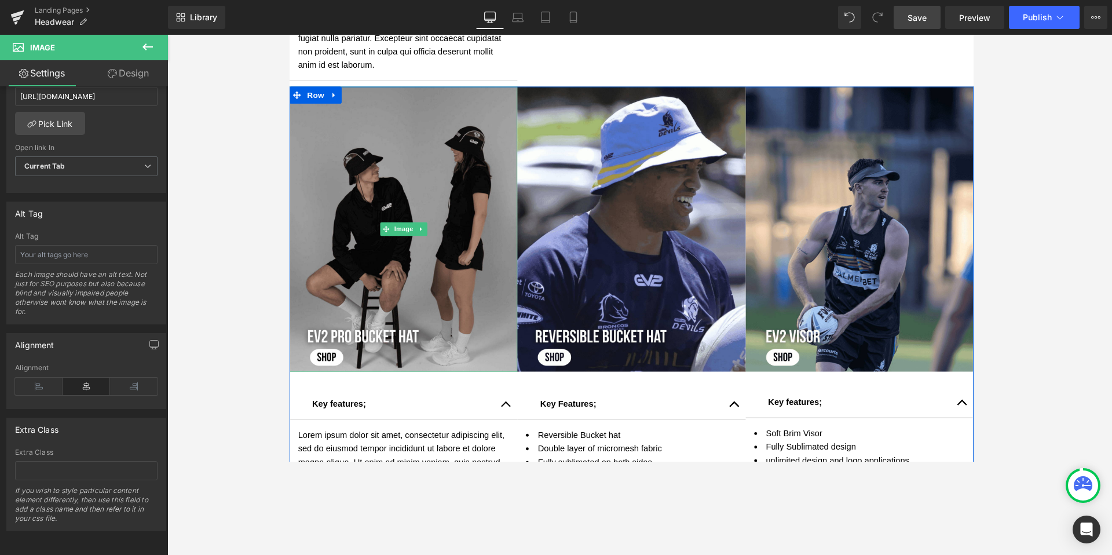
scroll to position [954, 0]
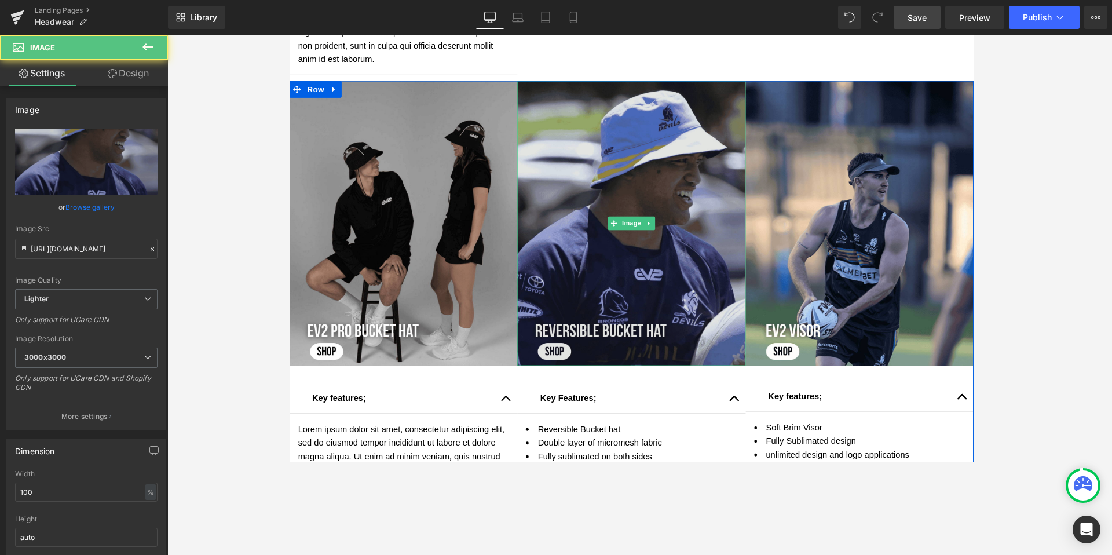
click at [627, 142] on img at bounding box center [640, 228] width 234 height 292
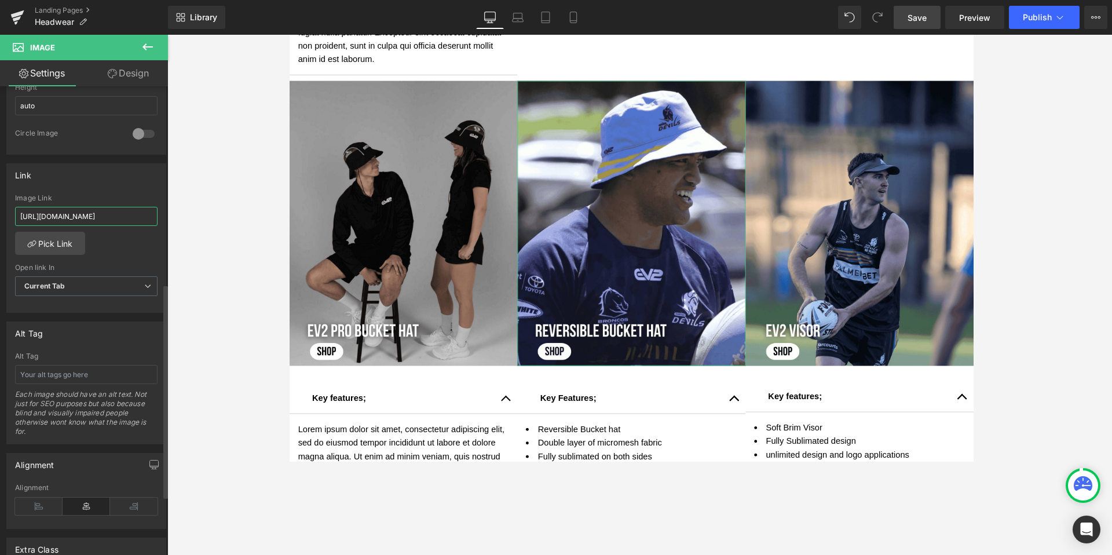
scroll to position [0, 82]
drag, startPoint x: 20, startPoint y: 217, endPoint x: 152, endPoint y: 216, distance: 132.1
click at [152, 216] on input "[URL][DOMAIN_NAME]" at bounding box center [86, 216] width 143 height 19
paste input "pages/kitbuilder-custom-sportswear-designer#/"
type input "[URL][DOMAIN_NAME]"
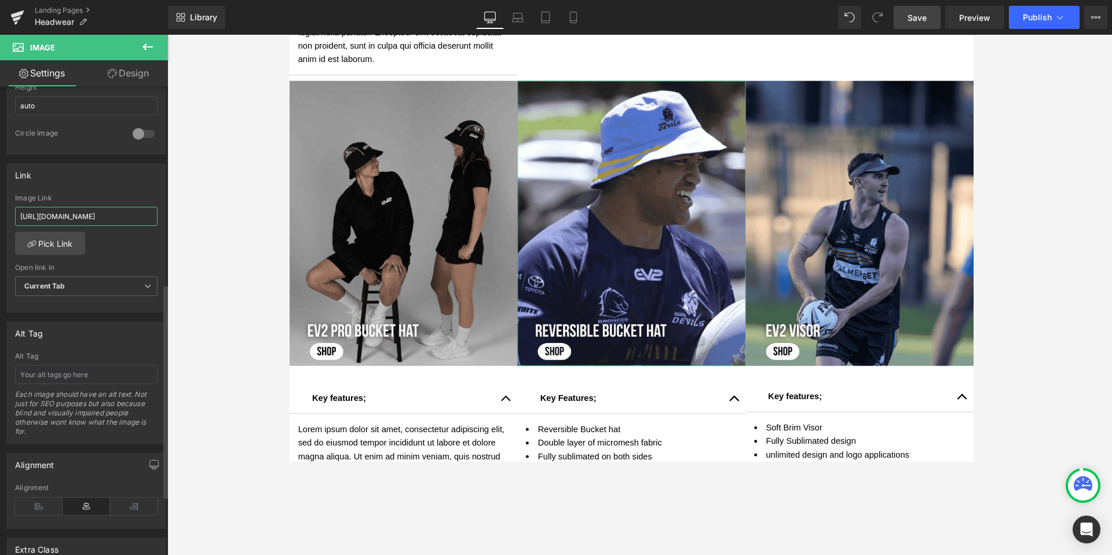
scroll to position [0, 152]
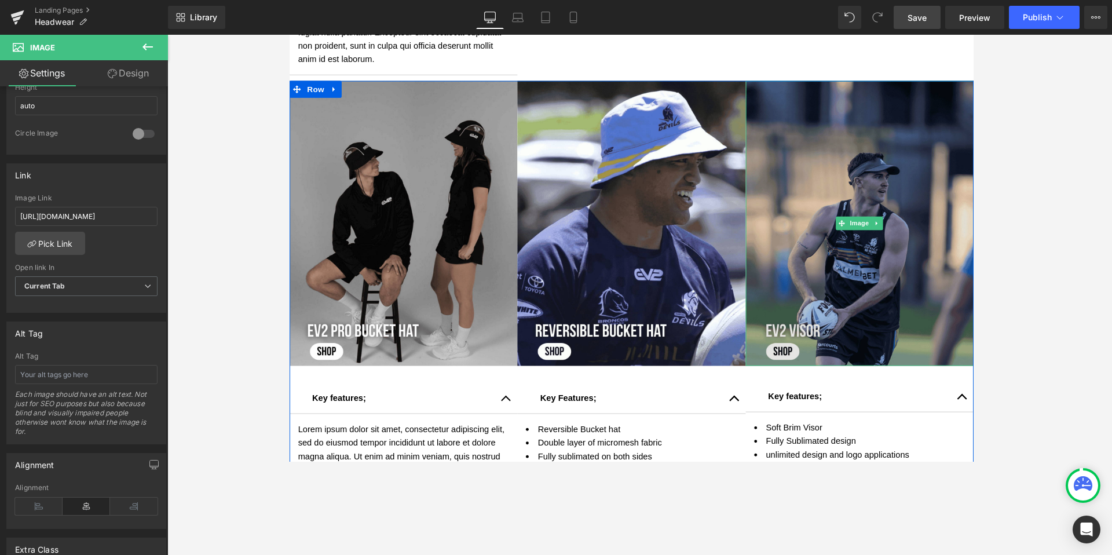
click at [819, 155] on img at bounding box center [874, 228] width 234 height 292
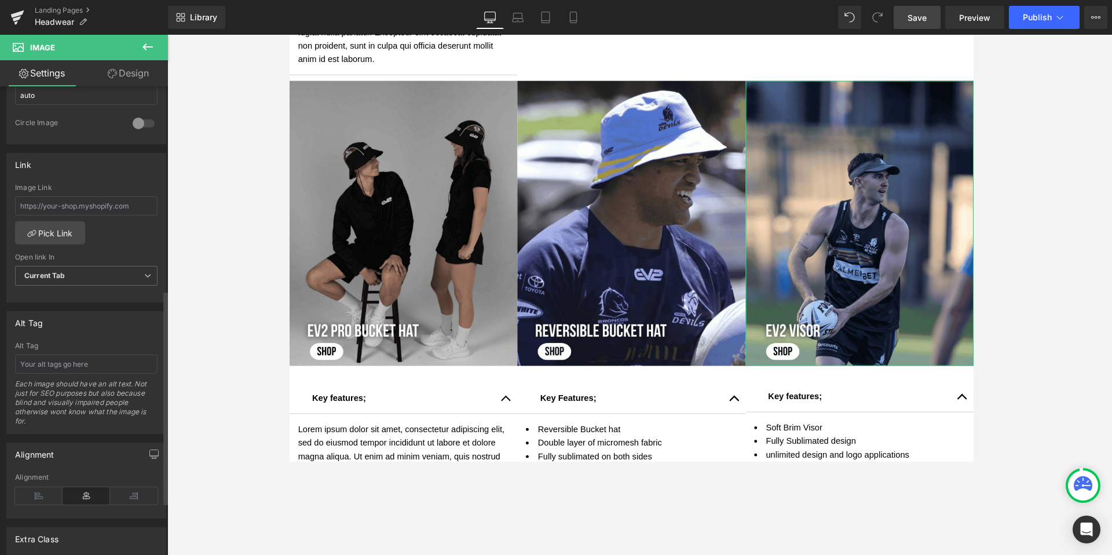
scroll to position [422, 0]
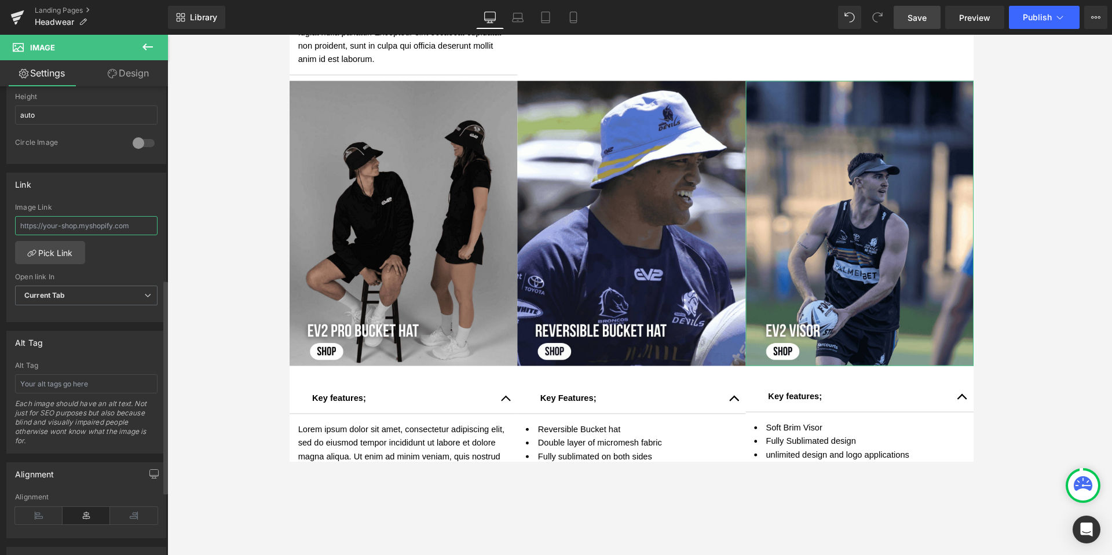
click at [49, 230] on input "text" at bounding box center [86, 225] width 143 height 19
paste input "[URL][DOMAIN_NAME]"
type input "[URL][DOMAIN_NAME]"
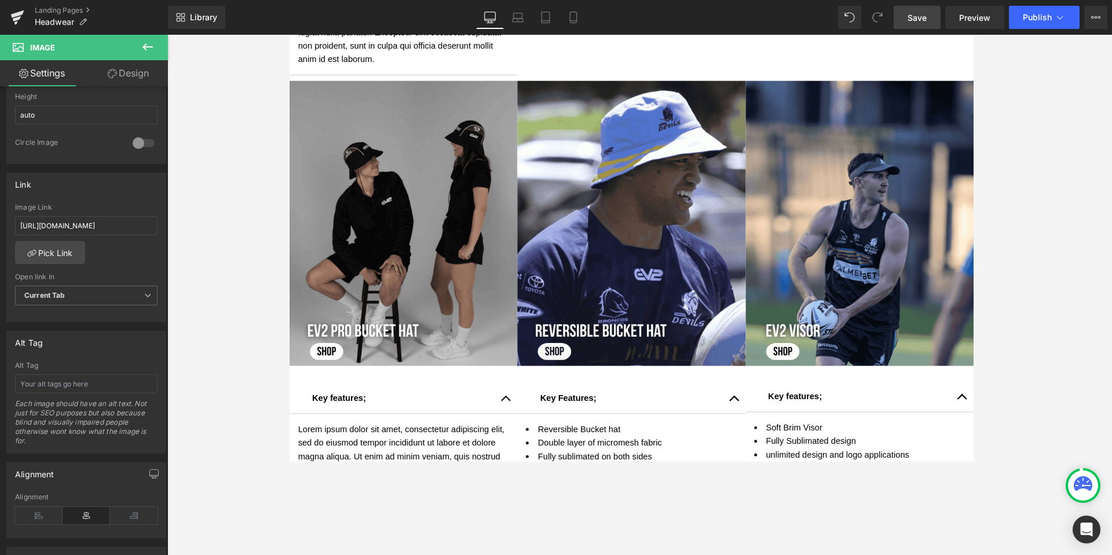
click at [851, 16] on span "Save" at bounding box center [917, 18] width 19 height 12
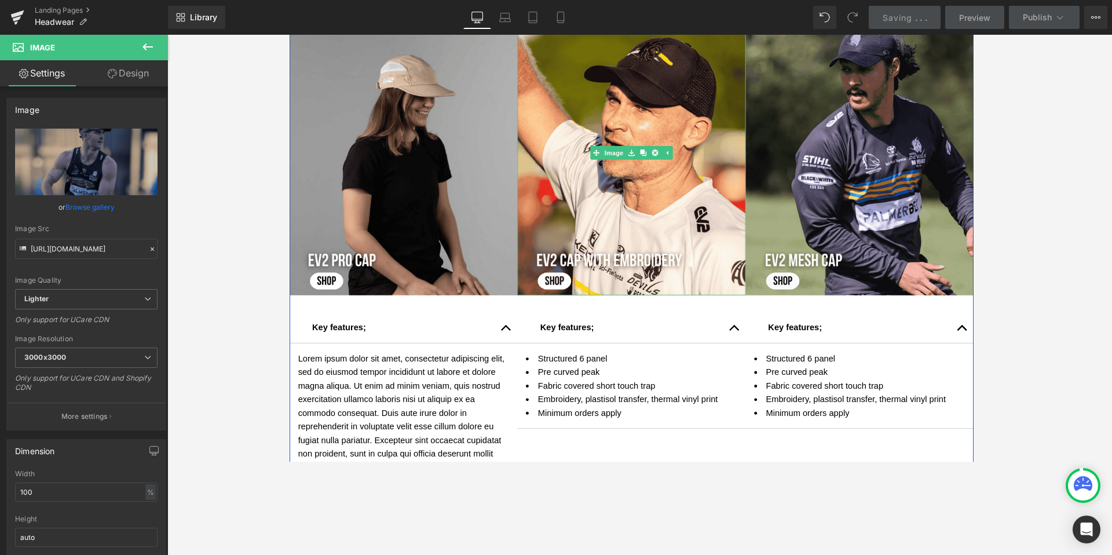
scroll to position [546, 0]
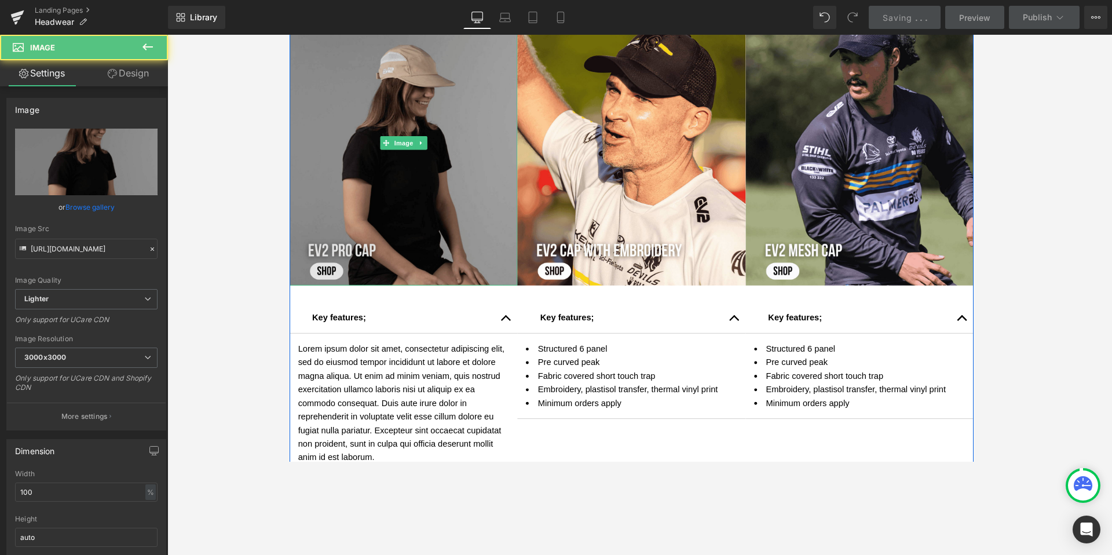
click at [381, 97] on img at bounding box center [406, 145] width 234 height 292
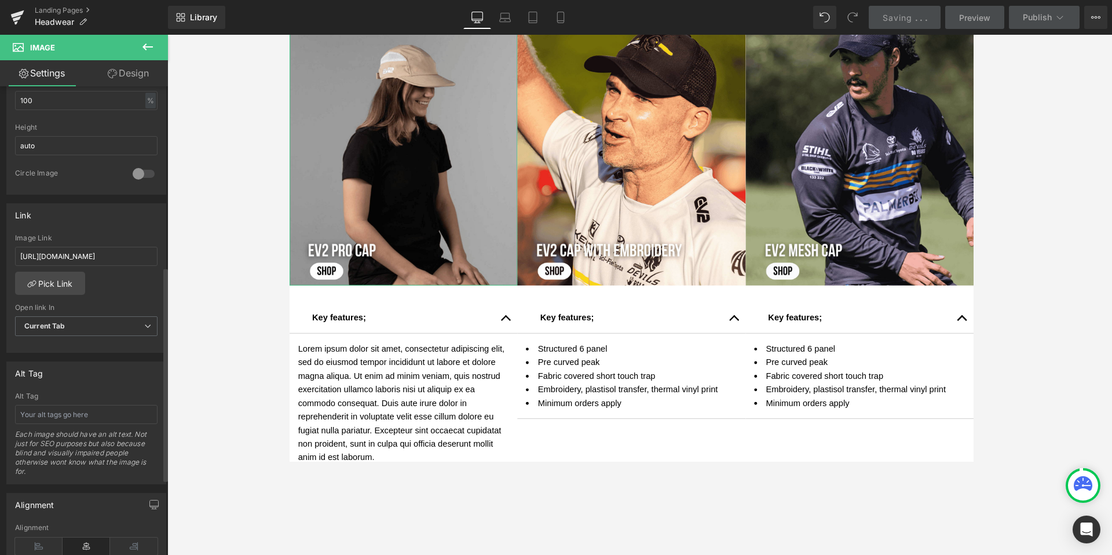
scroll to position [396, 0]
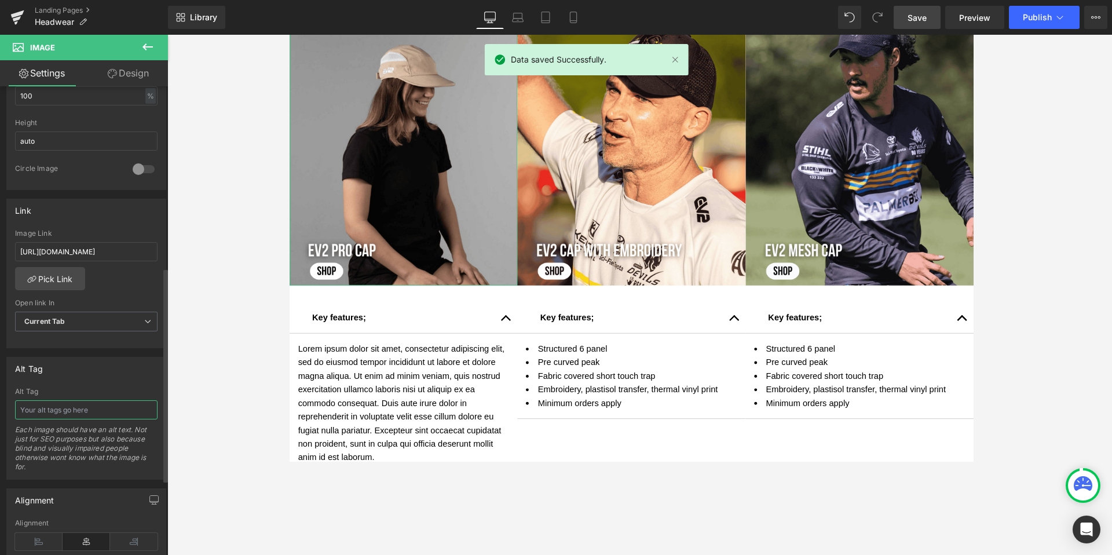
click at [46, 410] on input "text" at bounding box center [86, 409] width 143 height 19
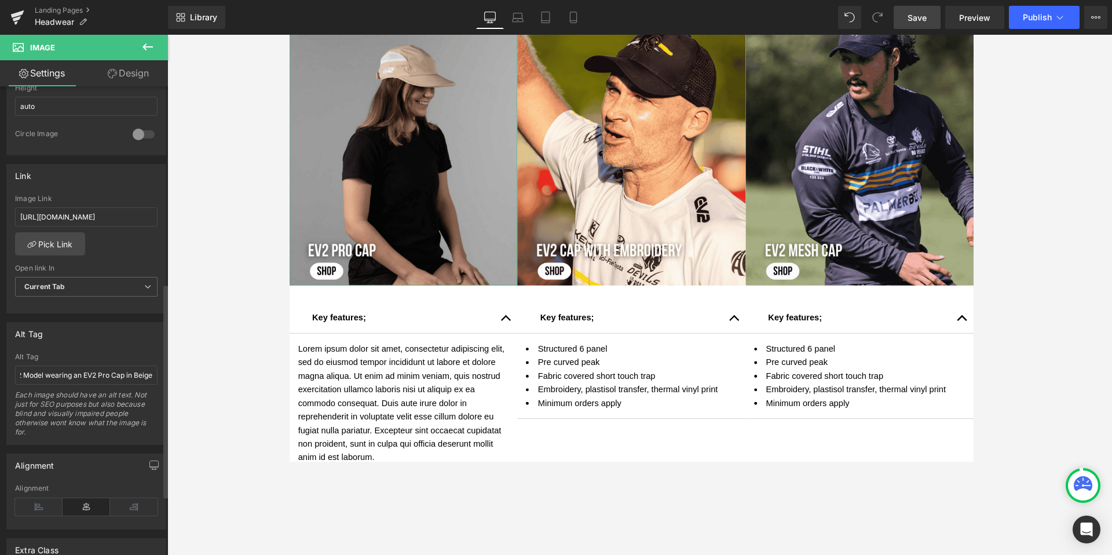
scroll to position [0, 0]
click at [123, 339] on div "Alt Tag" at bounding box center [86, 334] width 159 height 22
click at [34, 376] on input "EV2 Model wearing an EV2 Pro Cap in Beige" at bounding box center [86, 375] width 143 height 19
click at [93, 343] on div "Alt Tag" at bounding box center [86, 334] width 159 height 22
click at [79, 375] on input "EV2 Sportswear Model wearing an EV2 Pro Cap in Beige" at bounding box center [86, 375] width 143 height 19
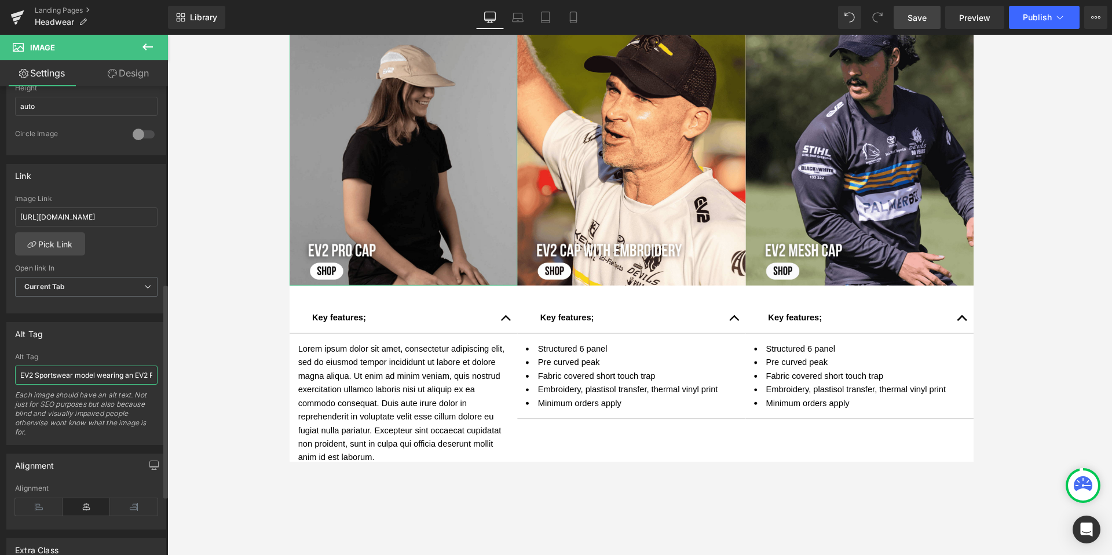
type input "EV2 Sportswear model wearing an EV2 Pro Cap in Beige"
click at [101, 342] on div "Alt Tag" at bounding box center [86, 334] width 159 height 22
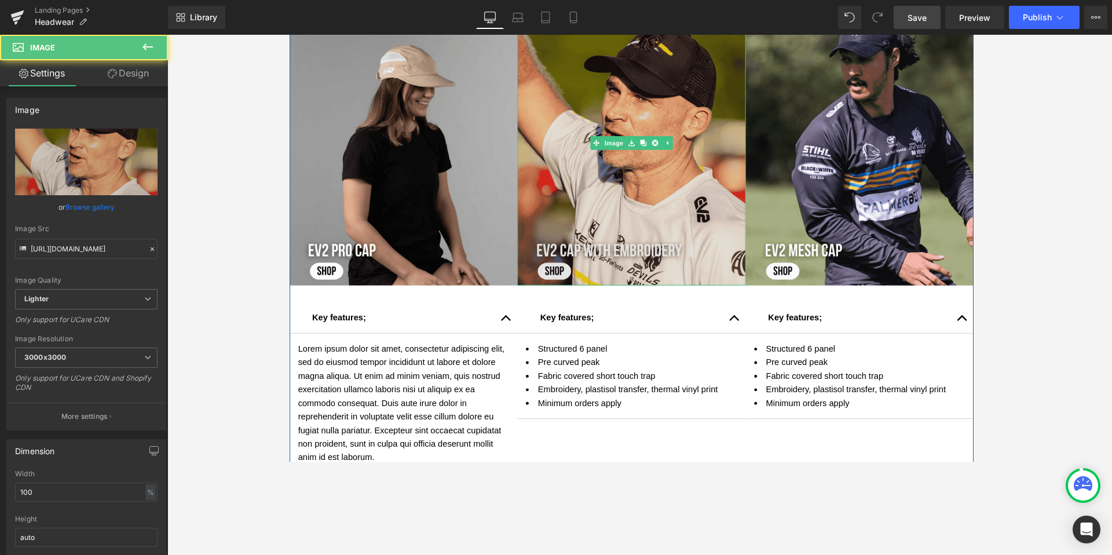
click at [582, 155] on img at bounding box center [640, 145] width 234 height 292
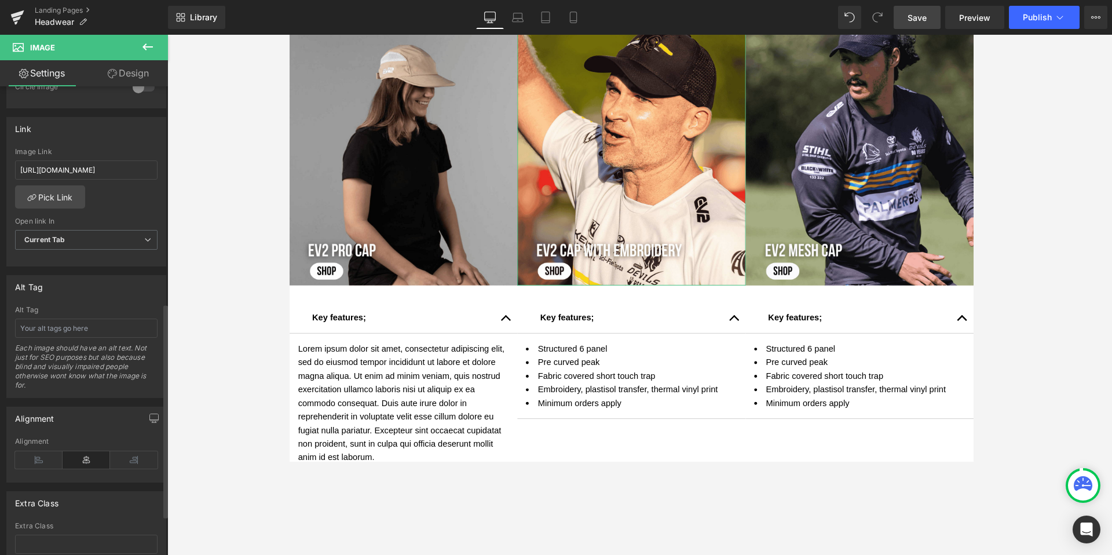
scroll to position [489, 0]
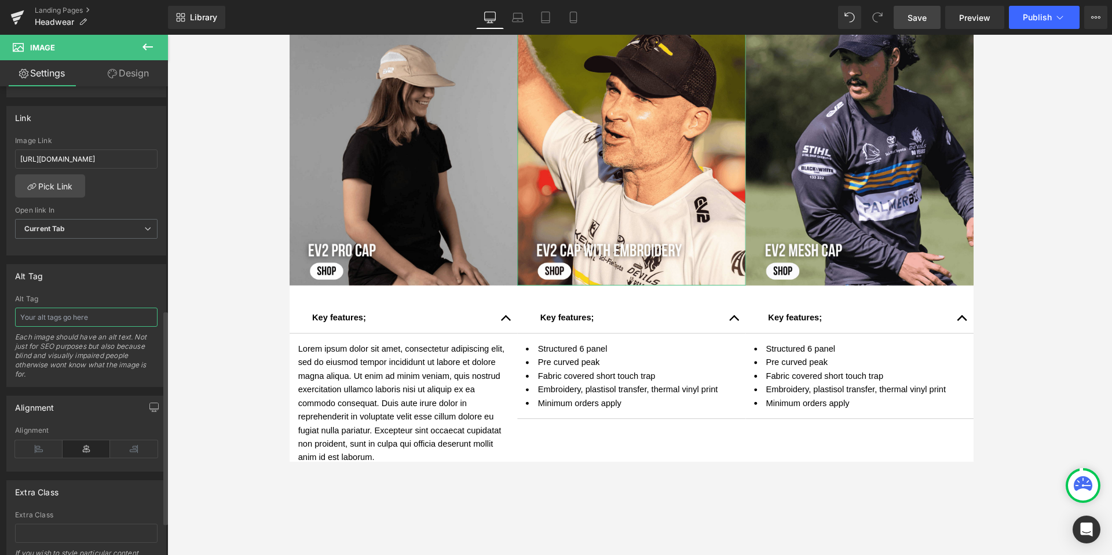
click at [52, 318] on input "text" at bounding box center [86, 317] width 143 height 19
type input "E"
click at [103, 318] on input "Norths Devils Rugby Legaue Club Coach" at bounding box center [86, 317] width 143 height 19
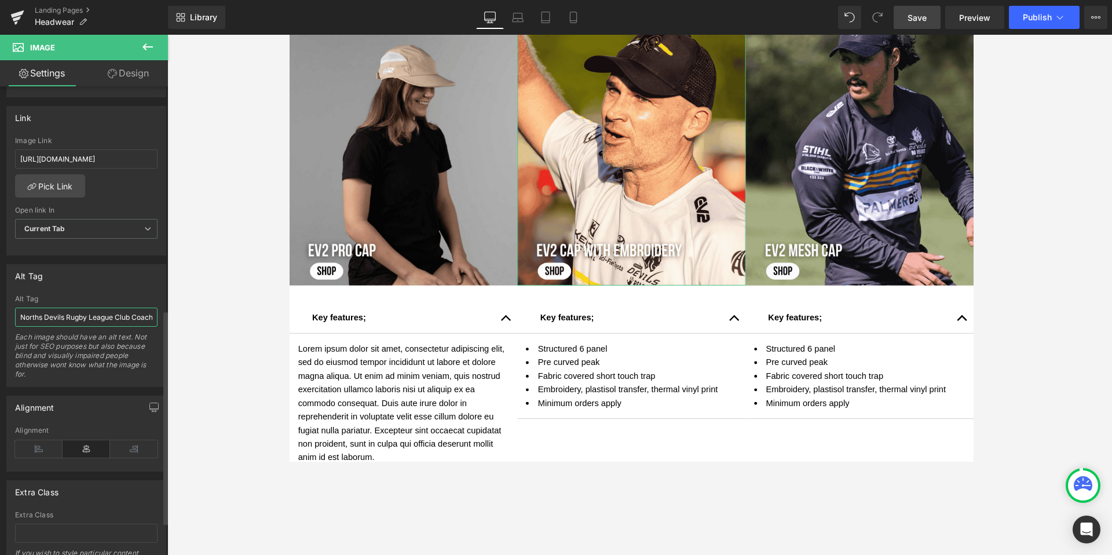
click at [132, 319] on input "Norths Devils Rugby League Club Coach" at bounding box center [86, 317] width 143 height 19
click at [148, 318] on input "Norths Devils Rugby League Club Coach" at bounding box center [86, 317] width 143 height 19
type input "Norths Devils Rugby League Club Coach wearing an EV2 Cap with Embroidery and an…"
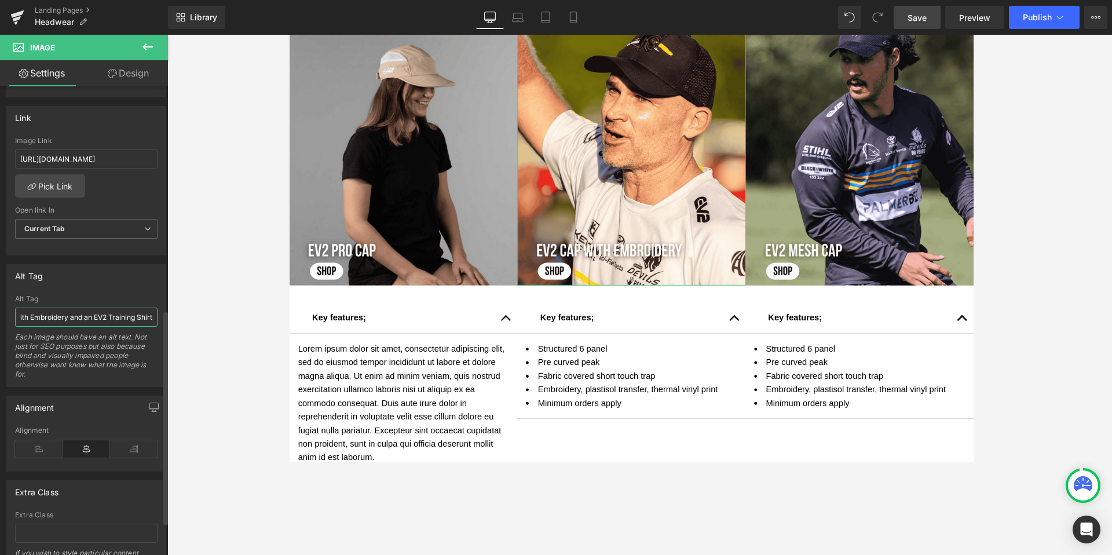
scroll to position [0, 215]
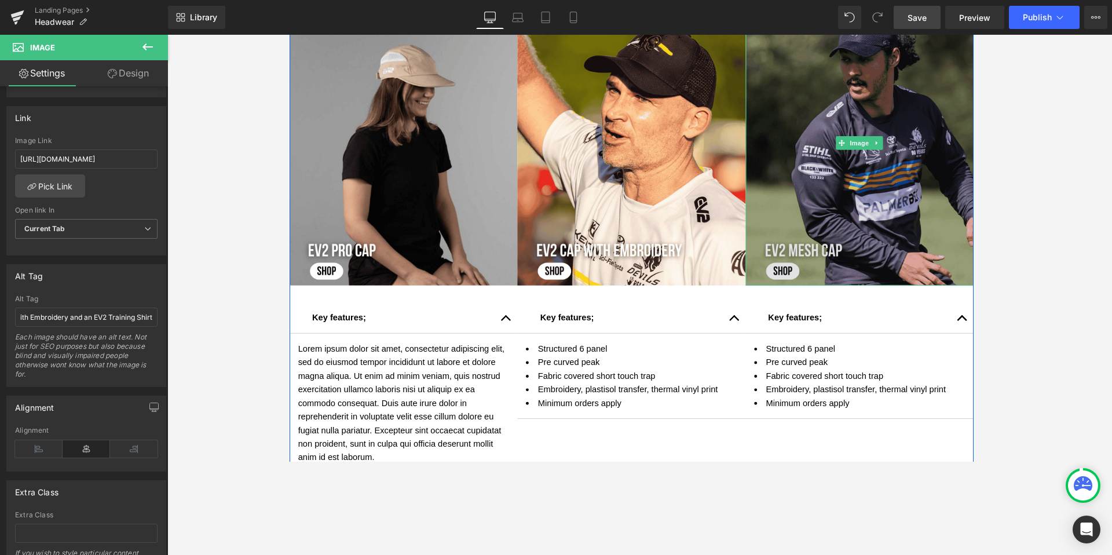
click at [804, 149] on img at bounding box center [874, 145] width 234 height 292
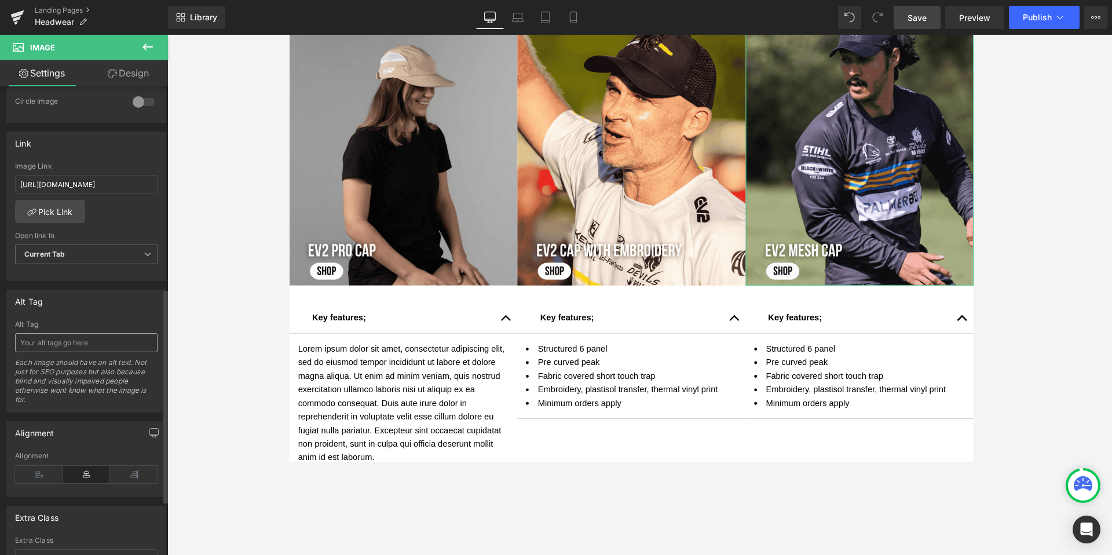
scroll to position [468, 0]
click at [42, 336] on input "text" at bounding box center [86, 338] width 143 height 19
type input "A Norths Devils player wearing an EV2 Customisable Cap with mesh and an EV2 Lon…"
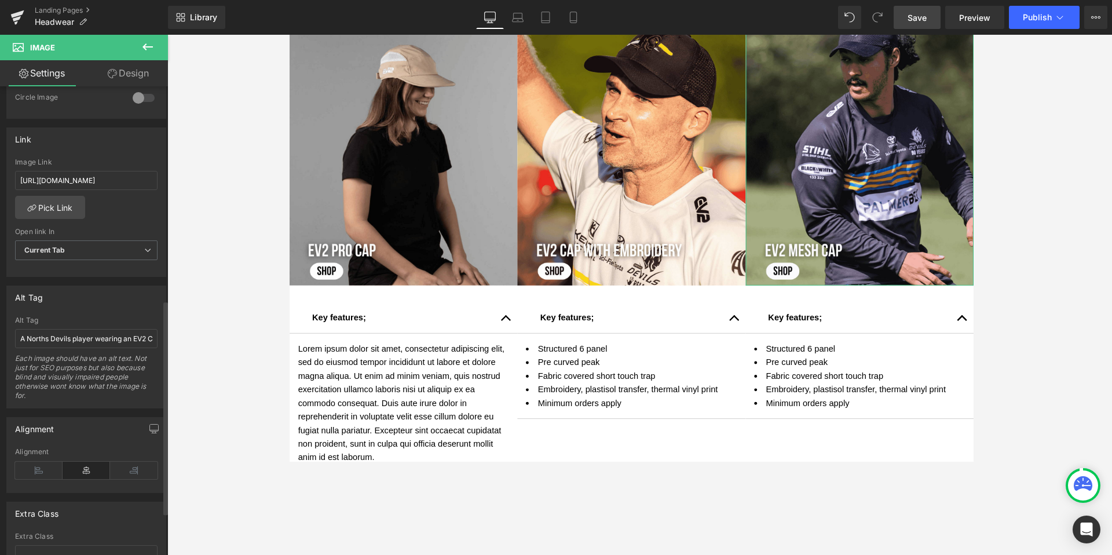
click at [112, 289] on div "Alt Tag" at bounding box center [86, 297] width 159 height 22
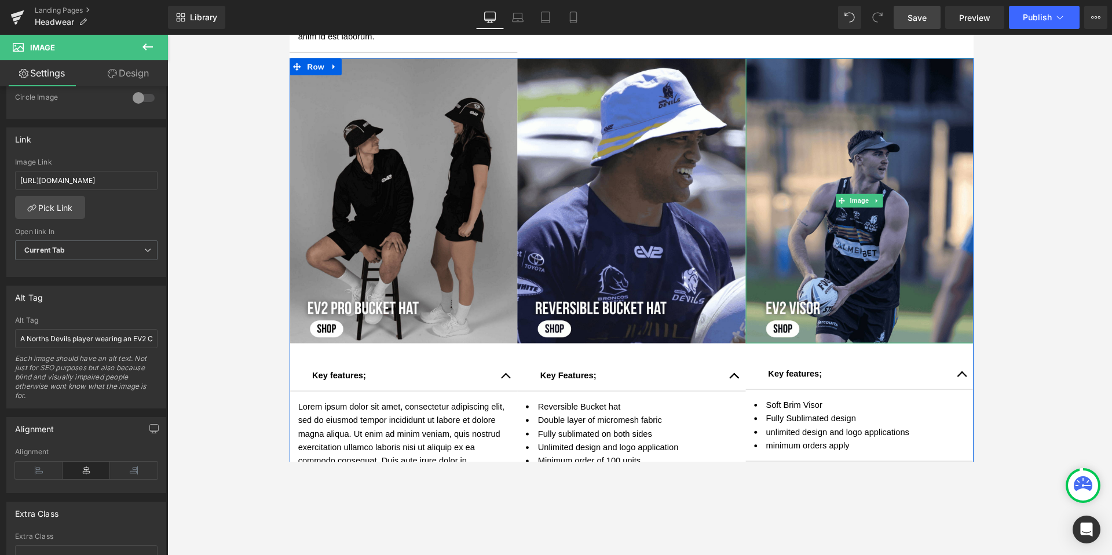
scroll to position [978, 0]
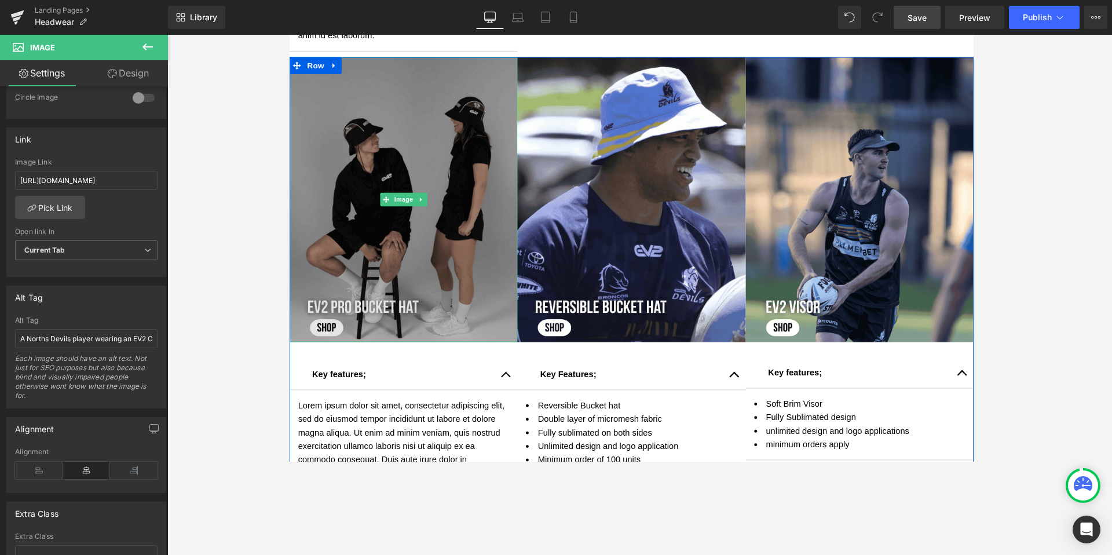
click at [411, 129] on img at bounding box center [406, 204] width 234 height 292
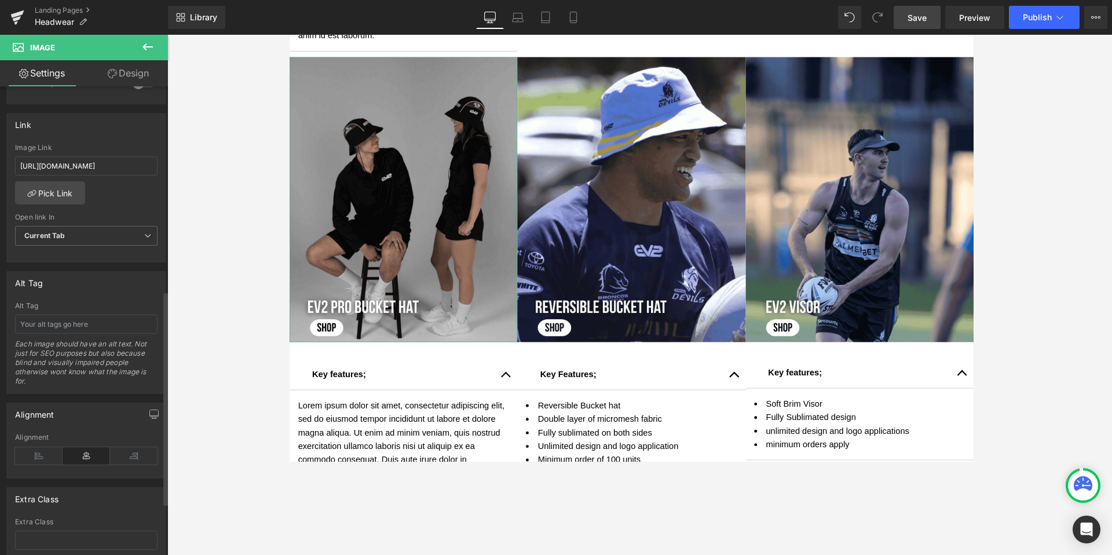
scroll to position [501, 0]
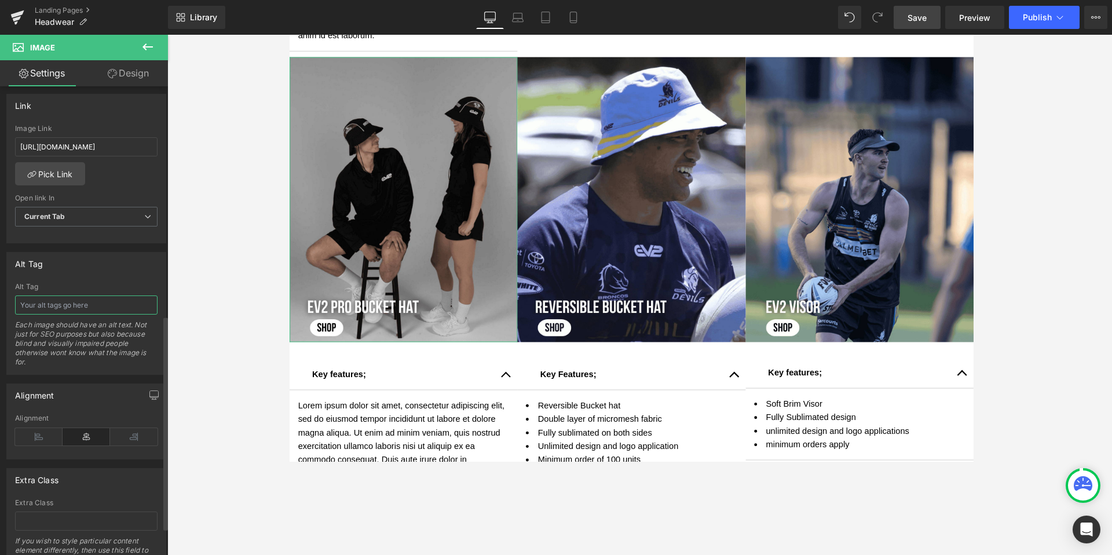
click at [56, 304] on input "text" at bounding box center [86, 305] width 143 height 19
click at [130, 309] on input "EV2 Sportswear Models wearing EV2 Sportswear Pro Bucket Hat, mid layer and Trai…" at bounding box center [86, 305] width 143 height 19
click at [60, 307] on input "EV2 Sportswear Models wearing EV2 Sportswear Pro Bucket Hat, mid layer and Trai…" at bounding box center [86, 305] width 143 height 19
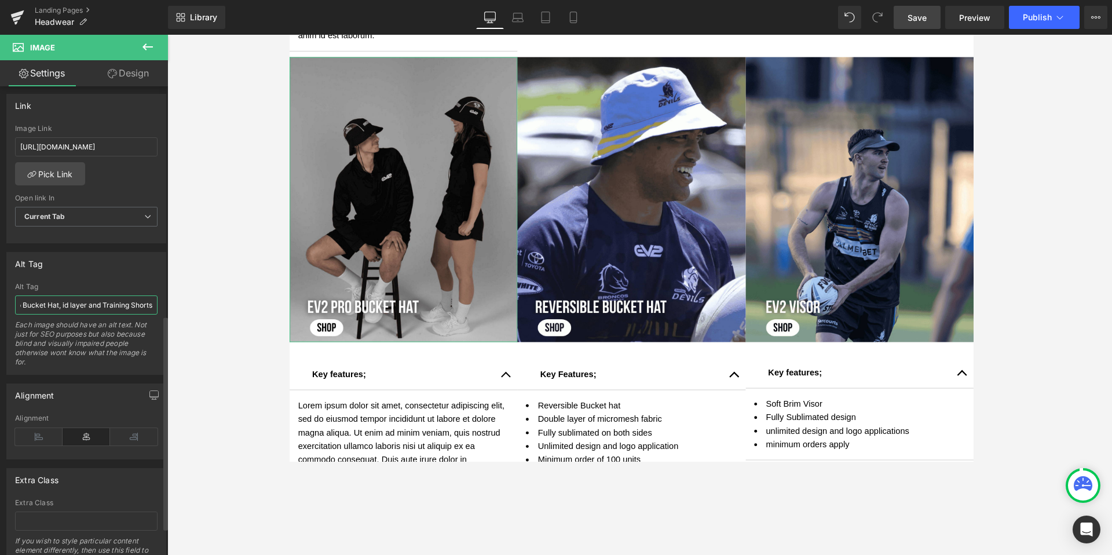
scroll to position [0, 179]
type input "EV2 Sportswear Models wearing EV2 Sportswear Pro Bucket Hat, Mid layer and Trai…"
click at [97, 279] on div "Alt Tag Alt Tag EV2 Sportswear Models wearing EV2 Sportswear Pro Bucket Hat, Mi…" at bounding box center [86, 313] width 160 height 123
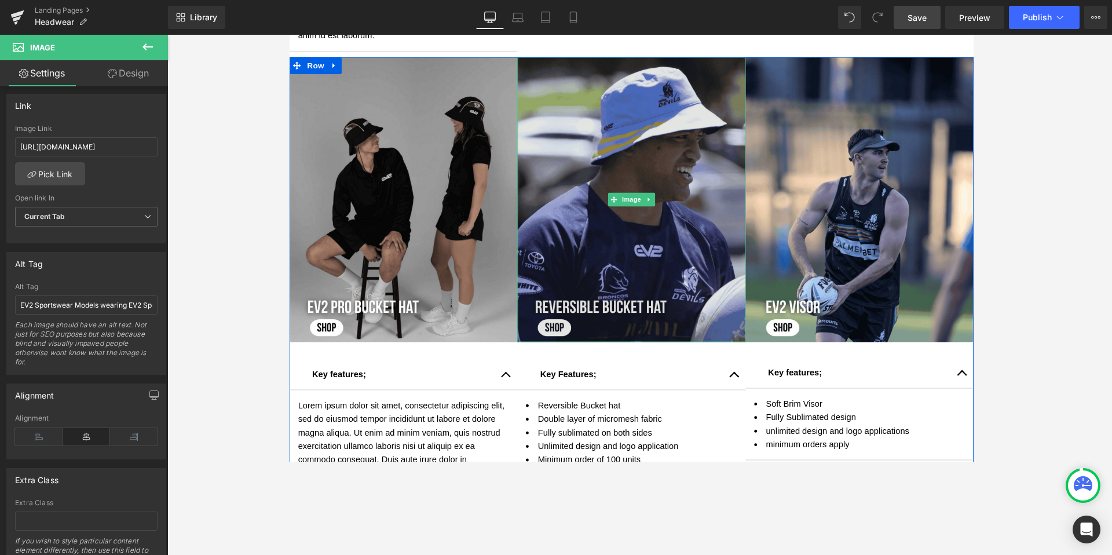
click at [604, 162] on img at bounding box center [640, 204] width 234 height 292
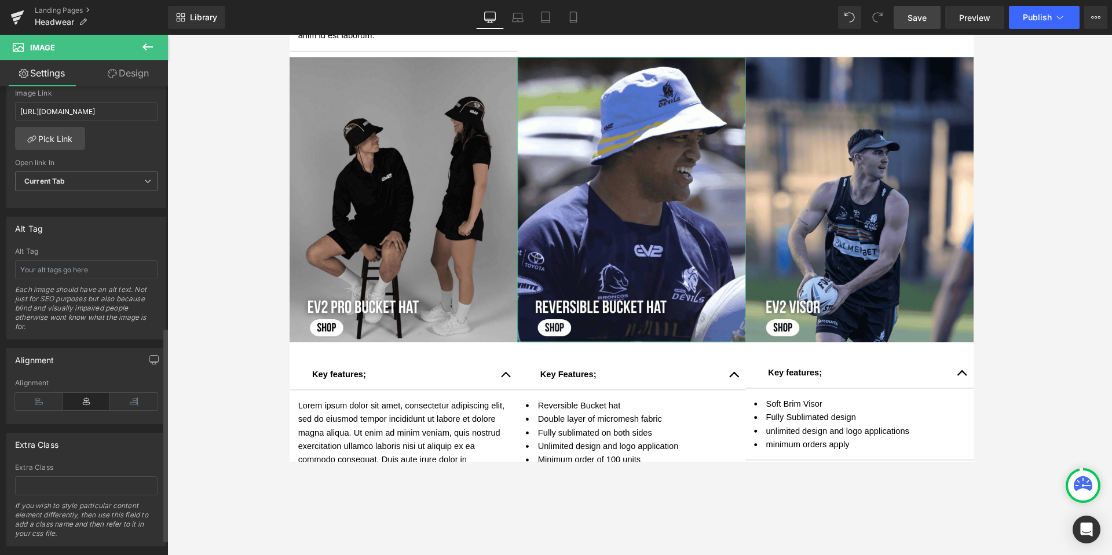
scroll to position [543, 0]
click at [74, 261] on input "text" at bounding box center [86, 263] width 143 height 19
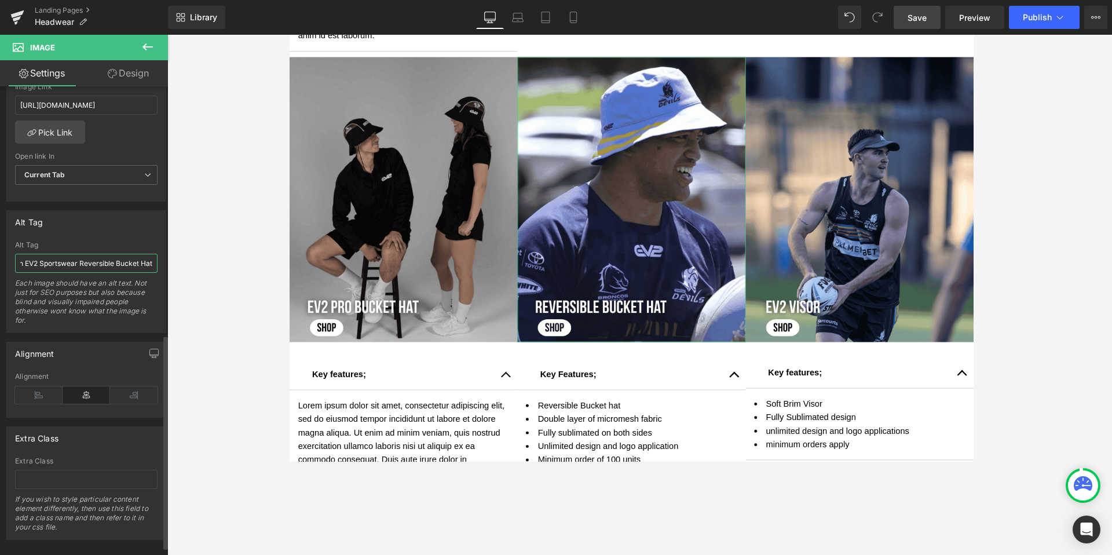
scroll to position [0, 105]
type input "Norths Devils Player wearing an EV2 Sportswear Reversible Bucket Hat in a"
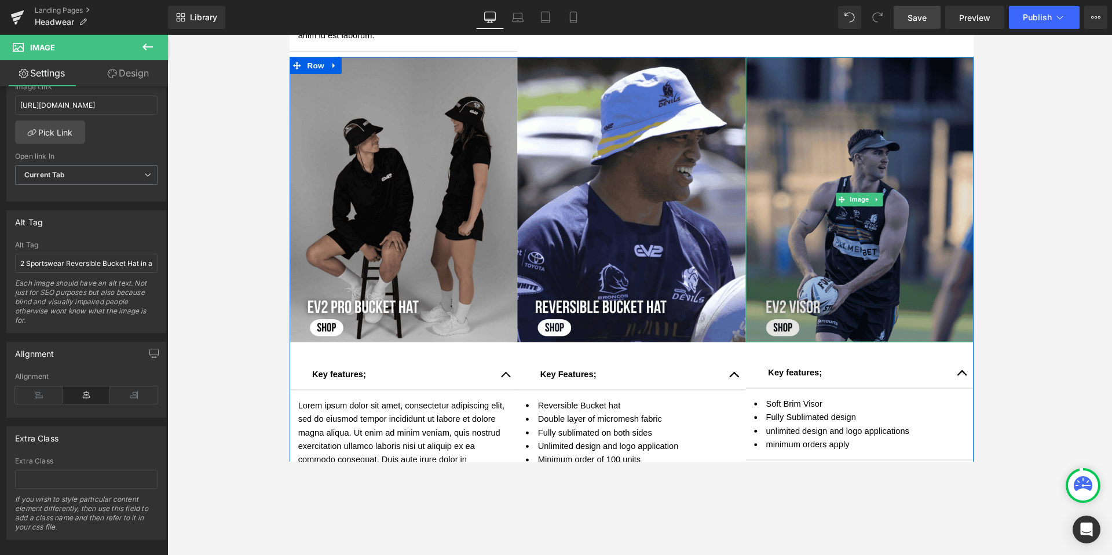
click at [841, 254] on img at bounding box center [874, 204] width 234 height 292
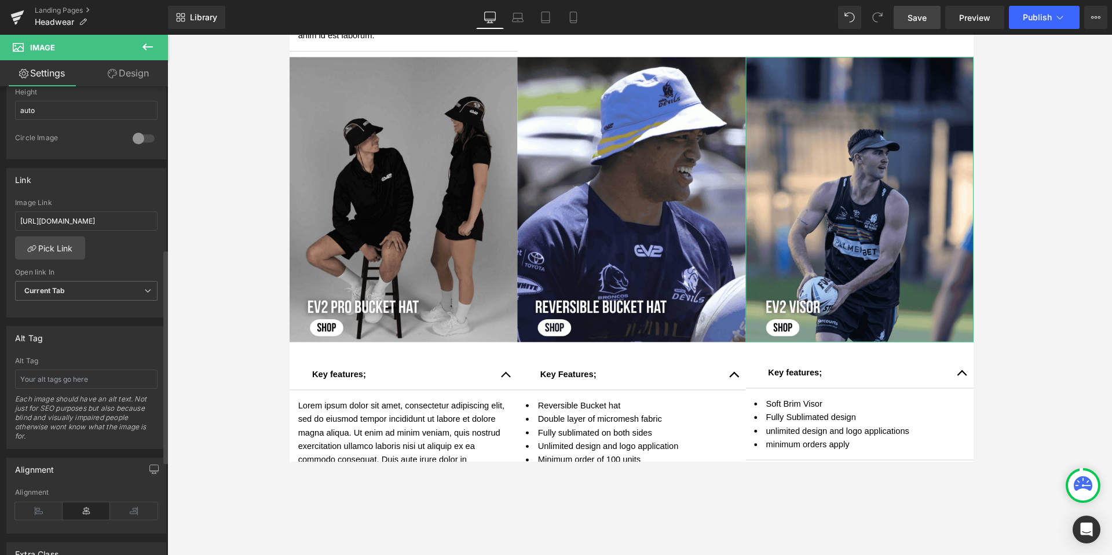
scroll to position [560, 0]
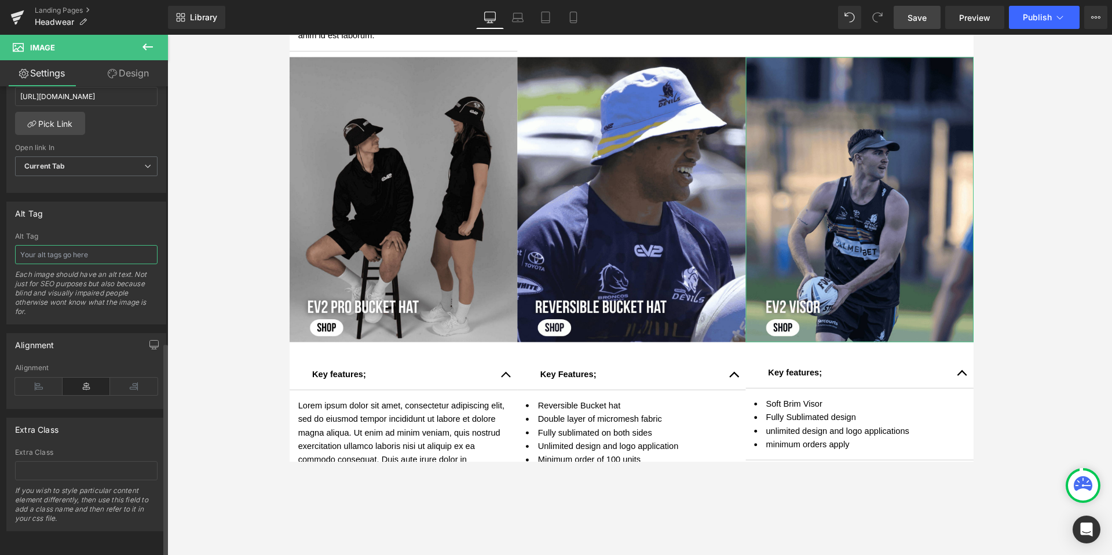
click at [50, 251] on input "text" at bounding box center [86, 254] width 143 height 19
type input "E"
type input "Norths Devils Player wearing an EV2 Sportswear Customisable Visor and Training …"
click at [138, 219] on div "Alt Tag Alt Tag Norths Devils Player wearing an EV2 Sportswear Customisable Vis…" at bounding box center [86, 263] width 160 height 123
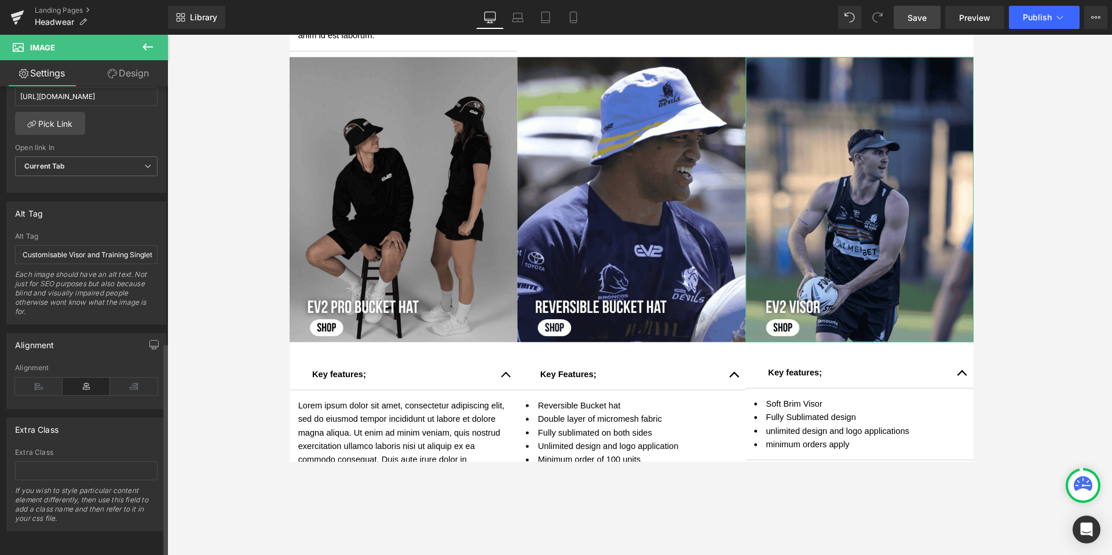
scroll to position [0, 0]
click at [851, 17] on span "Save" at bounding box center [917, 18] width 19 height 12
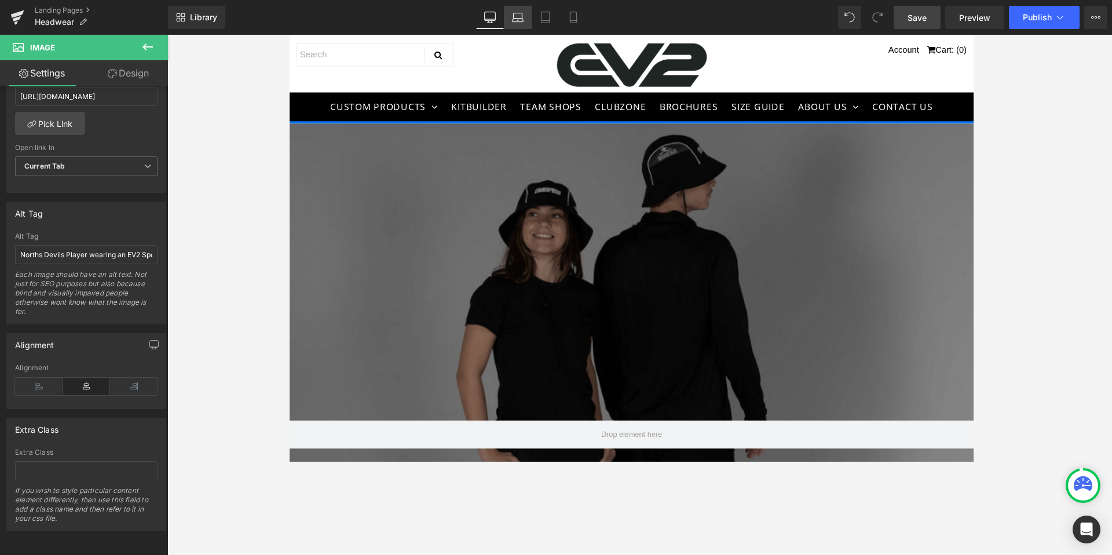
click at [515, 19] on icon at bounding box center [518, 20] width 11 height 3
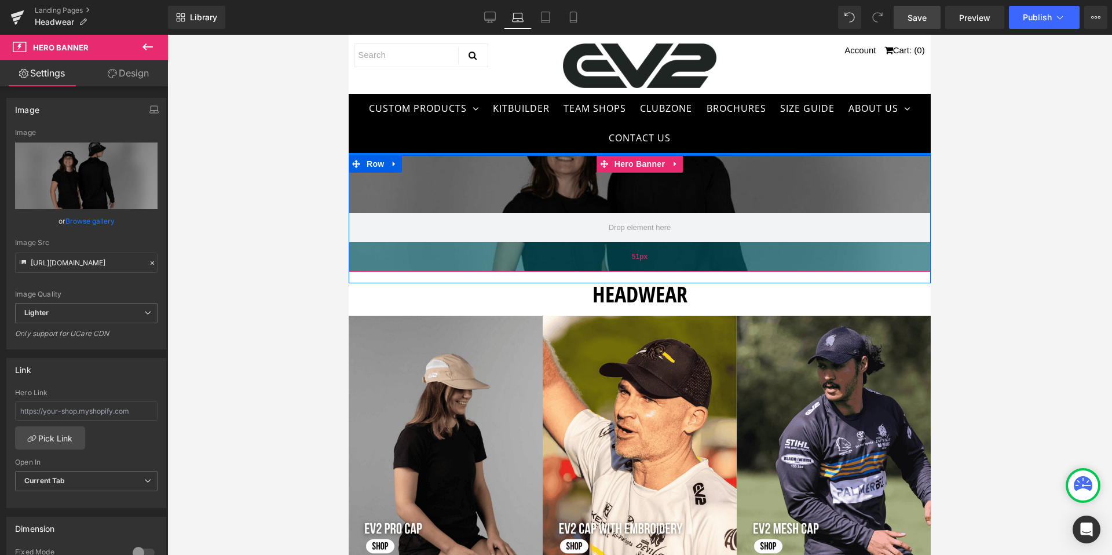
drag, startPoint x: 568, startPoint y: 273, endPoint x: 582, endPoint y: 246, distance: 30.8
click at [582, 246] on div "51px" at bounding box center [640, 257] width 582 height 30
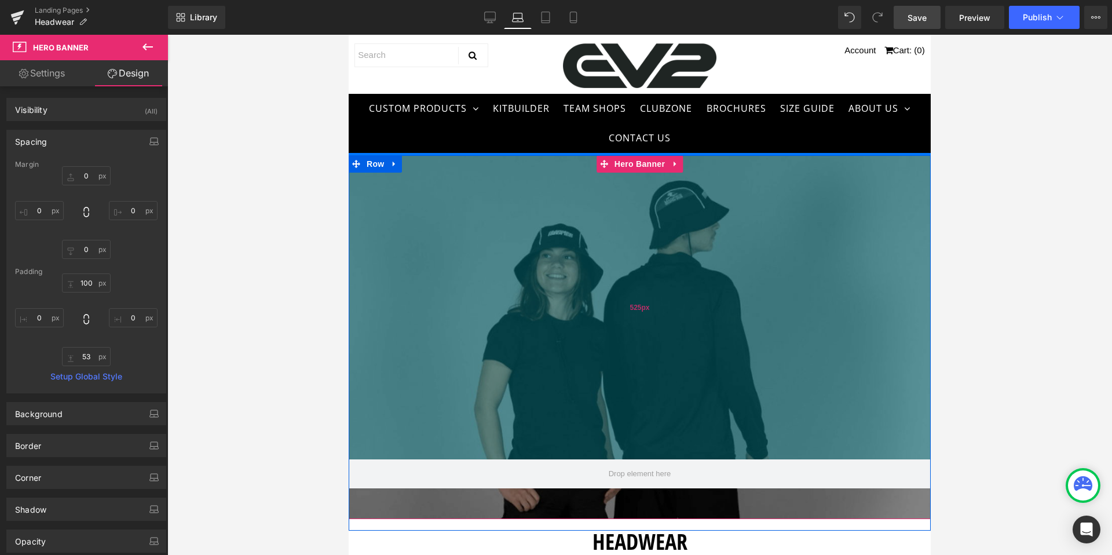
drag, startPoint x: 575, startPoint y: 196, endPoint x: 579, endPoint y: 443, distance: 246.3
click at [579, 443] on div "525px" at bounding box center [640, 307] width 582 height 304
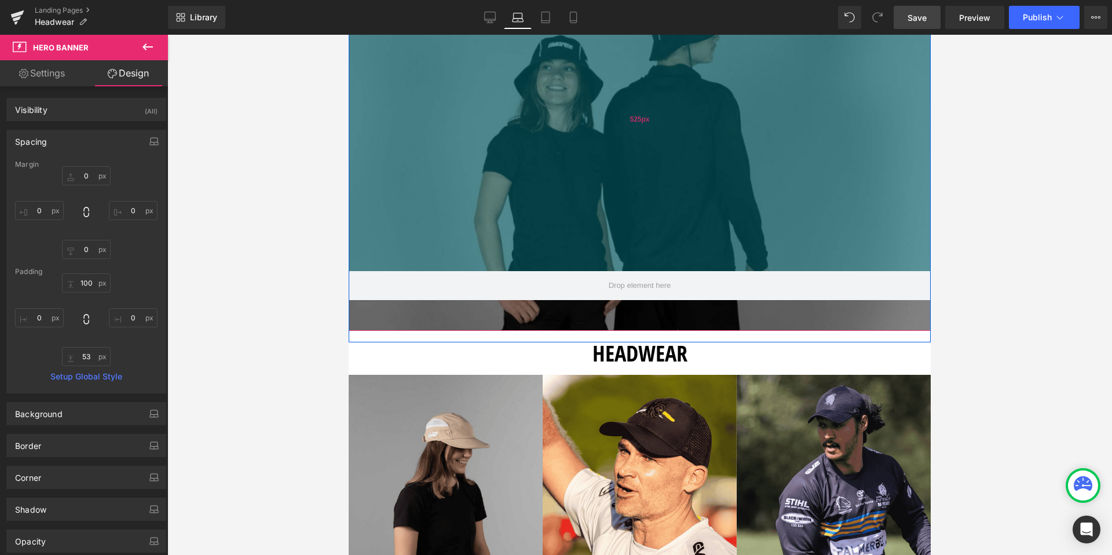
scroll to position [228, 0]
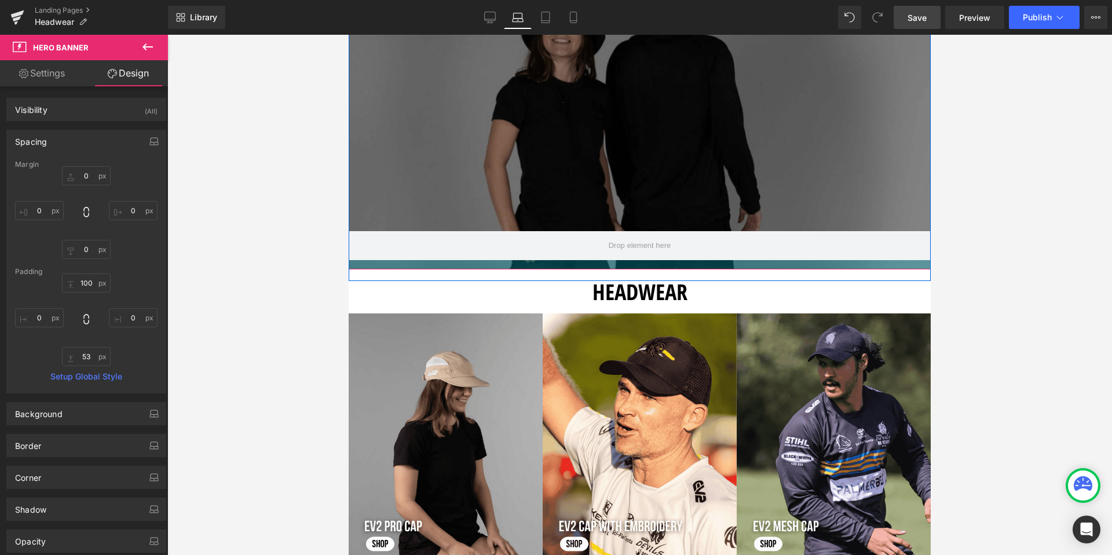
drag, startPoint x: 716, startPoint y: 282, endPoint x: 719, endPoint y: 261, distance: 21.6
click at [719, 261] on div at bounding box center [640, 264] width 582 height 9
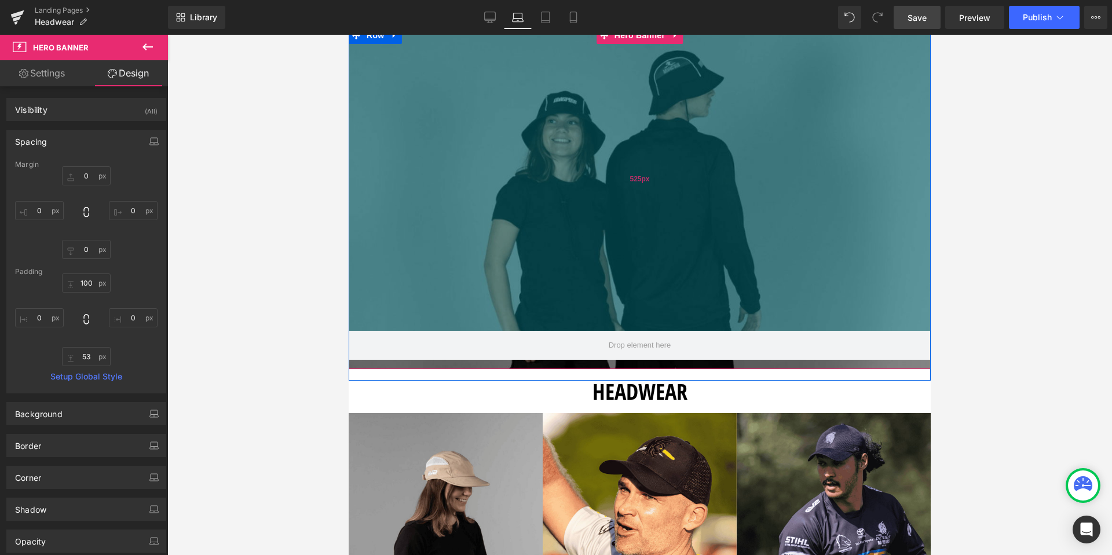
scroll to position [124, 0]
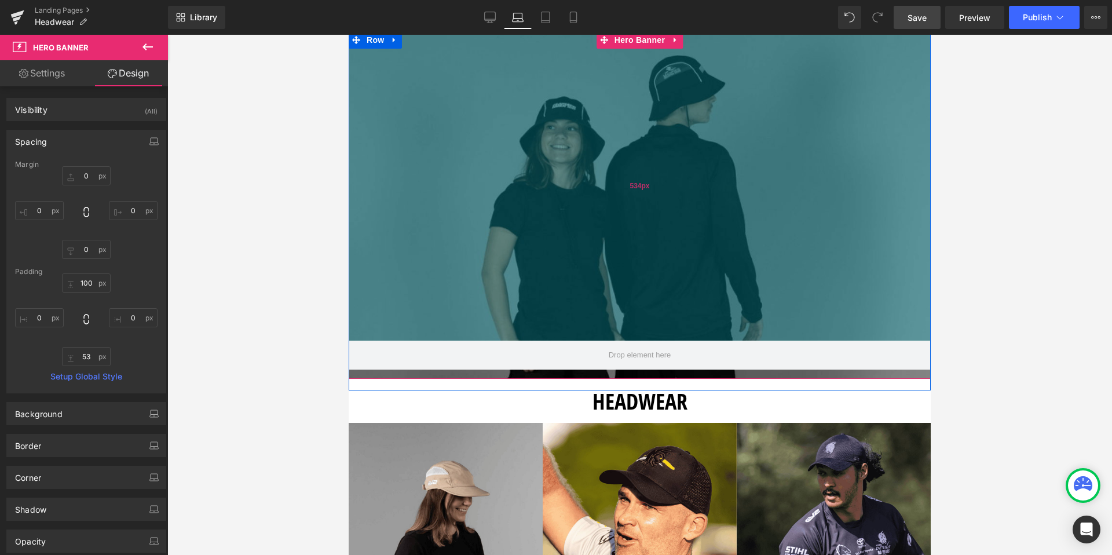
click at [685, 212] on div "534px" at bounding box center [640, 185] width 582 height 309
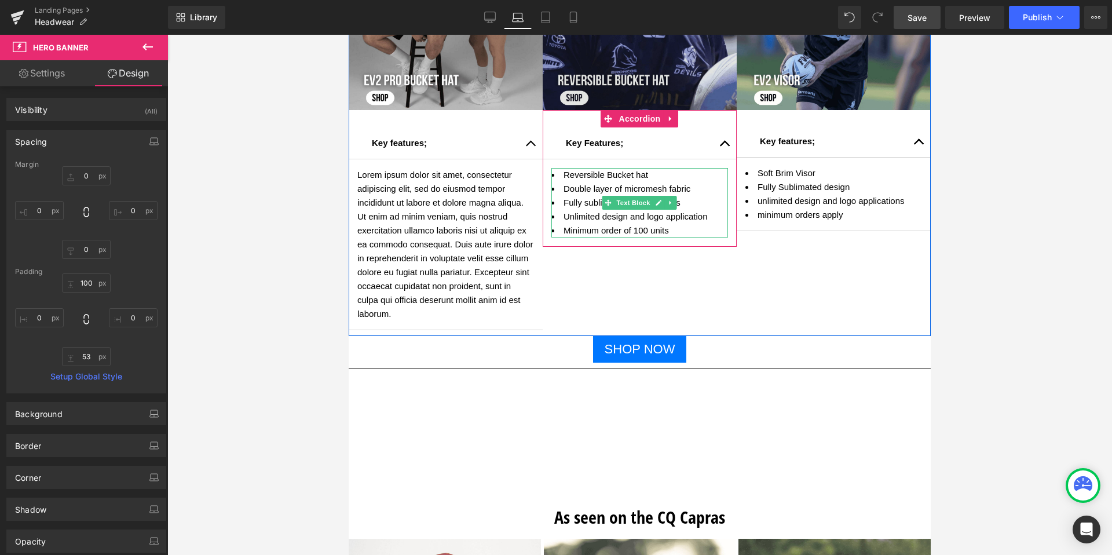
scroll to position [1272, 0]
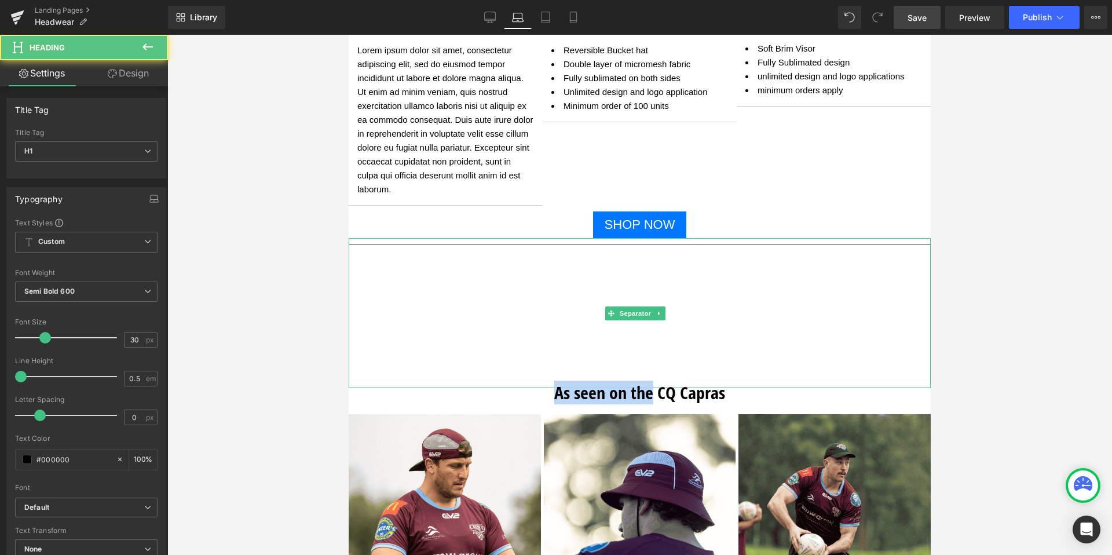
drag, startPoint x: 647, startPoint y: 386, endPoint x: 647, endPoint y: 340, distance: 46.9
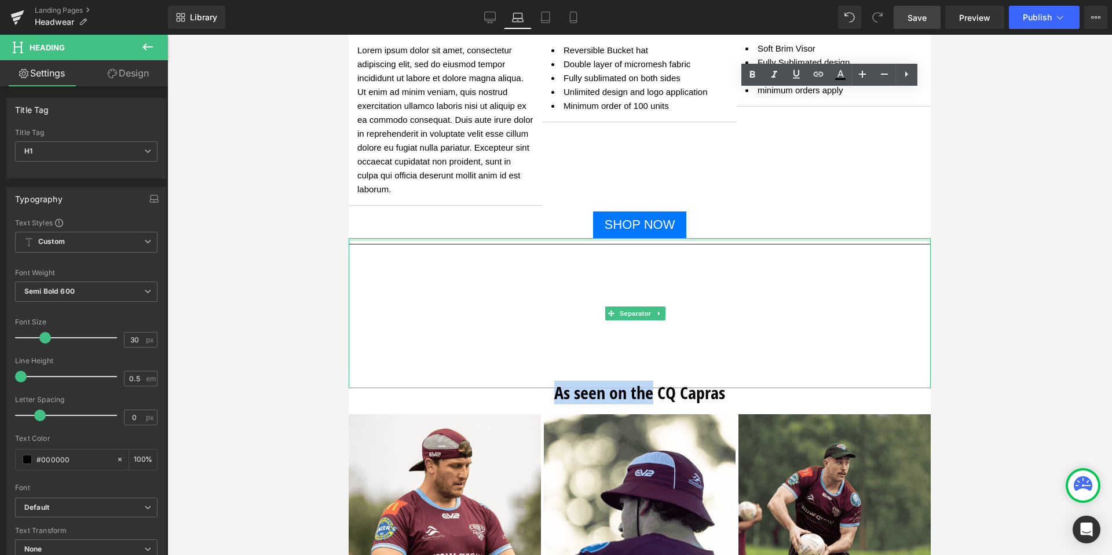
click at [713, 239] on div at bounding box center [640, 239] width 582 height 3
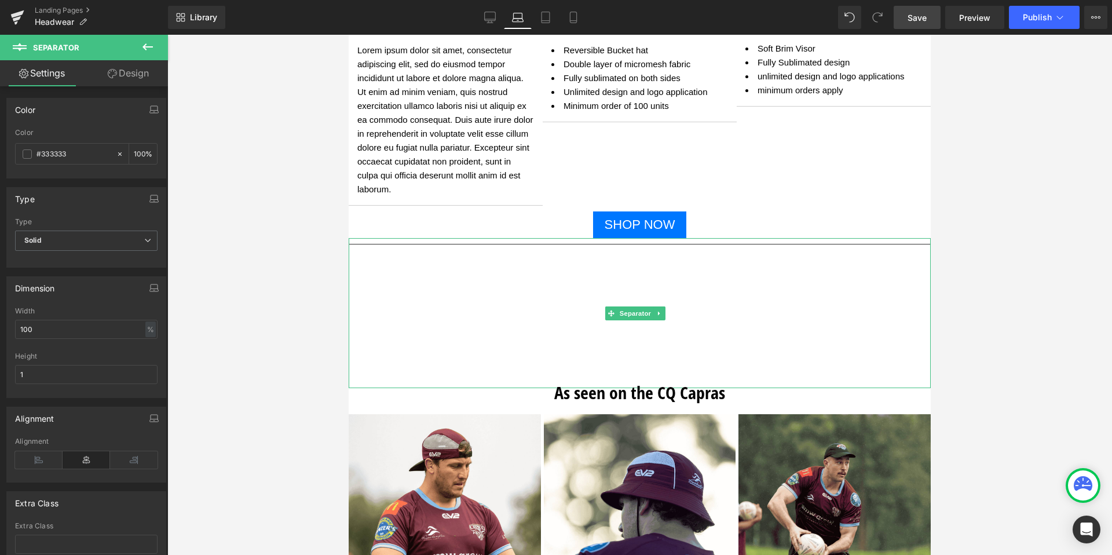
drag, startPoint x: 694, startPoint y: 280, endPoint x: 694, endPoint y: 253, distance: 27.8
click at [694, 253] on hr at bounding box center [640, 312] width 582 height 137
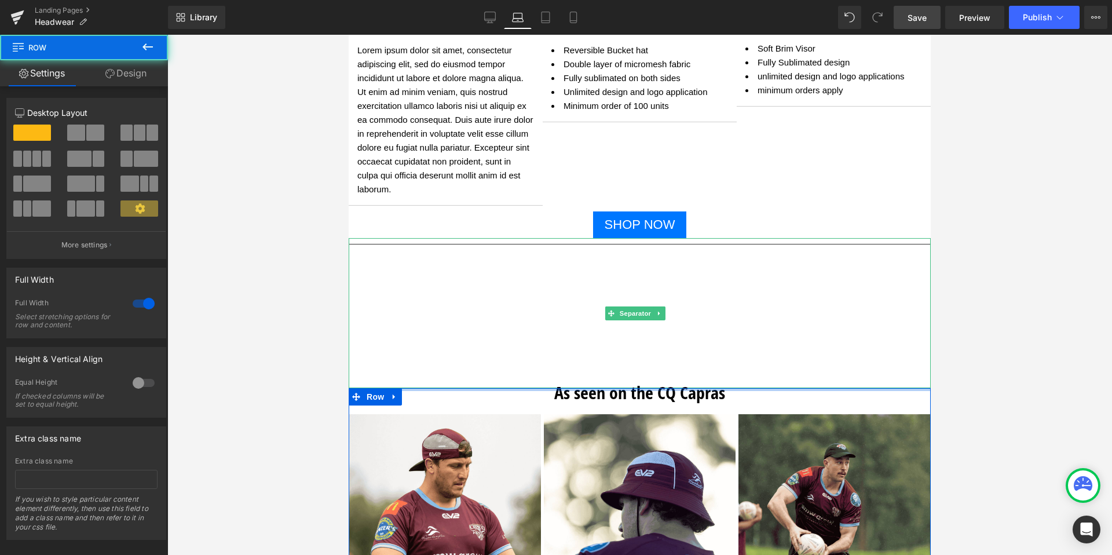
drag, startPoint x: 767, startPoint y: 391, endPoint x: 767, endPoint y: 355, distance: 35.3
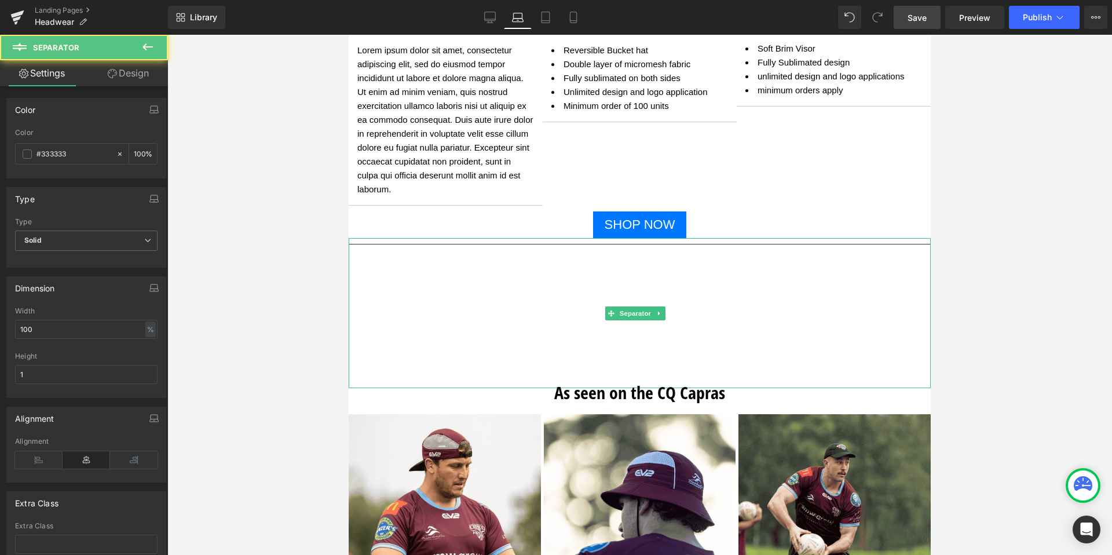
click at [672, 278] on hr at bounding box center [640, 312] width 582 height 137
click at [596, 367] on hr at bounding box center [640, 312] width 582 height 137
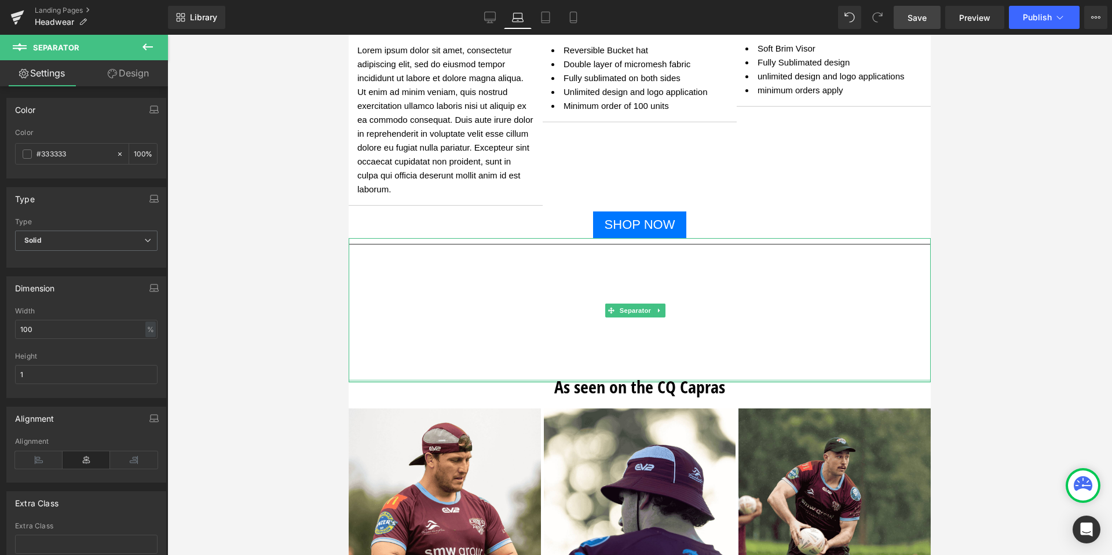
drag, startPoint x: 450, startPoint y: 388, endPoint x: 451, endPoint y: 343, distance: 44.6
click at [451, 342] on div "Separator" at bounding box center [640, 310] width 582 height 144
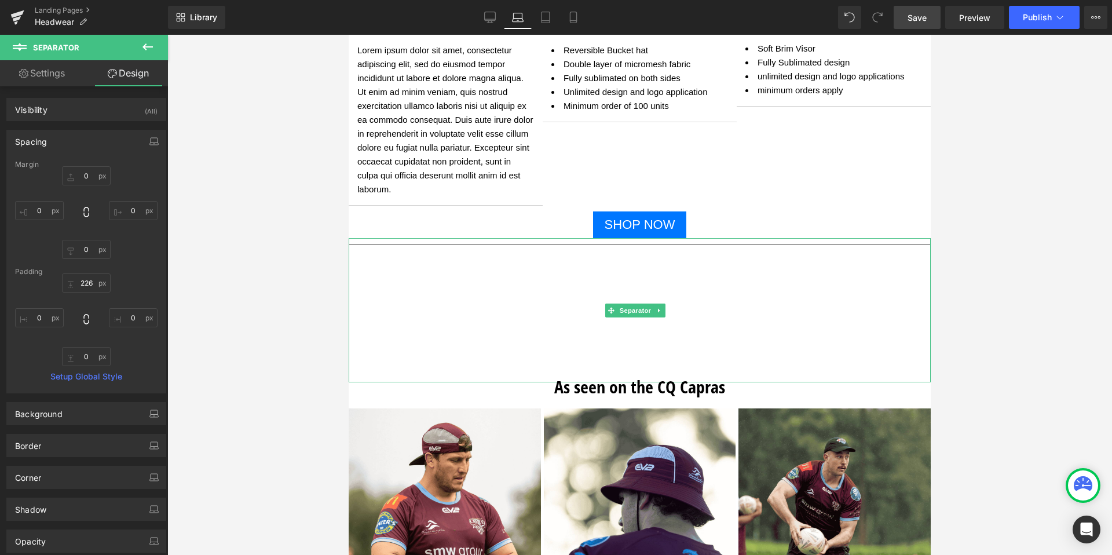
drag, startPoint x: 454, startPoint y: 382, endPoint x: 459, endPoint y: 341, distance: 42.0
click at [459, 341] on div "Separator" at bounding box center [640, 310] width 582 height 144
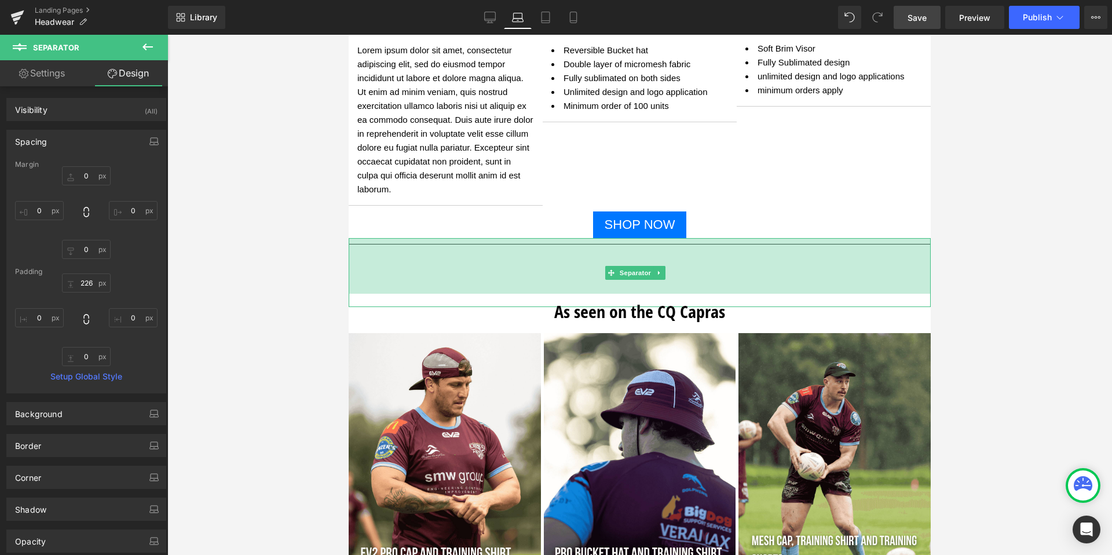
drag, startPoint x: 502, startPoint y: 242, endPoint x: 514, endPoint y: 166, distance: 76.2
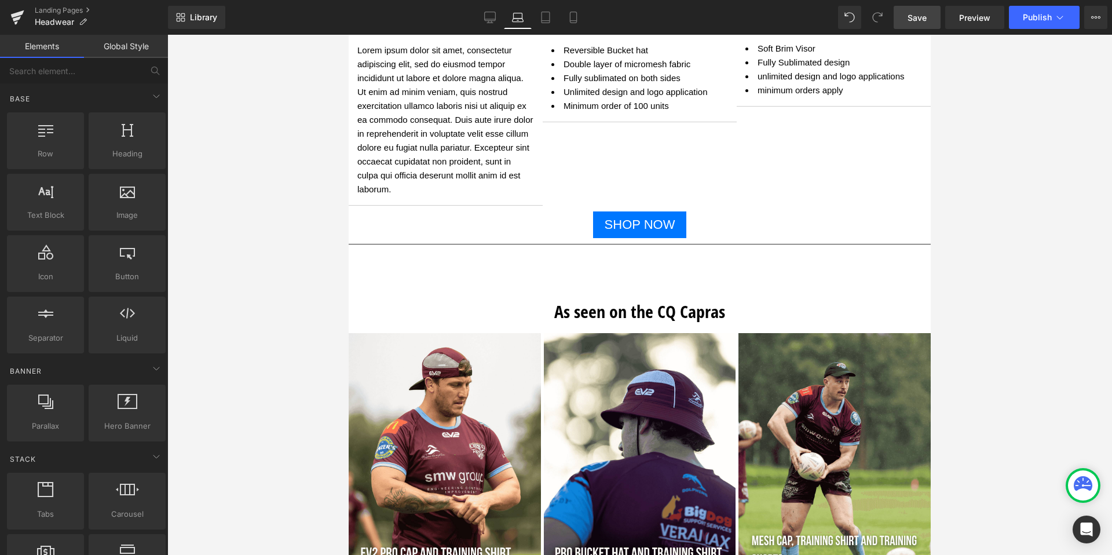
click at [851, 192] on div at bounding box center [639, 295] width 945 height 520
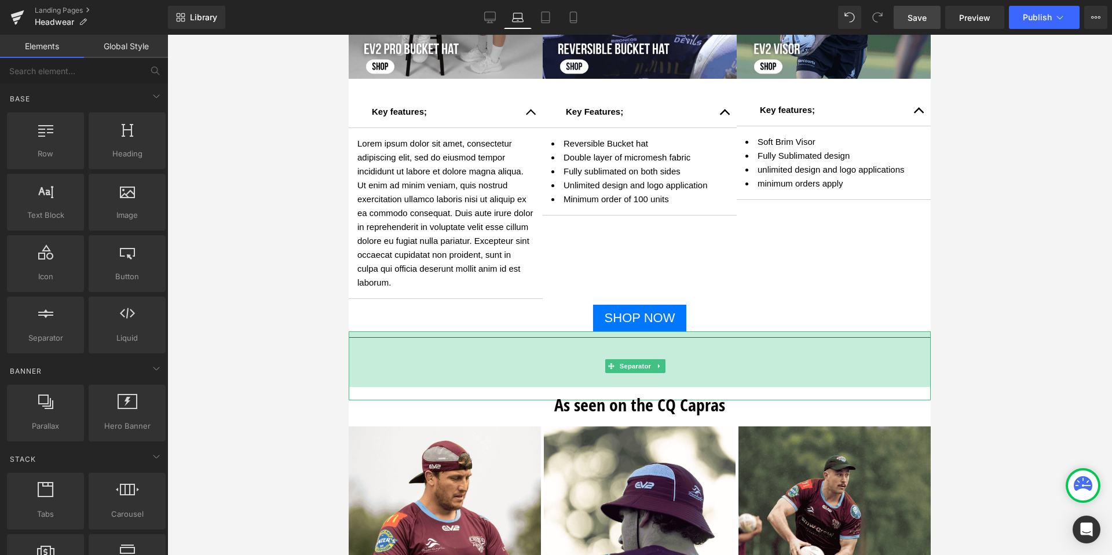
scroll to position [1171, 0]
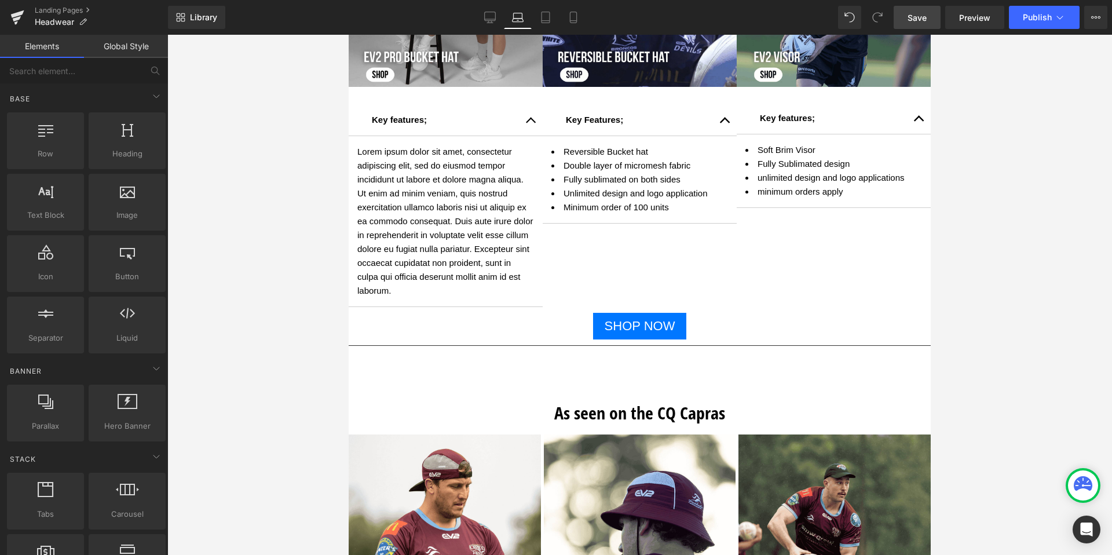
click at [851, 14] on span "Save" at bounding box center [917, 18] width 19 height 12
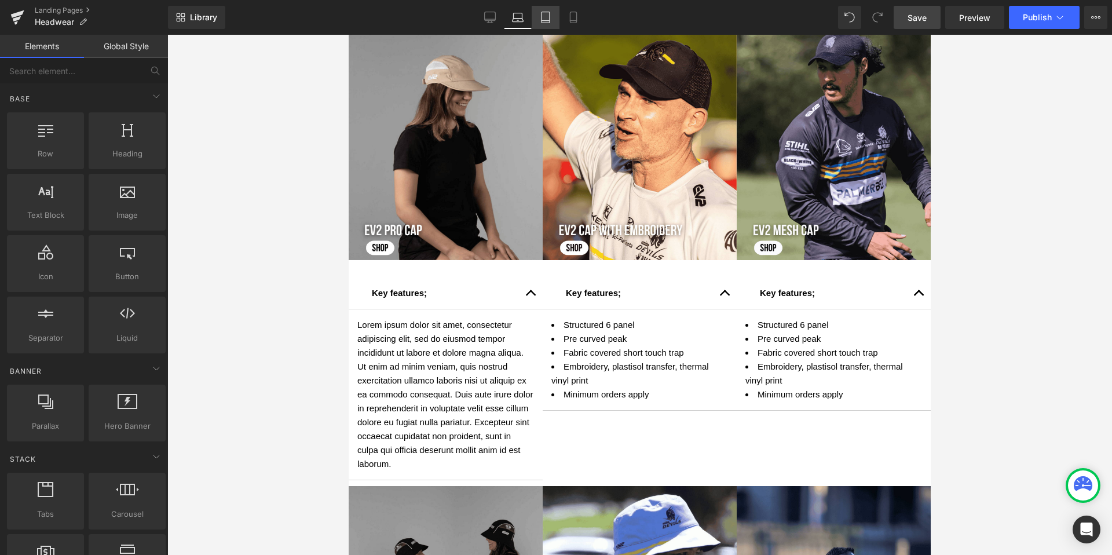
scroll to position [541, 0]
